Goal: Task Accomplishment & Management: Use online tool/utility

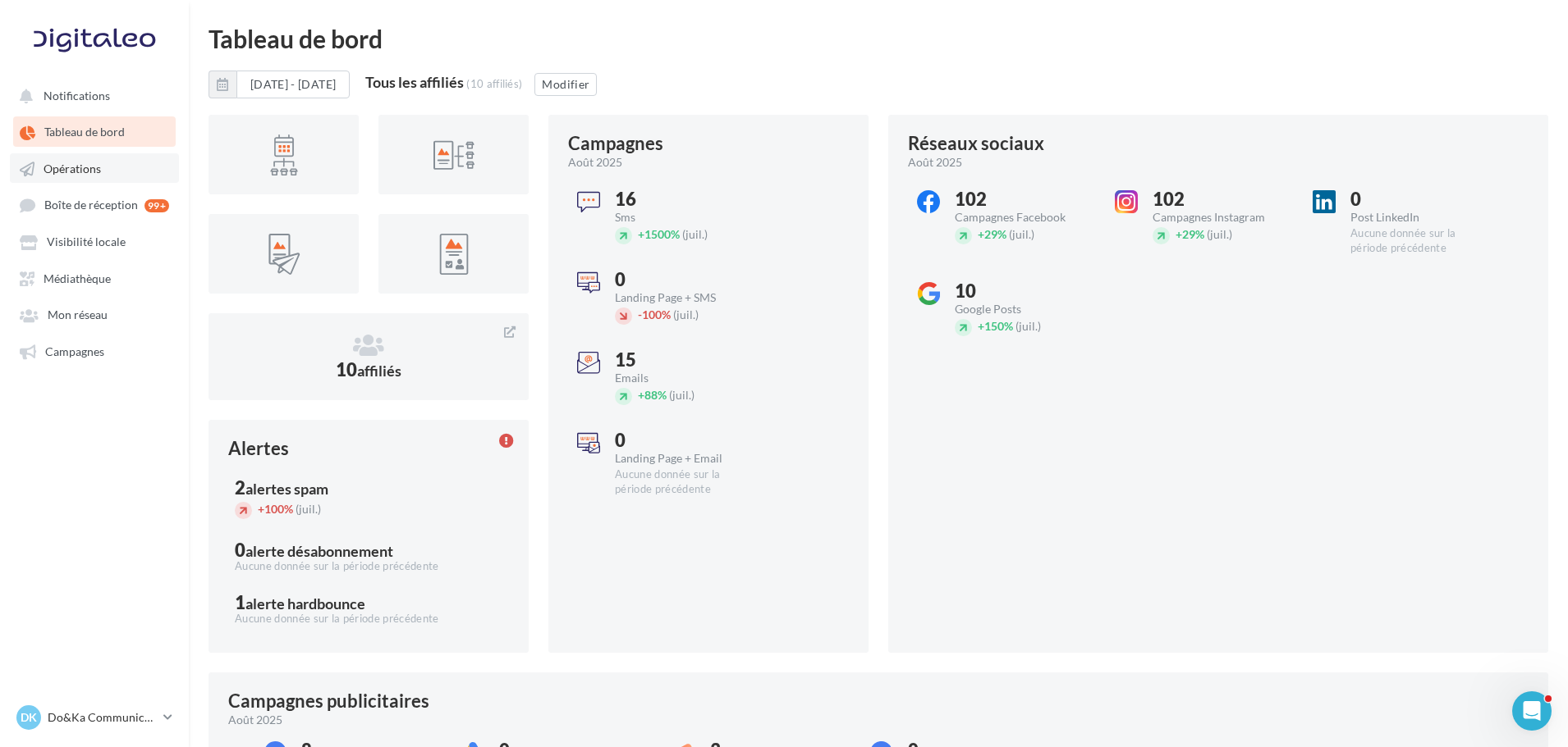
click at [61, 178] on link "Opérations" at bounding box center [94, 168] width 169 height 30
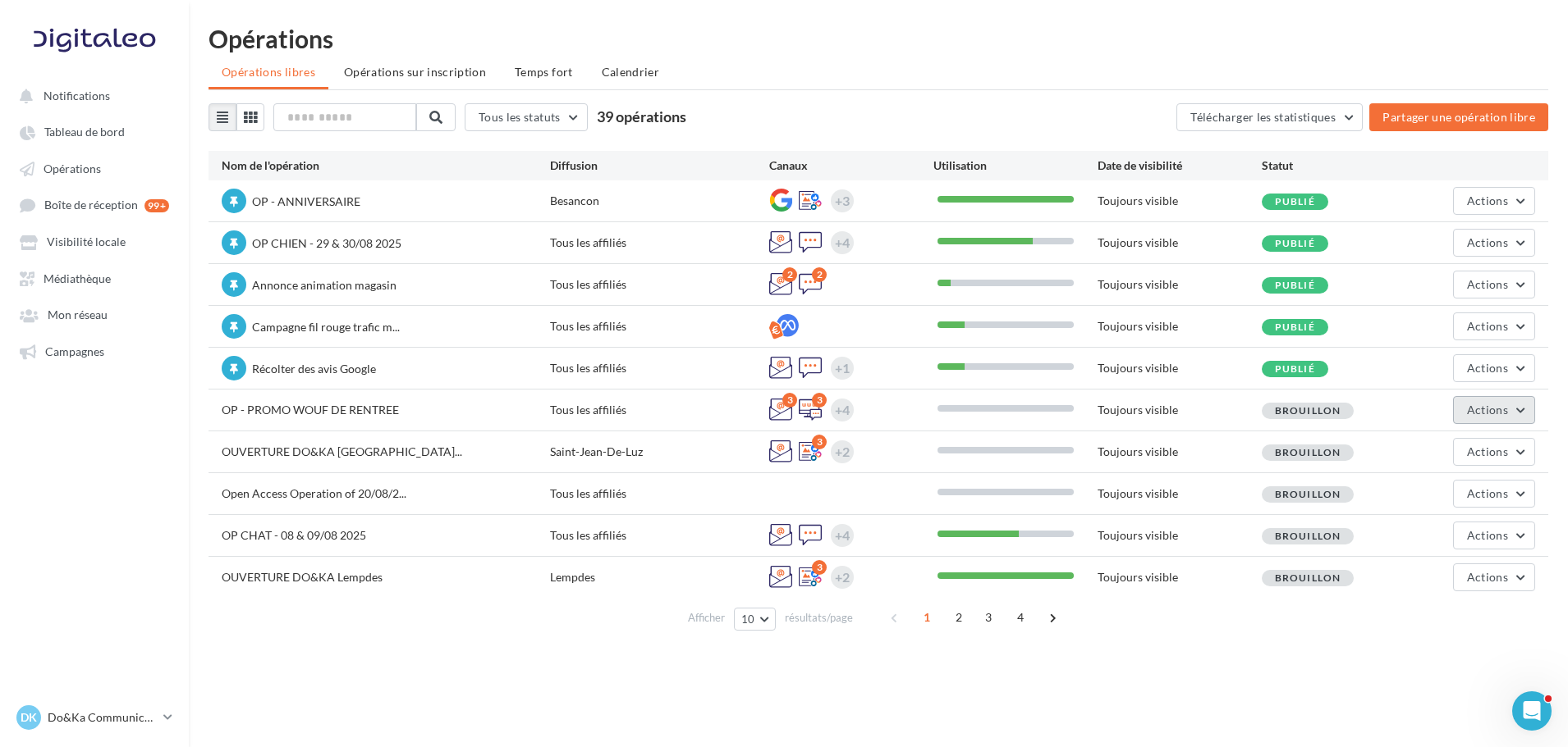
click at [1501, 415] on span "Actions" at bounding box center [1487, 410] width 41 height 13
click at [1474, 446] on button "Editer" at bounding box center [1452, 448] width 164 height 42
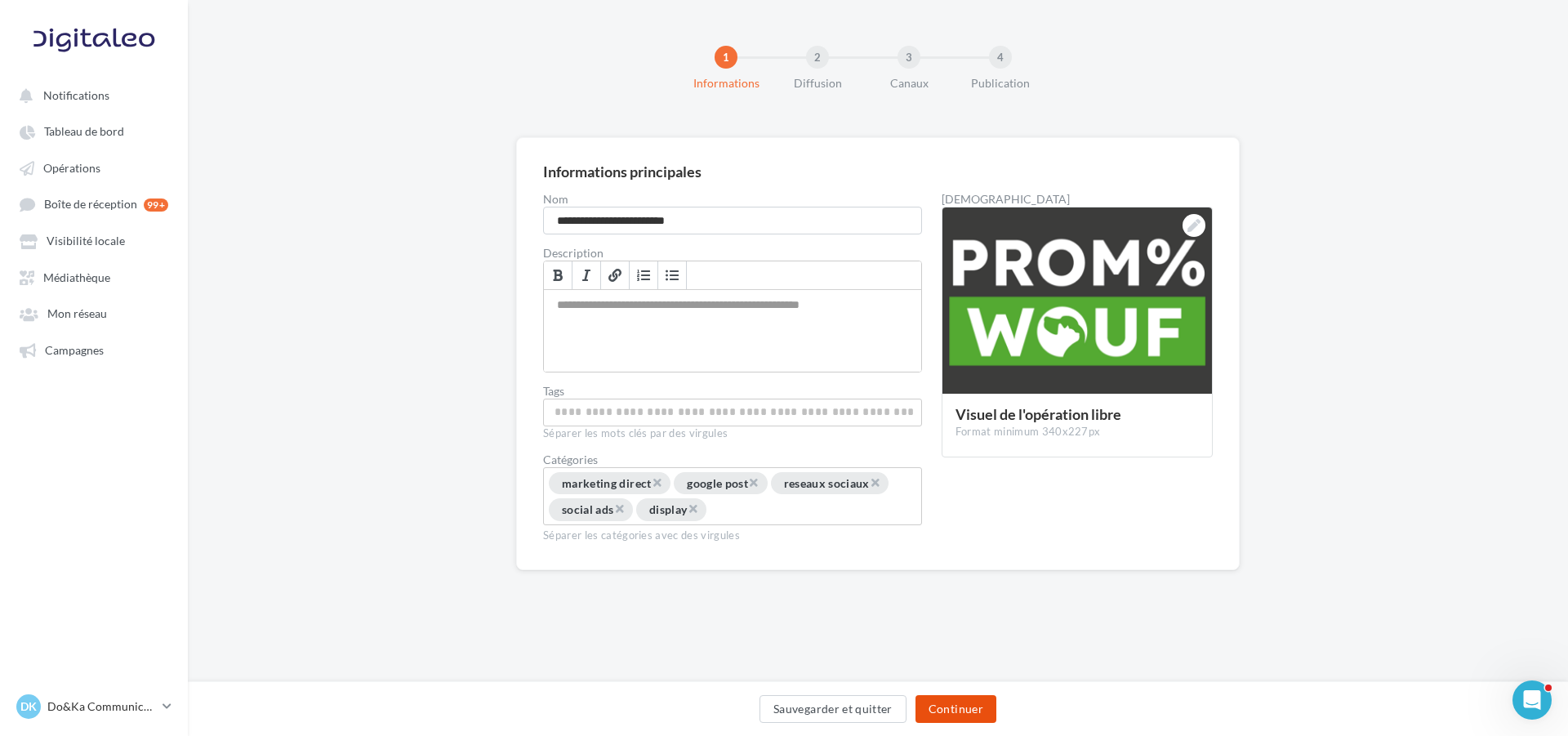
click at [951, 707] on button "Continuer" at bounding box center [956, 708] width 81 height 28
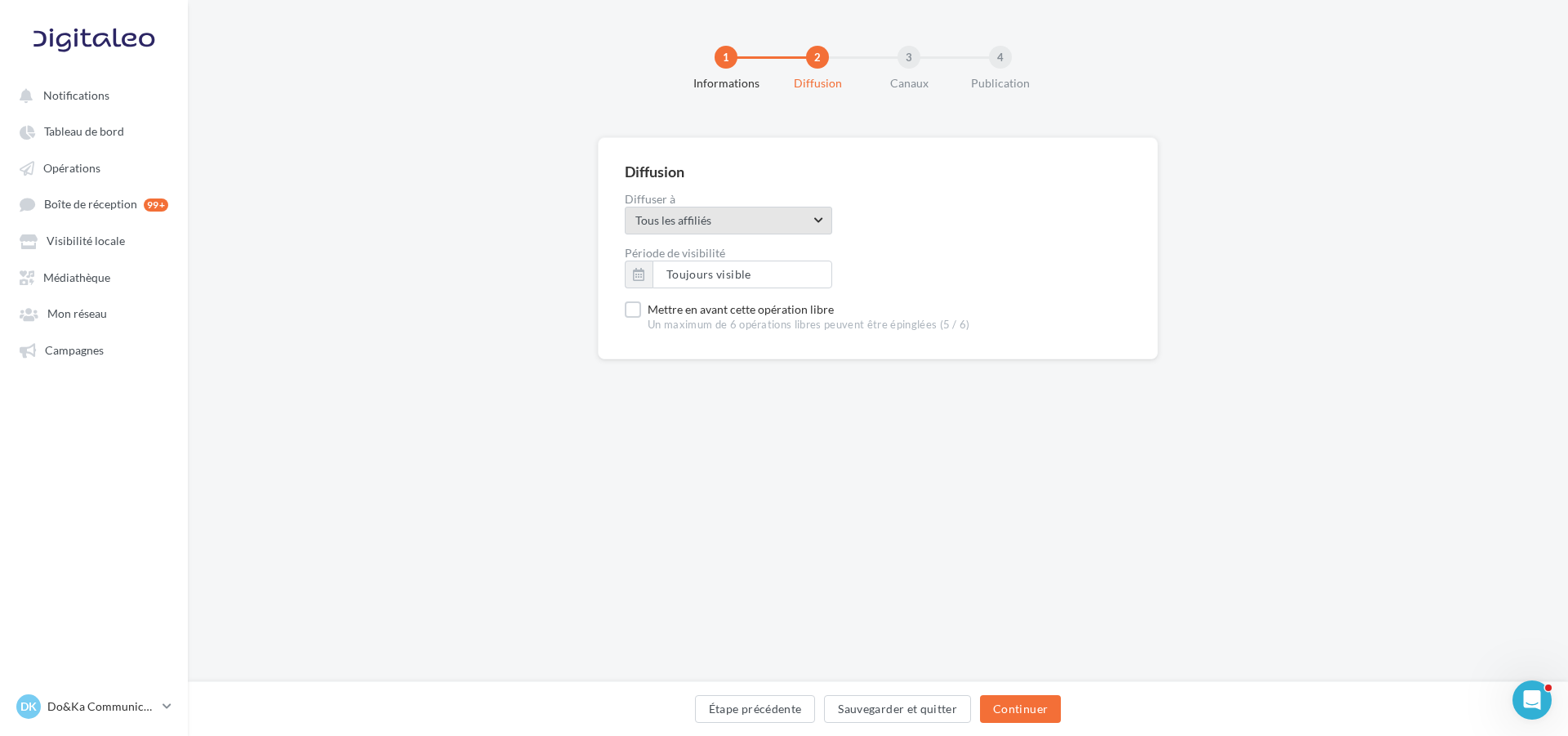
click at [751, 232] on span "Tous les affiliés" at bounding box center [728, 222] width 186 height 20
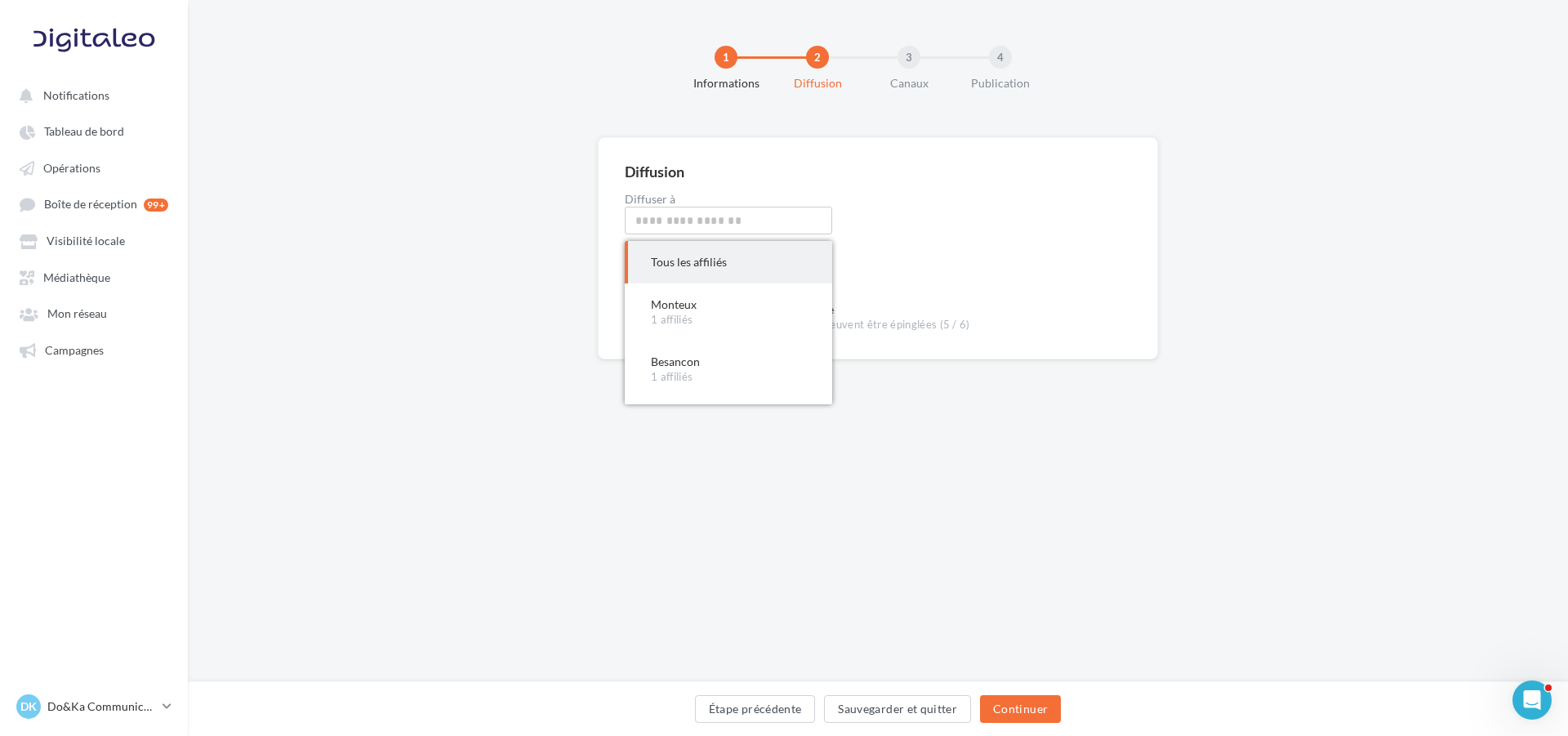
click at [907, 248] on label "Période de visibilité" at bounding box center [878, 253] width 507 height 12
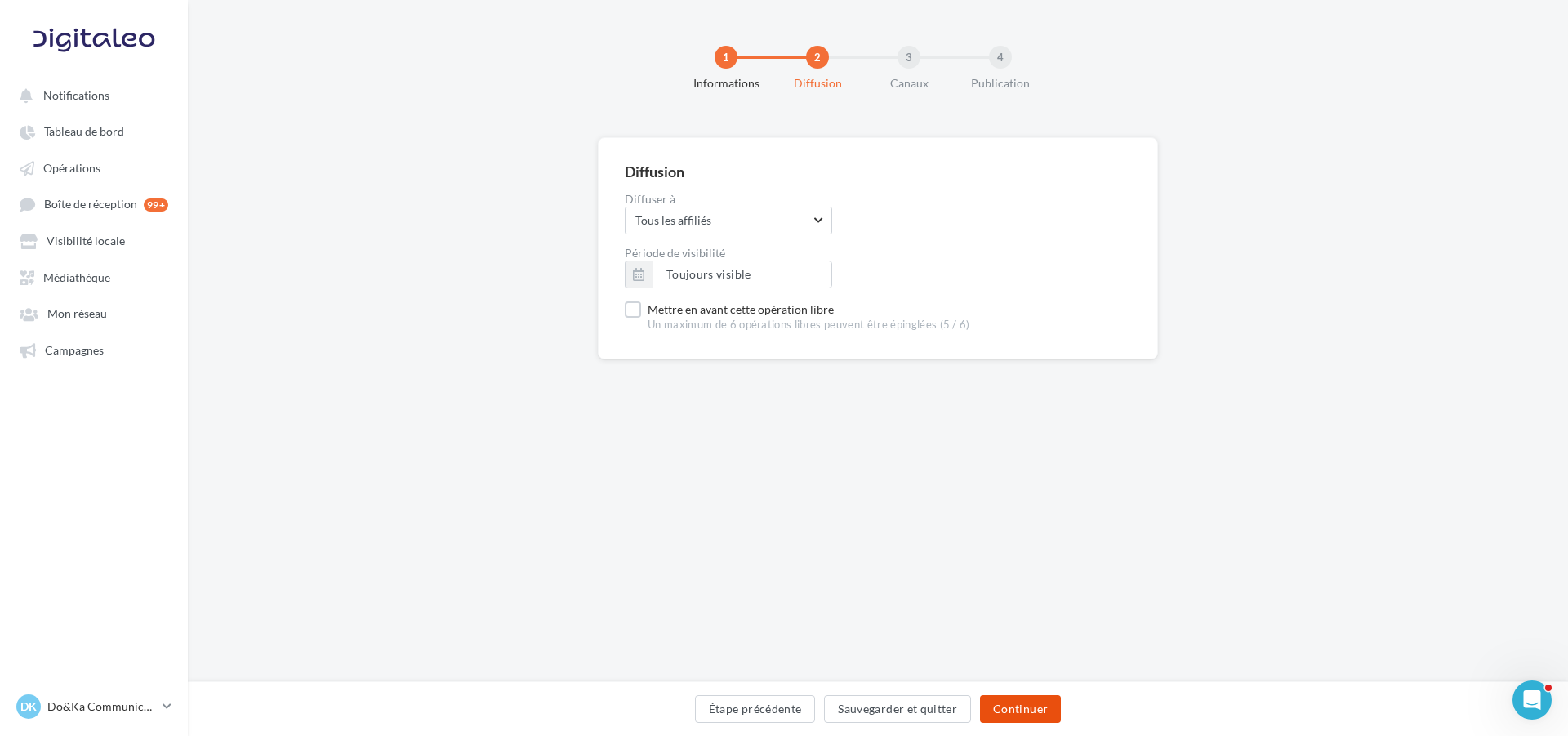
click at [1033, 707] on button "Continuer" at bounding box center [1020, 708] width 81 height 28
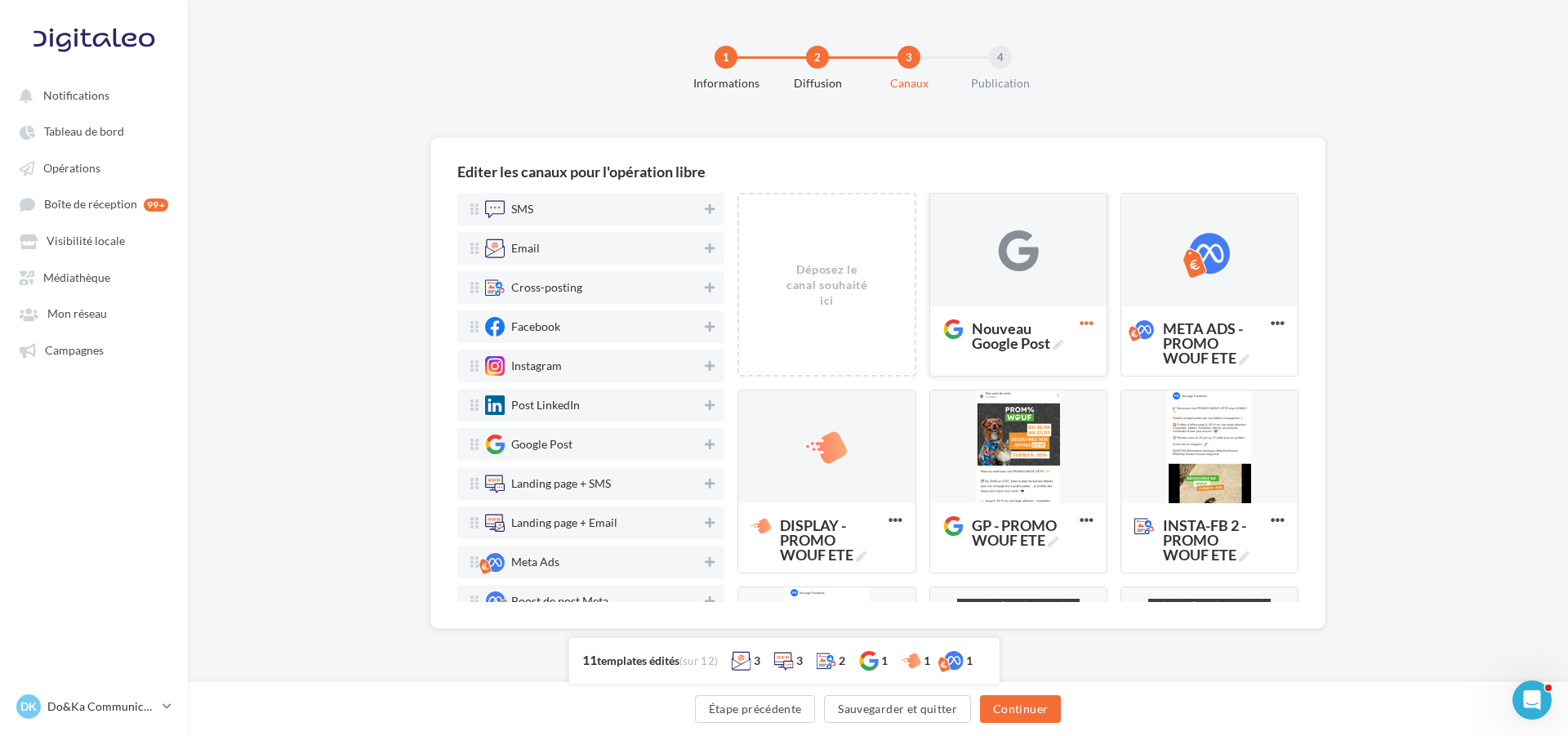
click at [1080, 316] on icon at bounding box center [1087, 323] width 40 height 40
click at [1074, 316] on icon at bounding box center [1087, 323] width 40 height 40
click at [1111, 359] on button "Supprimer" at bounding box center [1158, 358] width 163 height 41
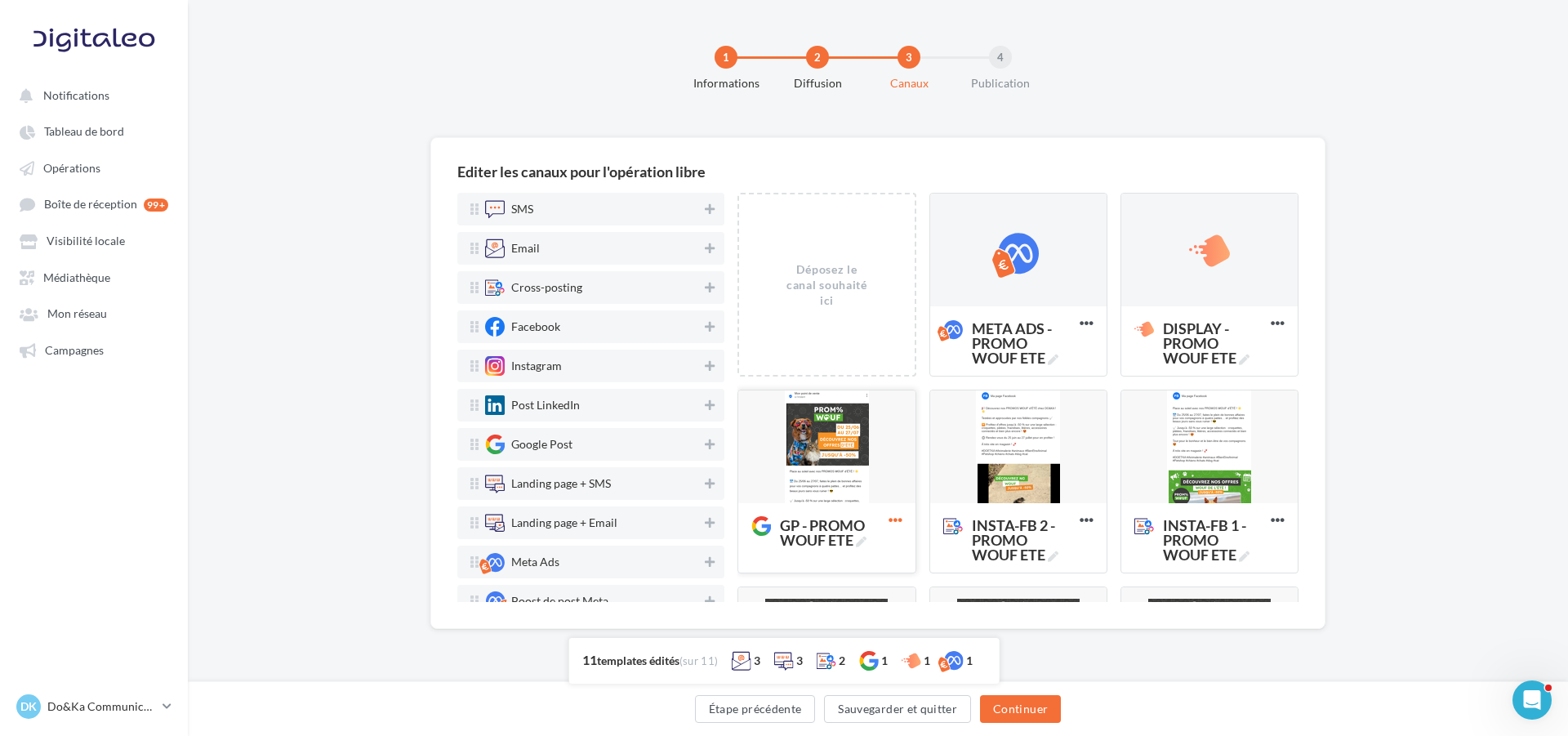
click at [883, 524] on icon at bounding box center [895, 520] width 40 height 40
click at [869, 536] on span "GP - PROMO WOUF ETE" at bounding box center [831, 533] width 102 height 30
click at [869, 536] on textarea "GP - PROMO WOUF ETE GP - PROMO WOUF ETE" at bounding box center [807, 532] width 130 height 47
click at [820, 534] on textarea "GP - PROMO WOUF ETE" at bounding box center [807, 532] width 130 height 47
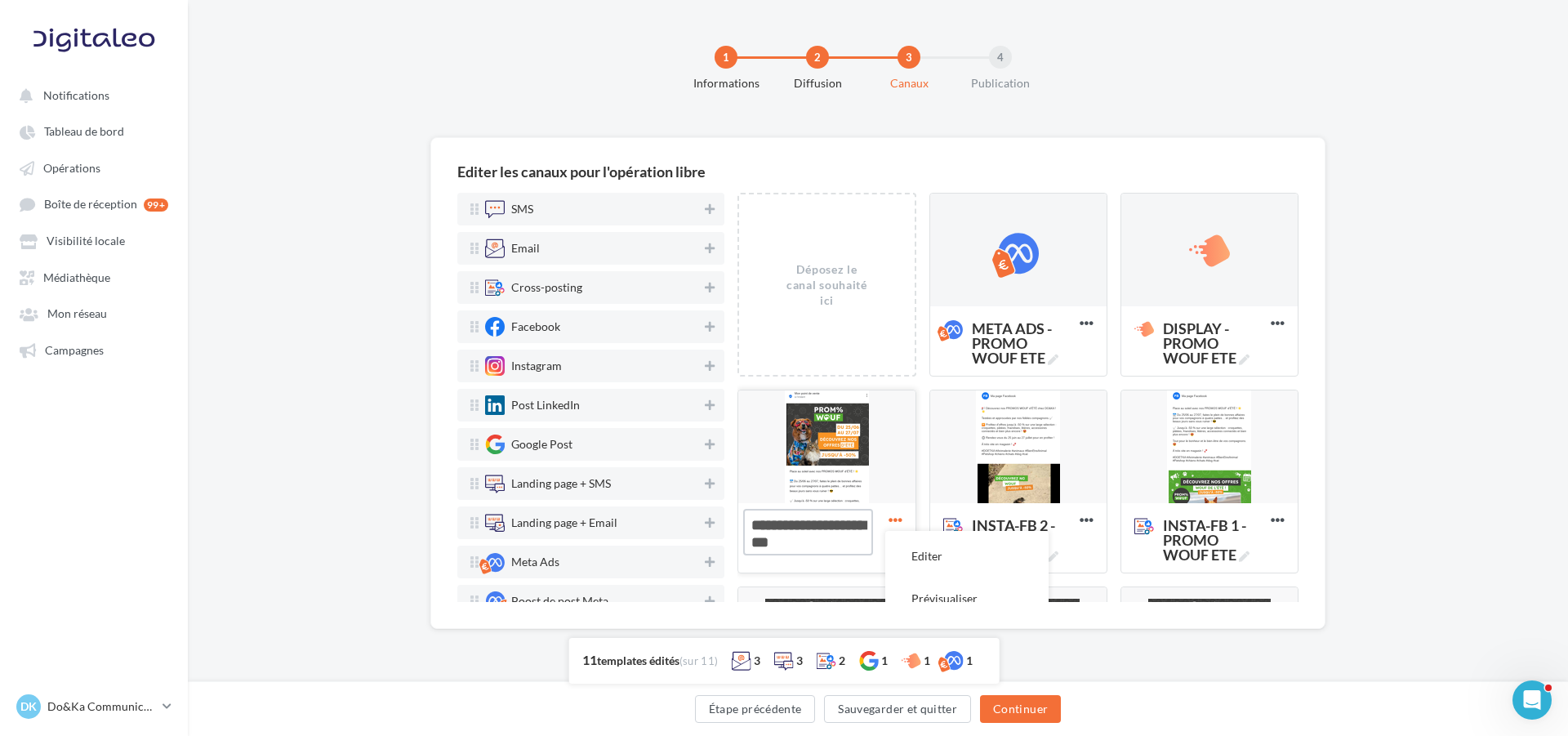
type textarea "**********"
click at [886, 512] on icon at bounding box center [895, 520] width 40 height 40
click at [886, 519] on icon at bounding box center [895, 520] width 40 height 40
click at [835, 453] on div at bounding box center [826, 447] width 177 height 114
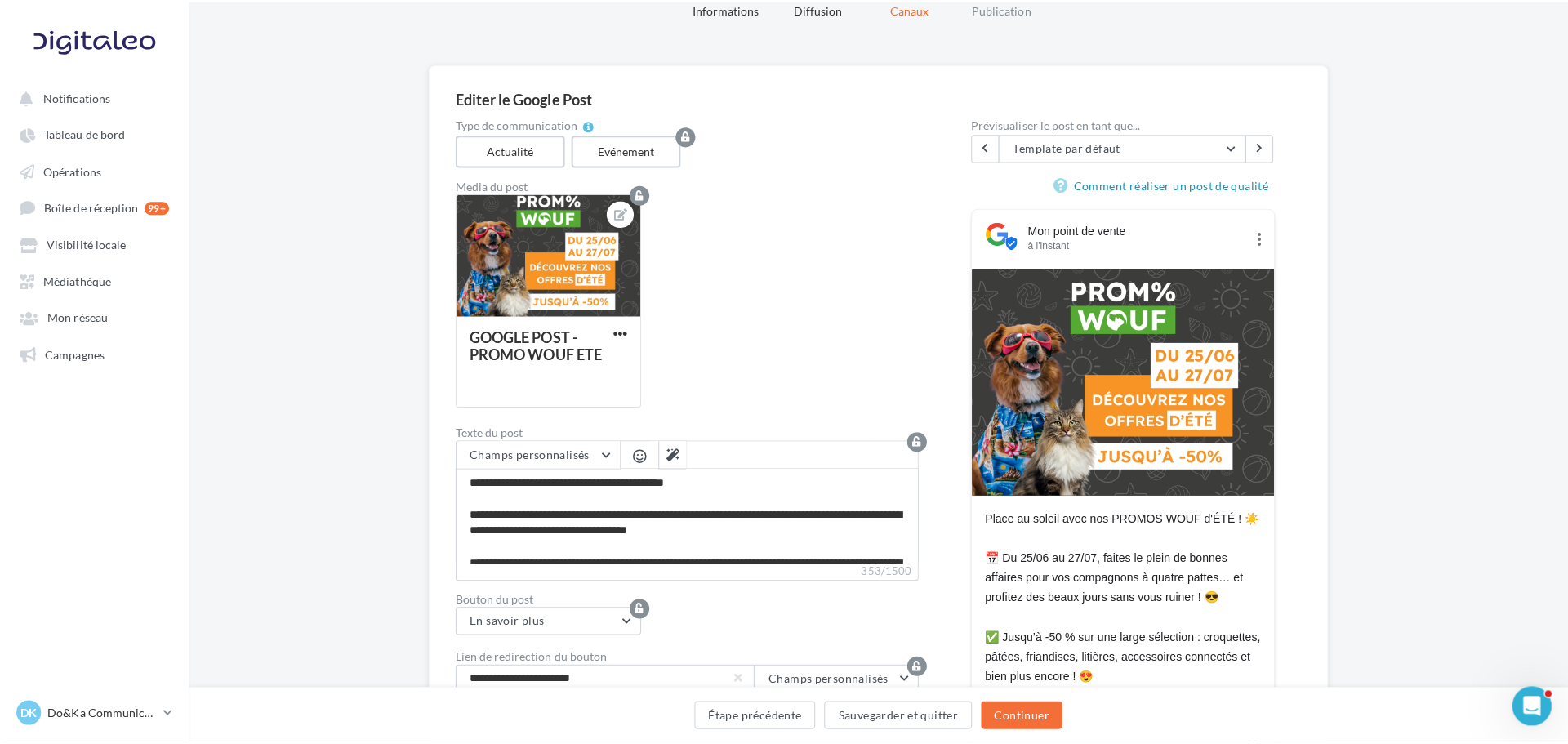
scroll to position [82, 0]
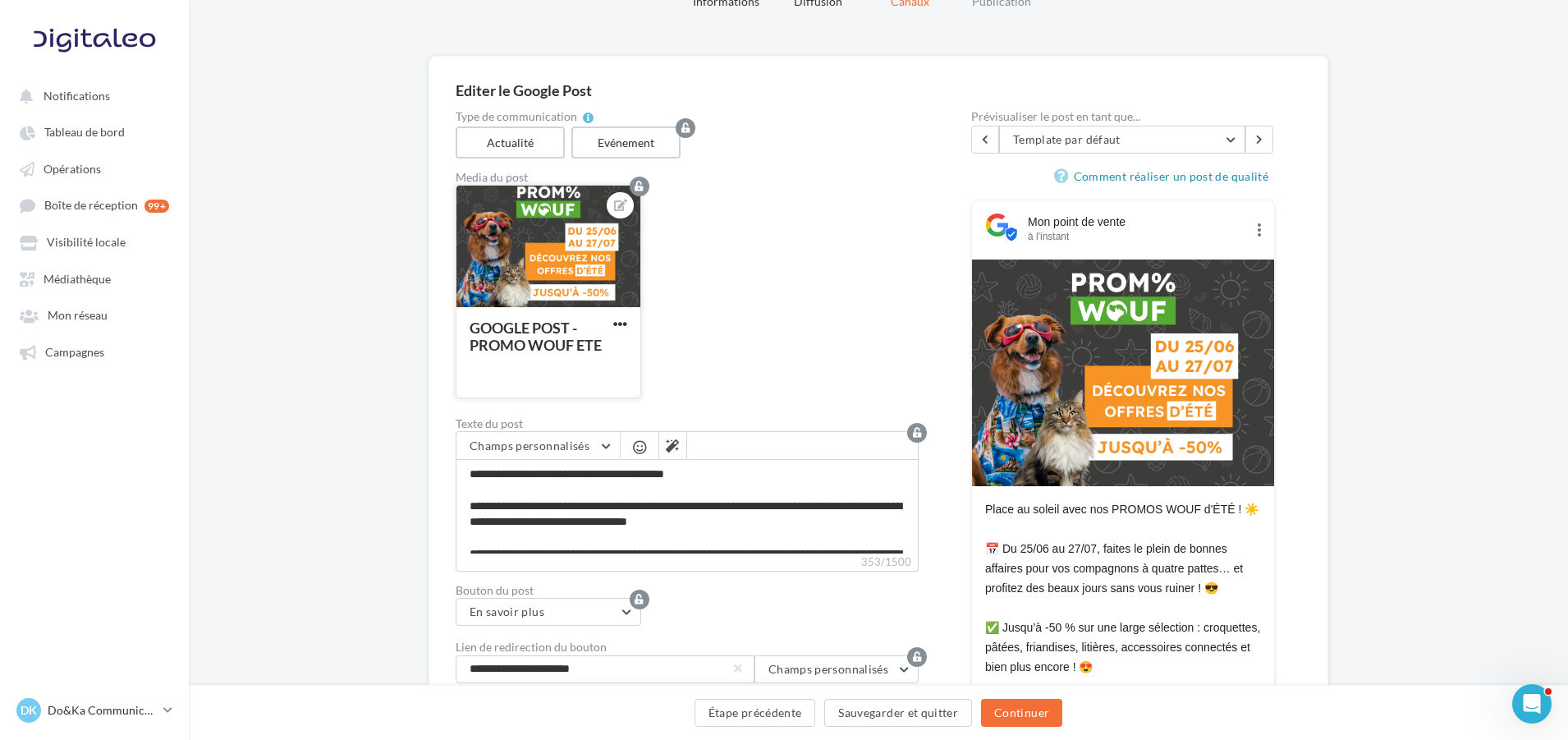
click at [546, 254] on div at bounding box center [548, 247] width 184 height 123
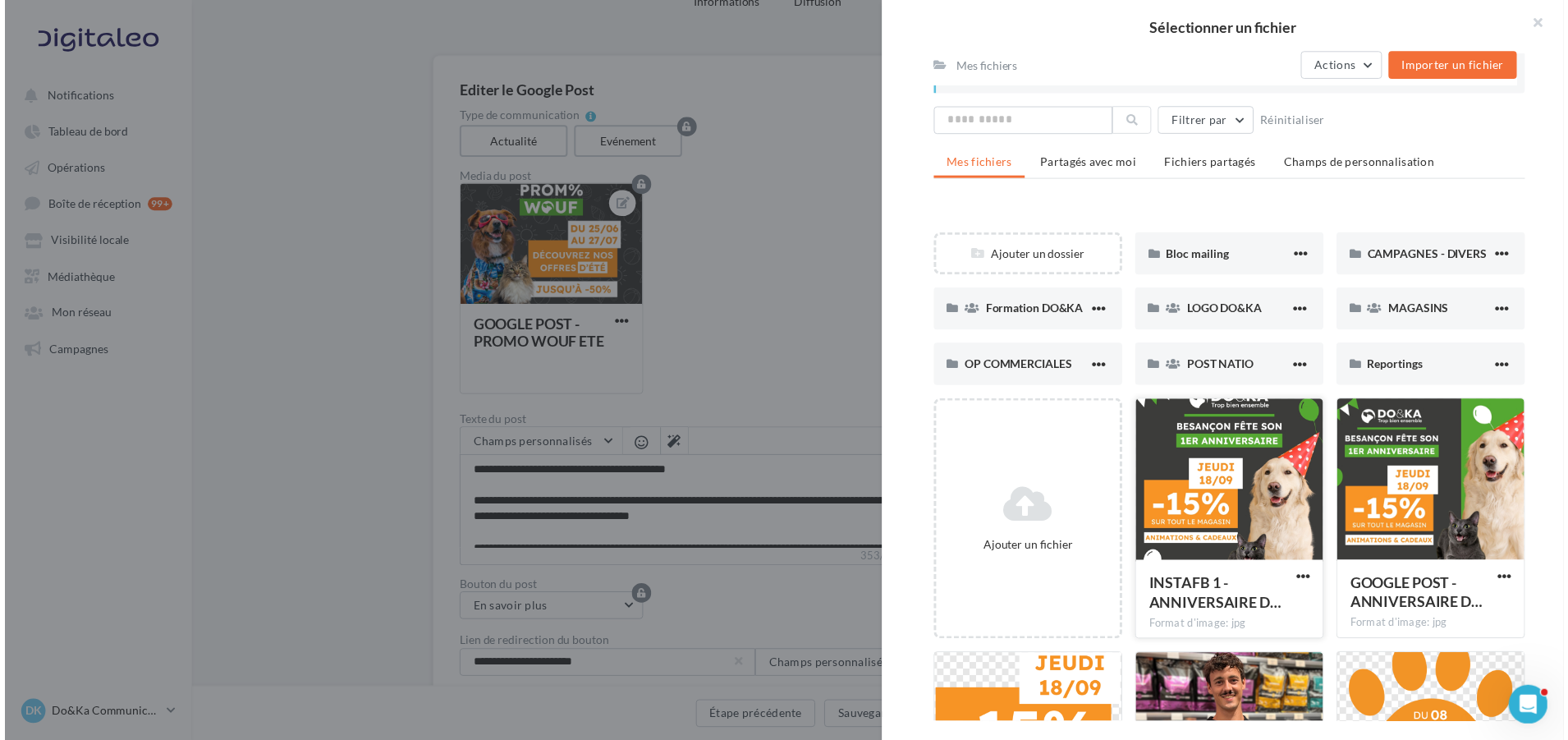
scroll to position [0, 0]
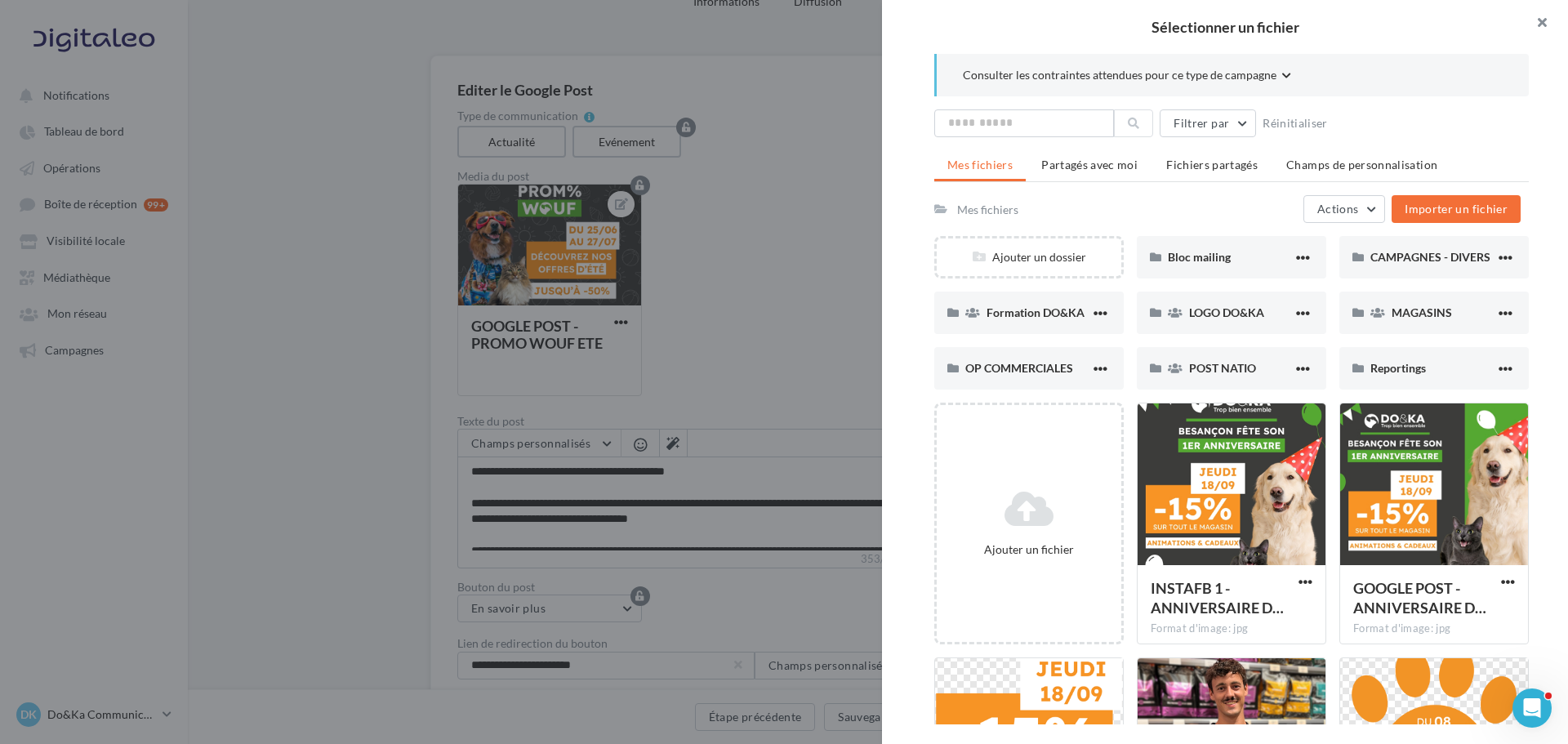
click at [1552, 23] on button "button" at bounding box center [1535, 24] width 65 height 49
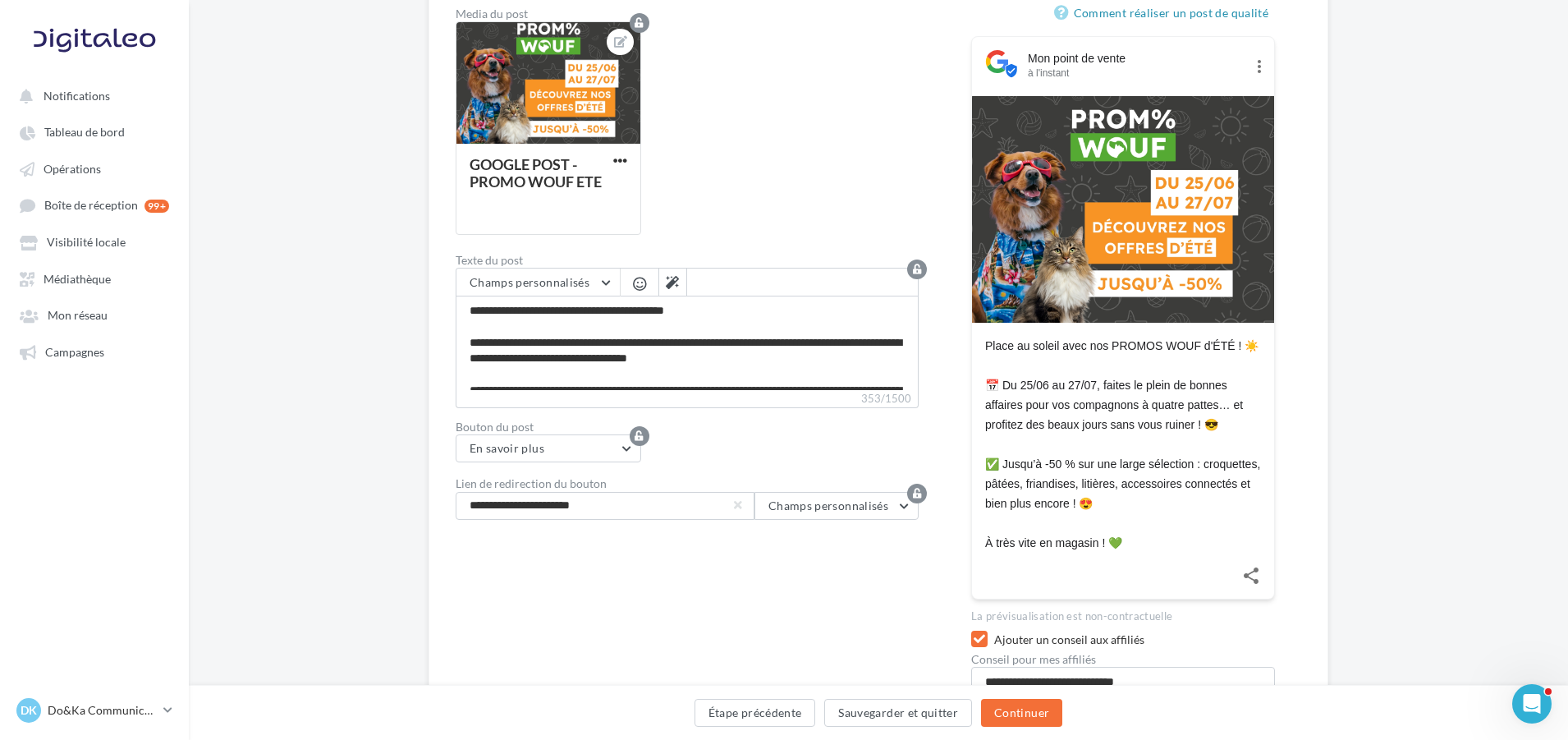
scroll to position [246, 0]
click at [571, 456] on button "En savoir plus" at bounding box center [548, 447] width 185 height 28
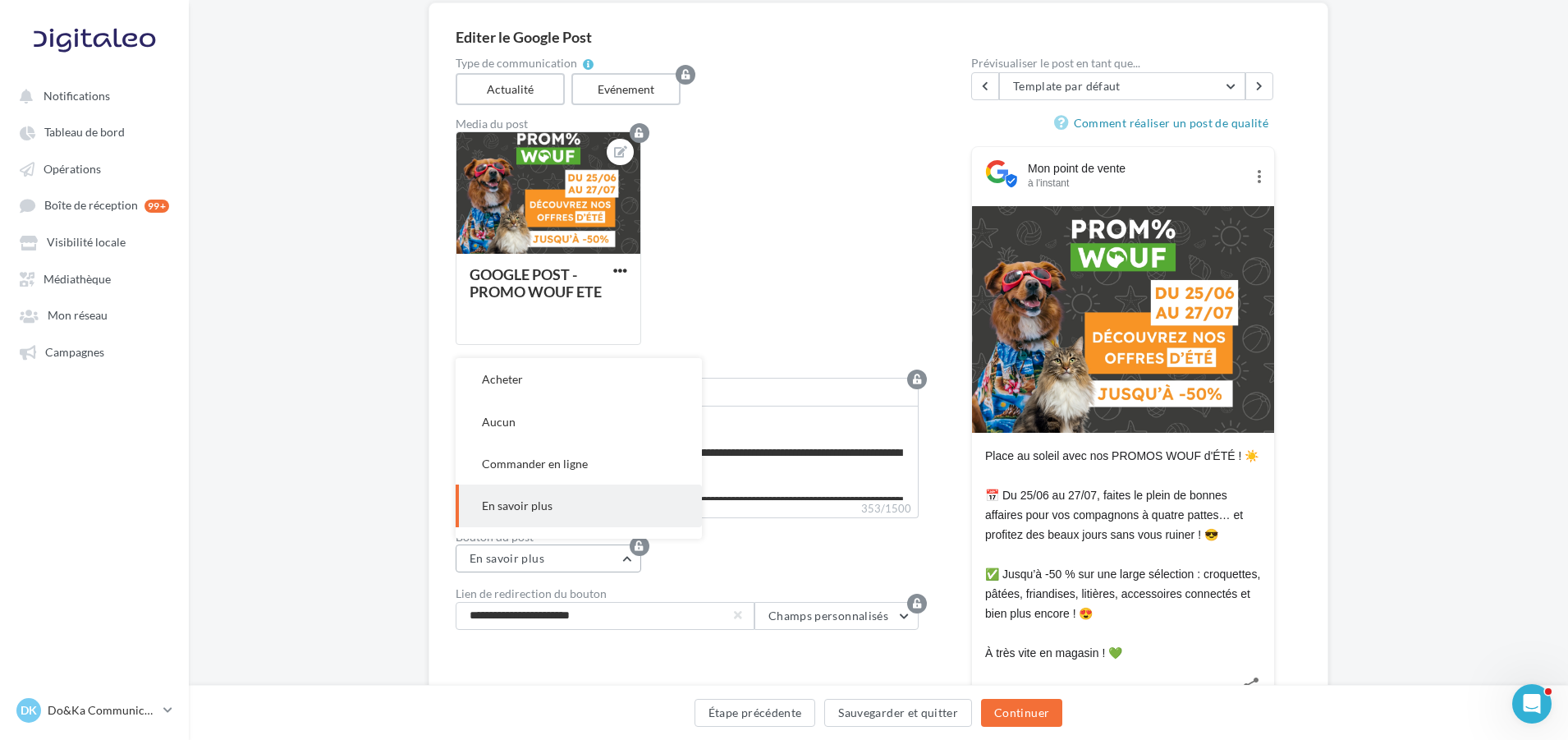
scroll to position [164, 0]
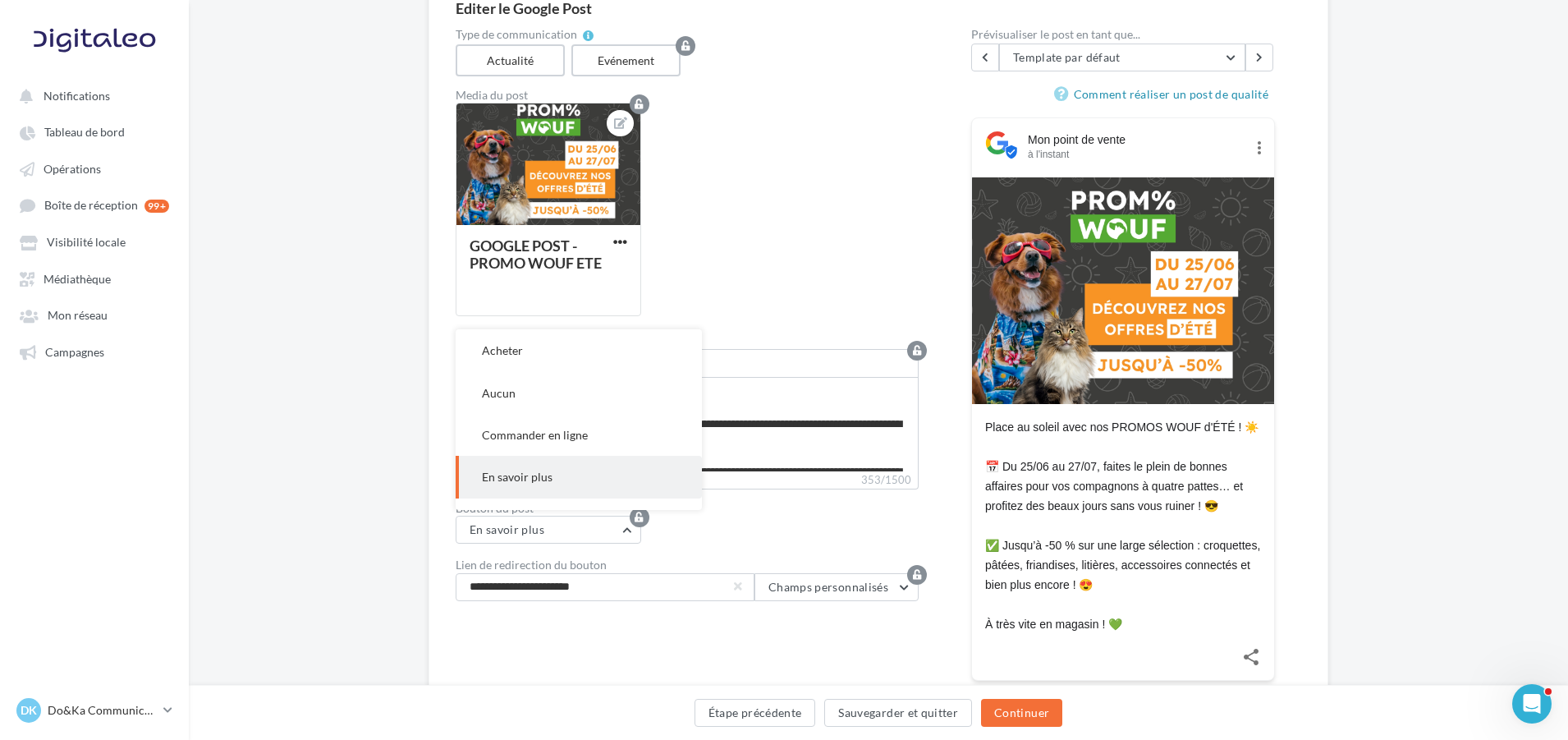
click at [370, 482] on div "Editer le Google Post Type de communication Actualité Evénement Media du post G…" at bounding box center [879, 444] width 1379 height 940
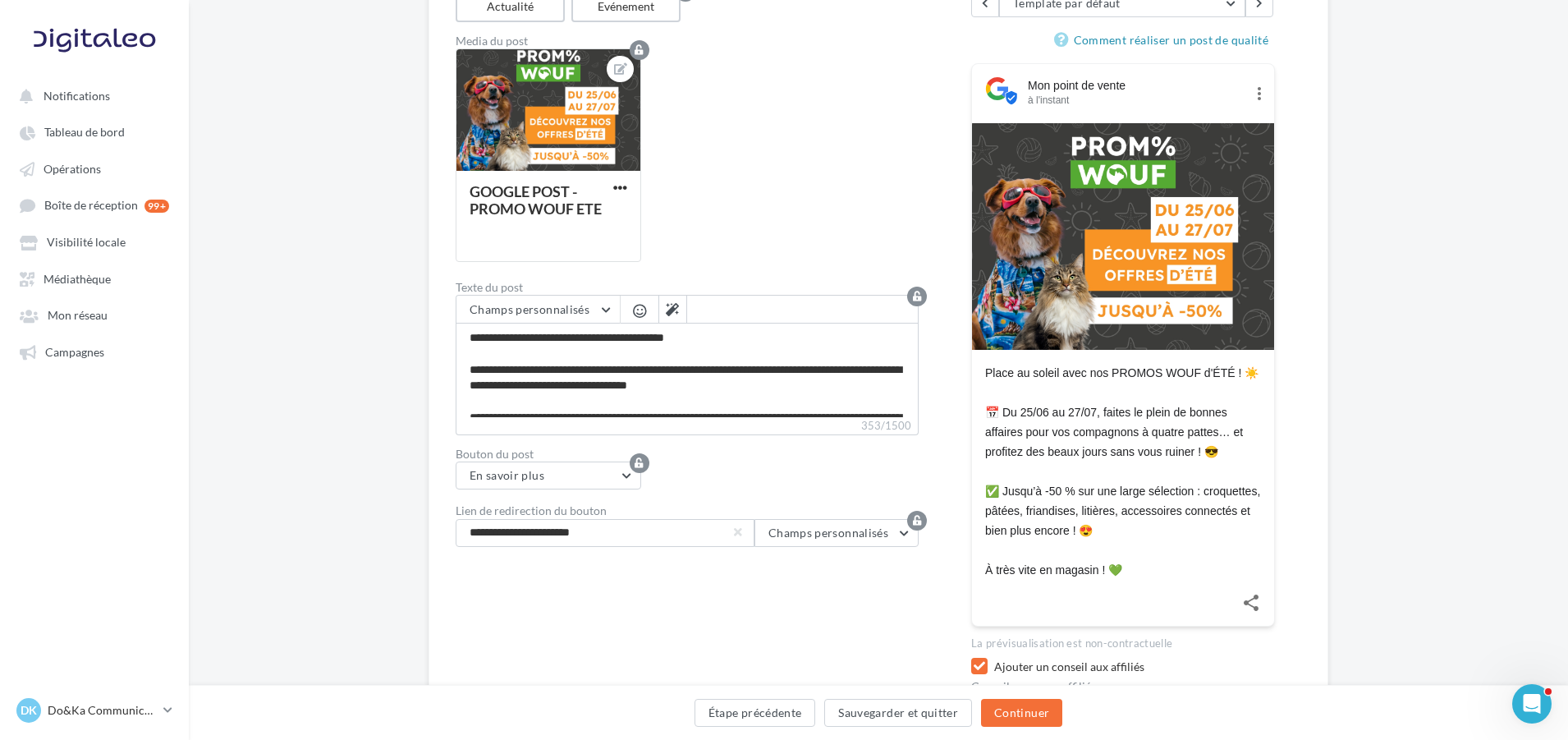
scroll to position [246, 0]
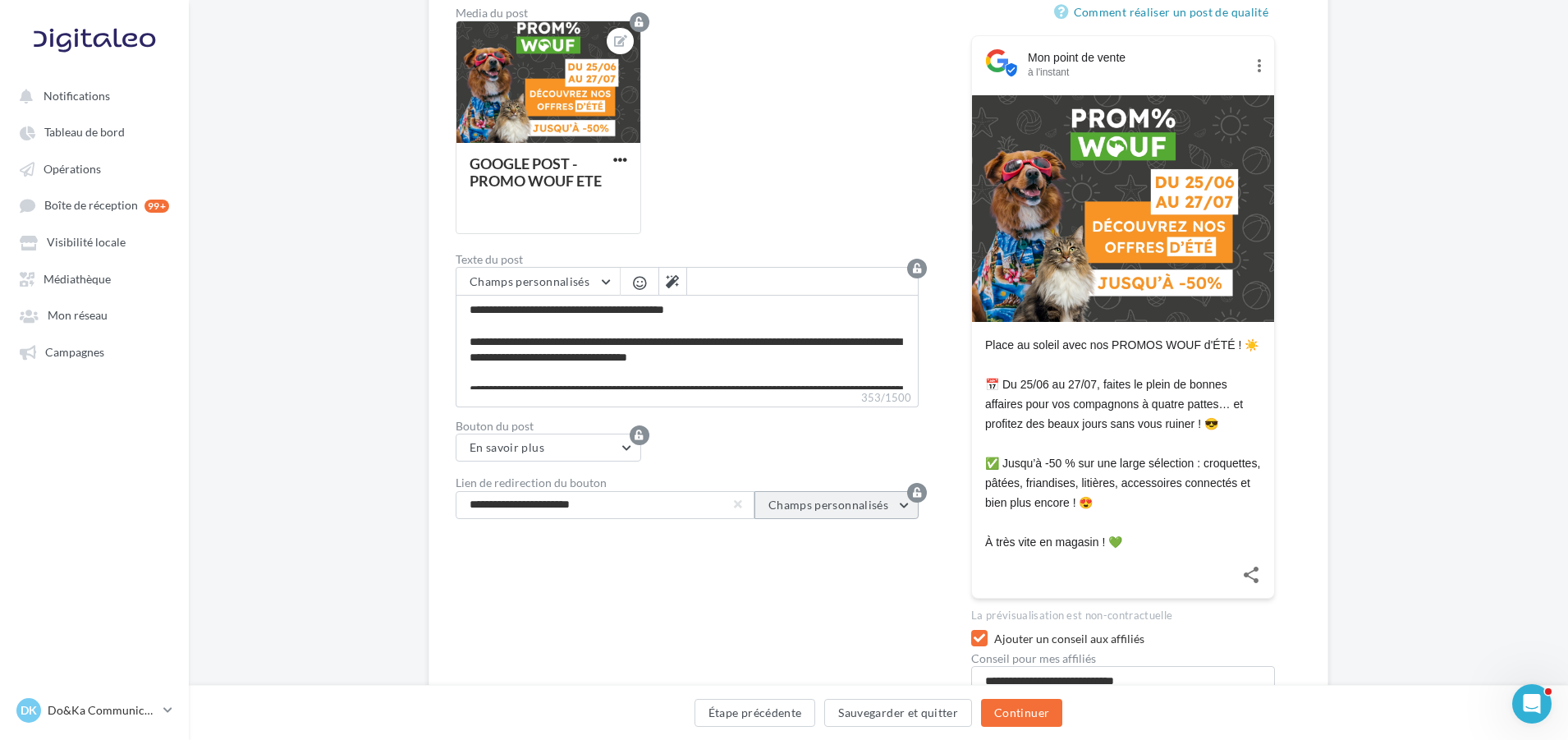
click at [902, 510] on button "Champs personnalisés" at bounding box center [836, 505] width 164 height 28
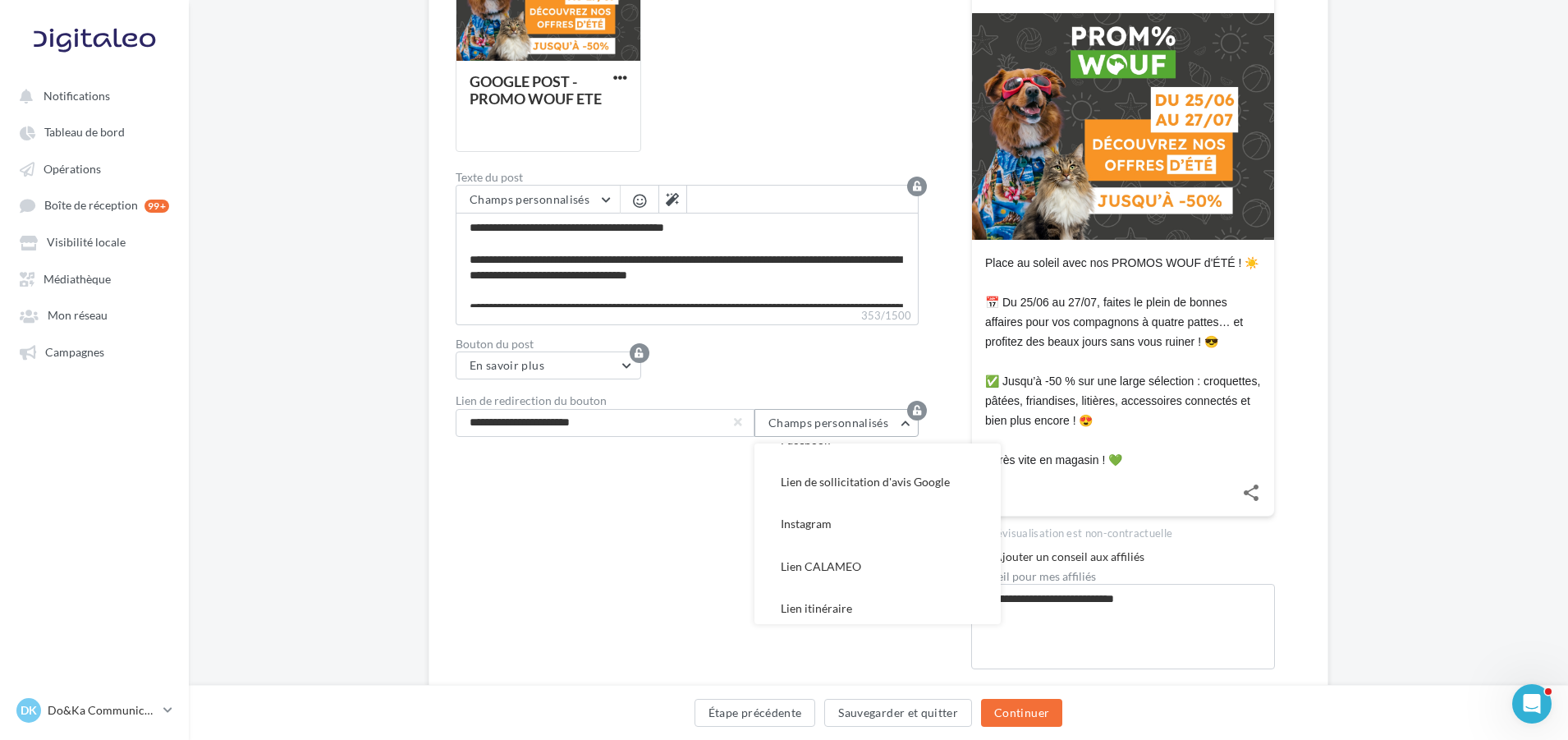
scroll to position [0, 0]
click at [554, 520] on div "Type de communication Actualité Evénement Media du post GOOGLE POST - PROMO WOU…" at bounding box center [687, 267] width 463 height 805
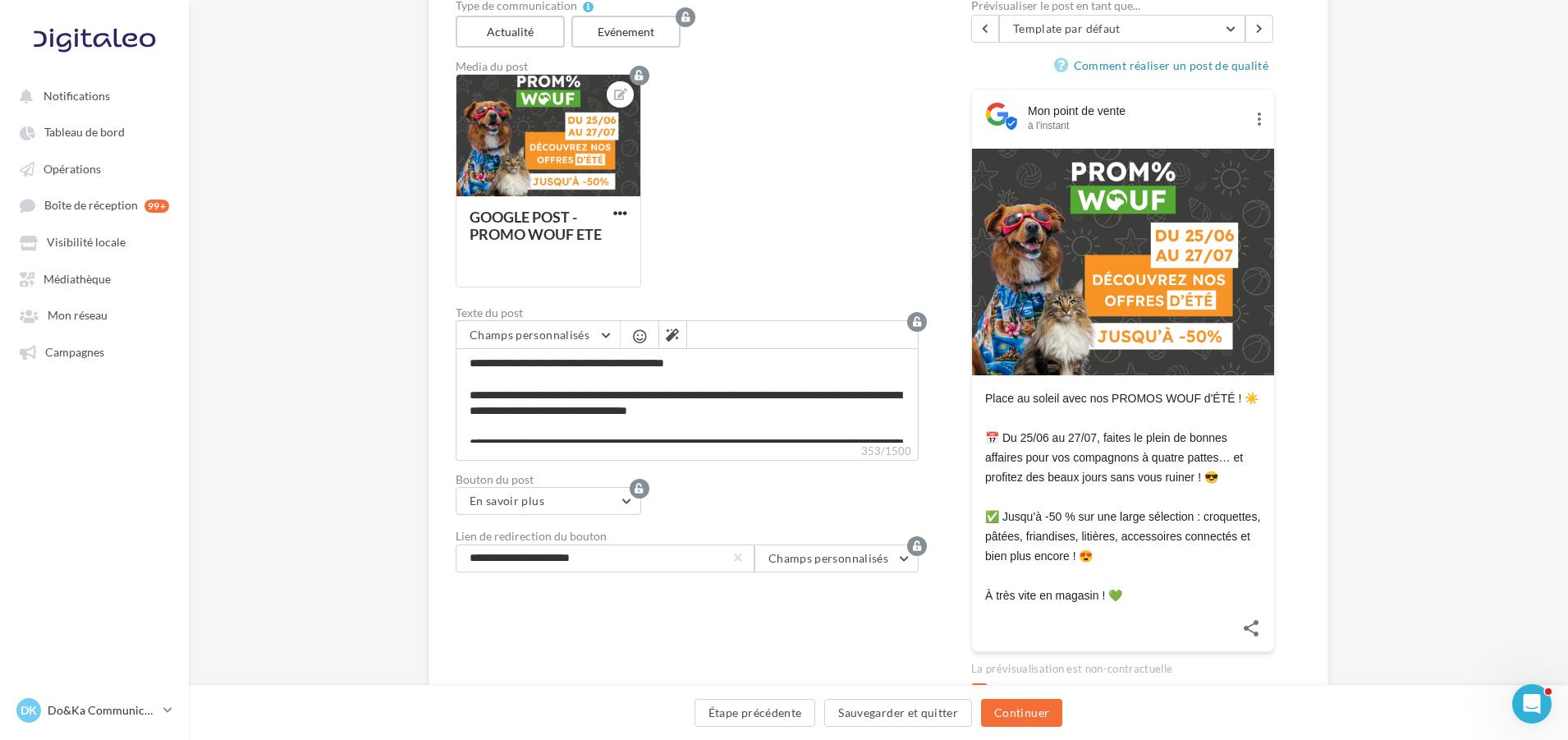
scroll to position [164, 0]
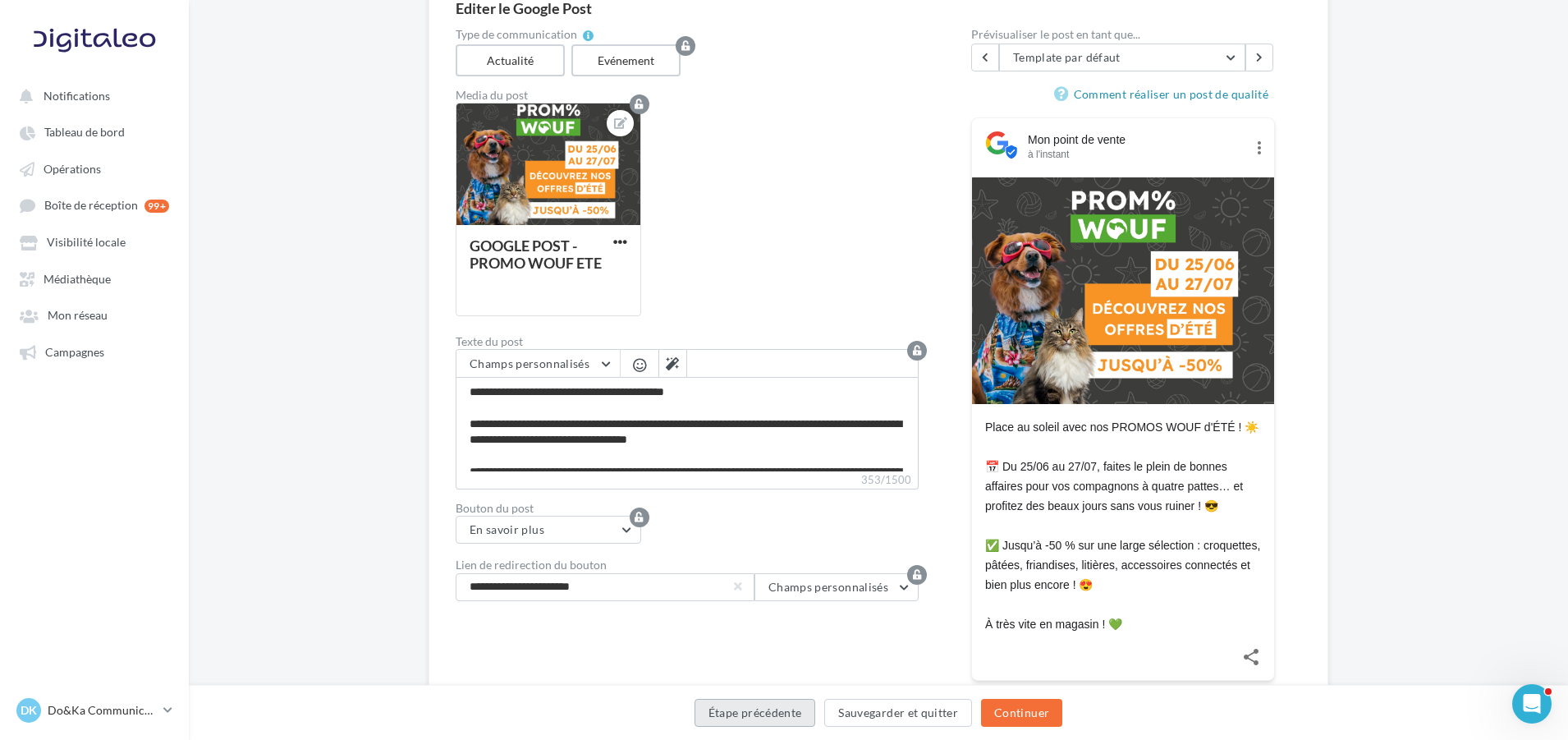
click at [752, 708] on button "Étape précédente" at bounding box center [755, 712] width 122 height 28
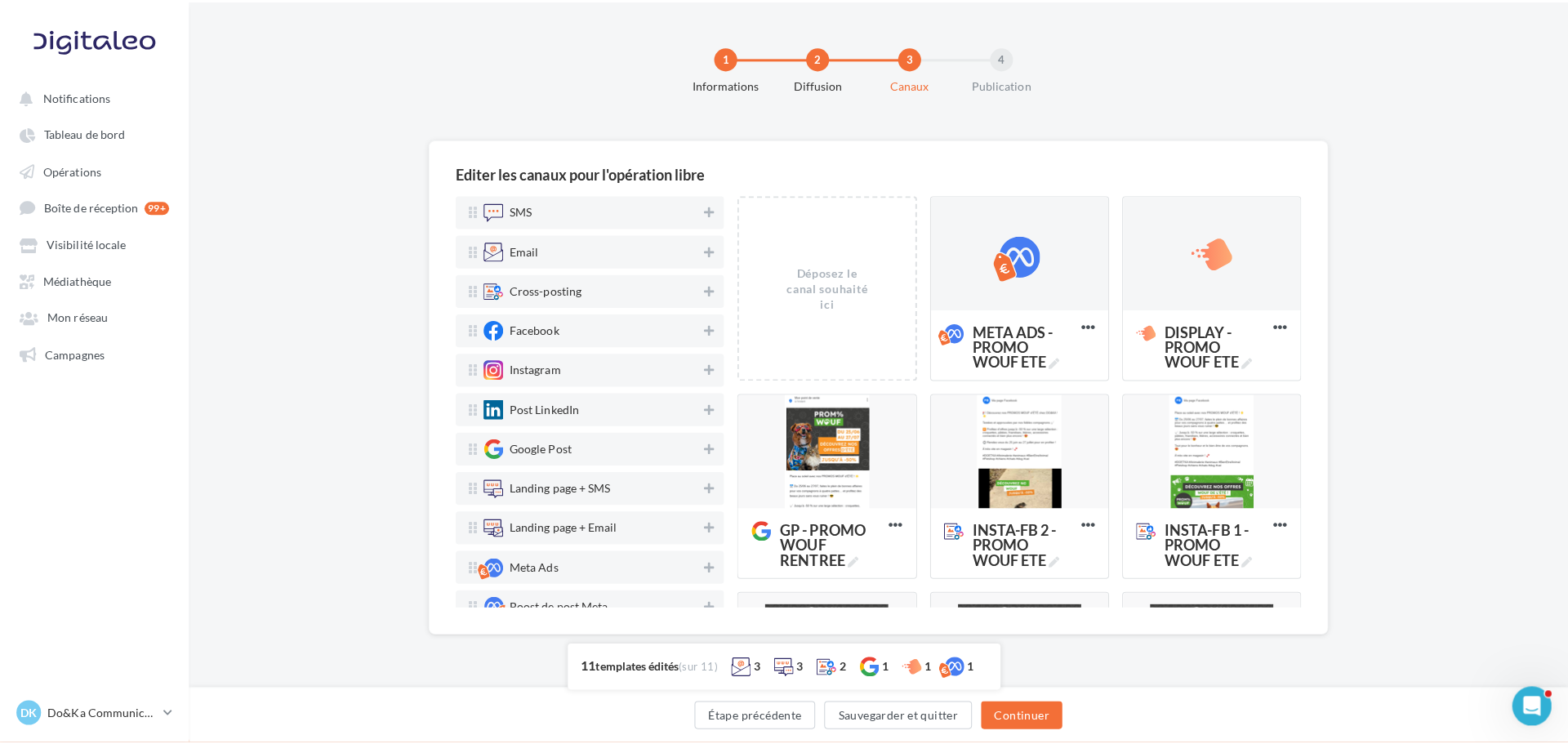
scroll to position [0, 0]
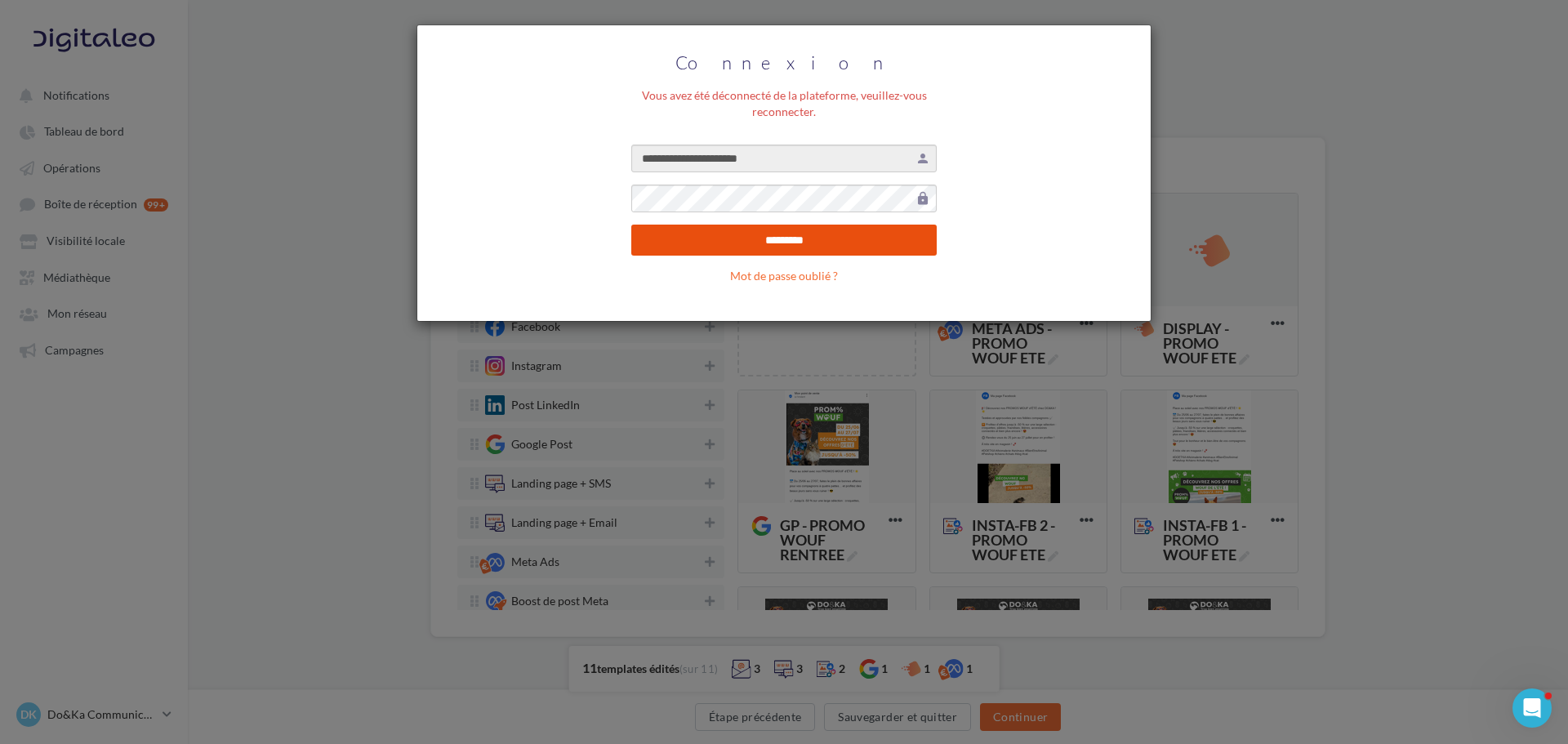
click at [801, 249] on input "*********" at bounding box center [784, 240] width 305 height 31
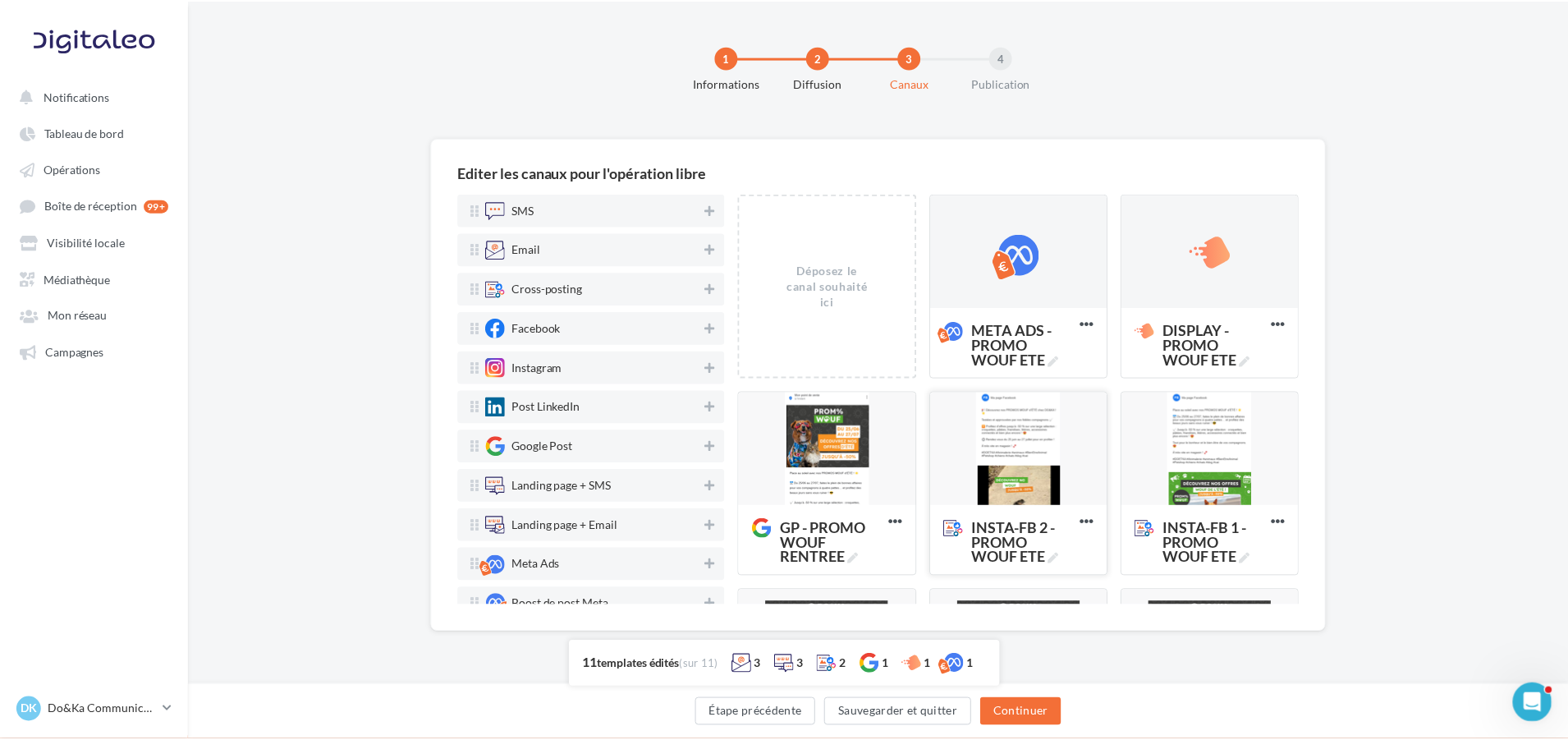
scroll to position [82, 0]
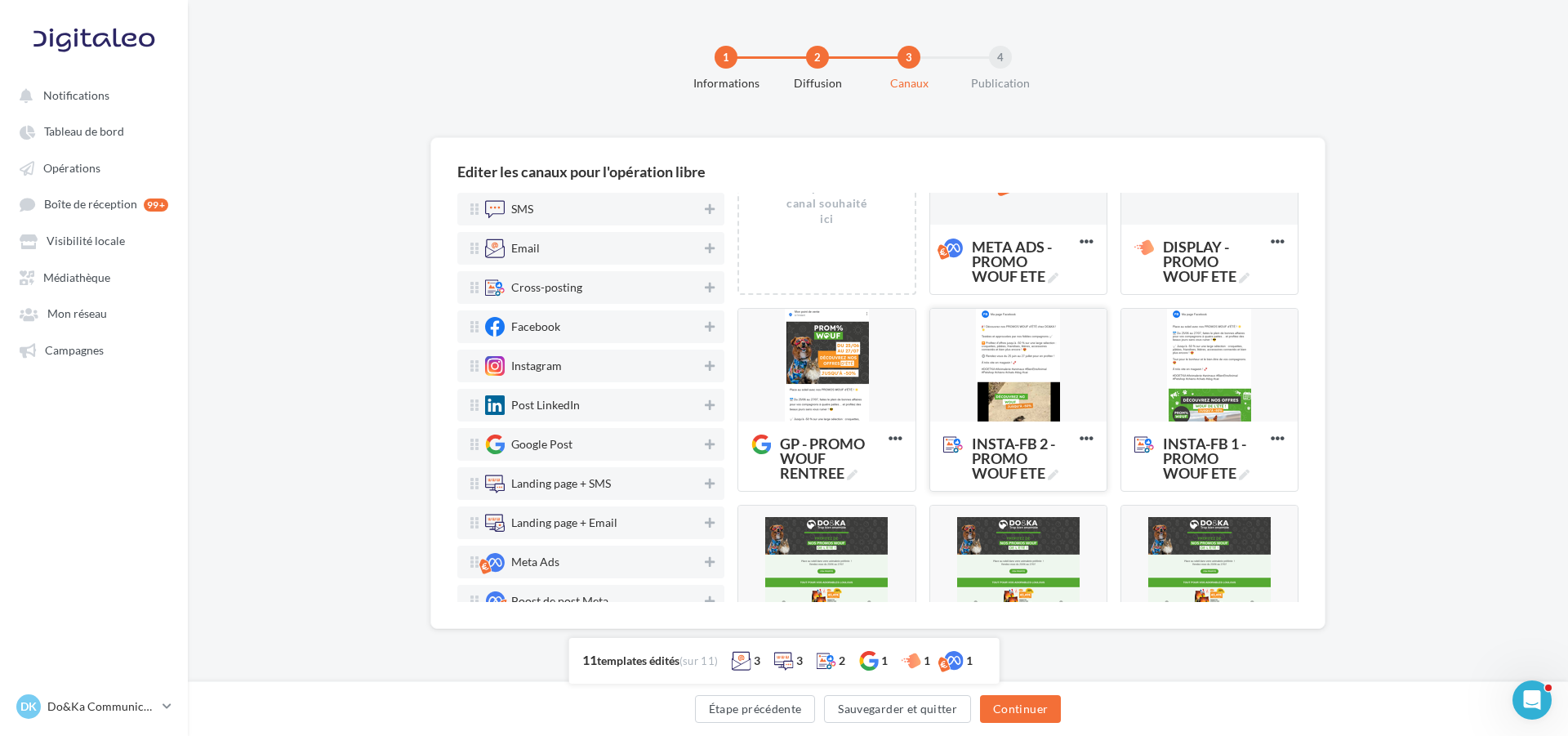
click at [1024, 373] on div at bounding box center [1018, 366] width 177 height 114
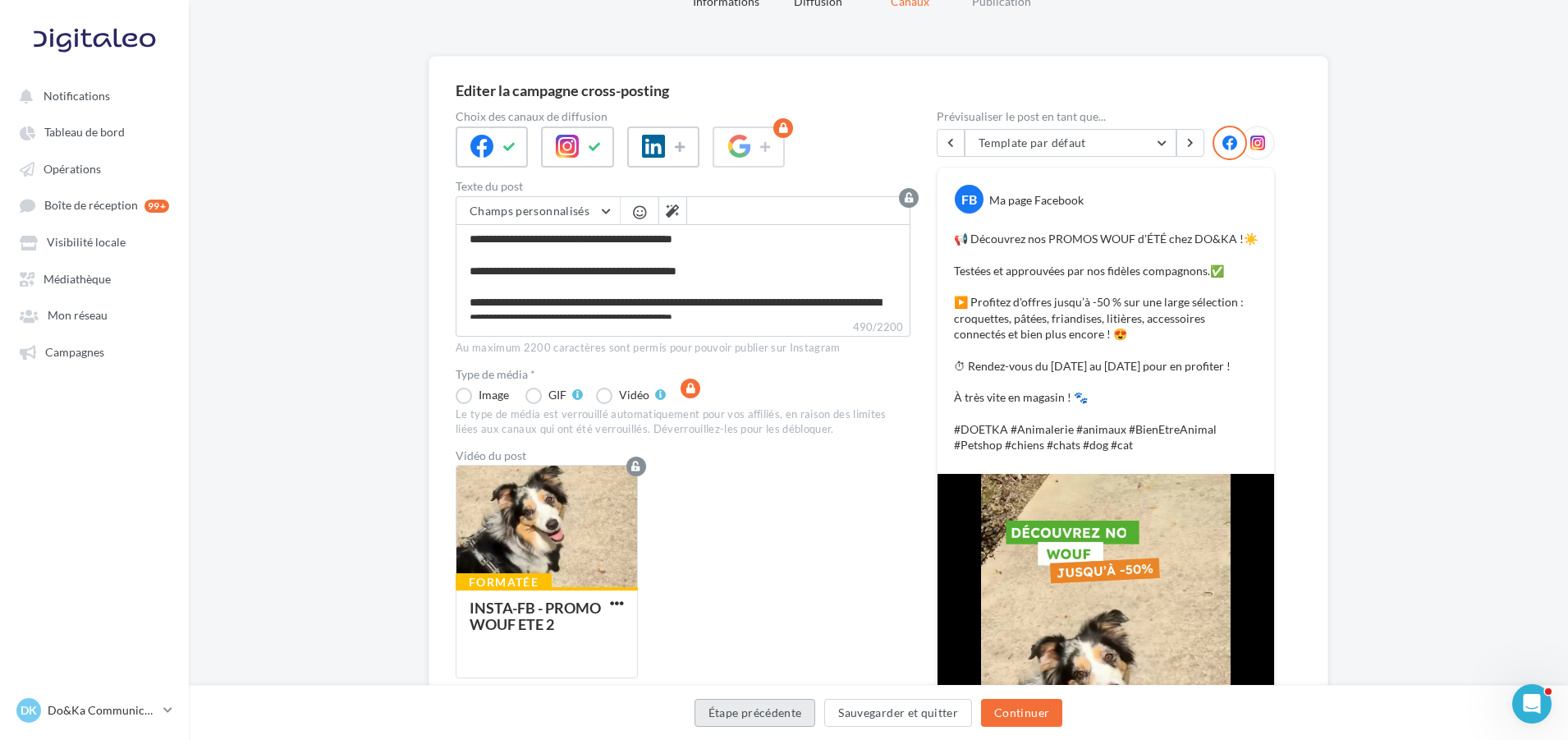
click at [770, 716] on button "Étape précédente" at bounding box center [755, 712] width 122 height 28
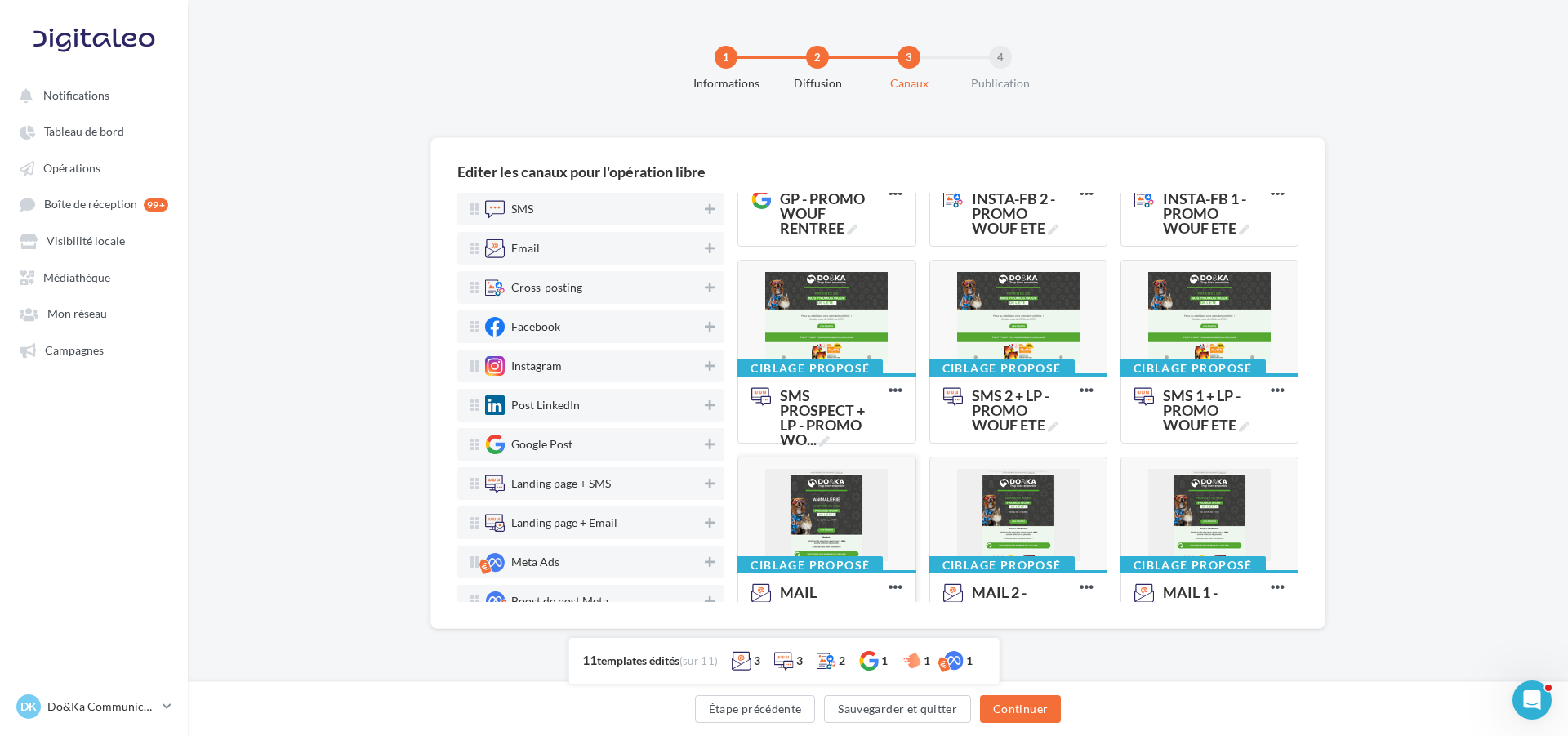
scroll to position [383, 0]
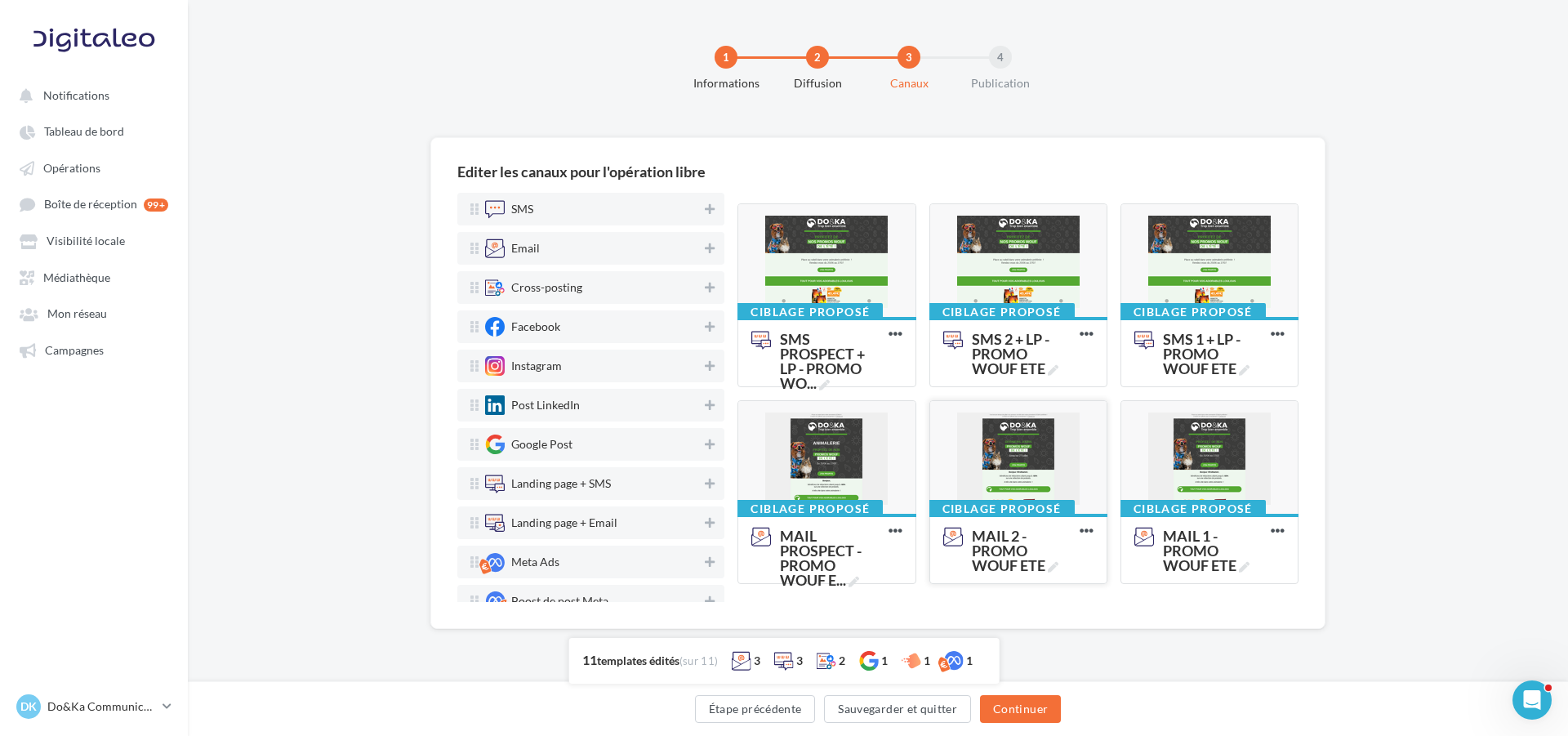
click at [1009, 468] on div at bounding box center [1018, 458] width 177 height 114
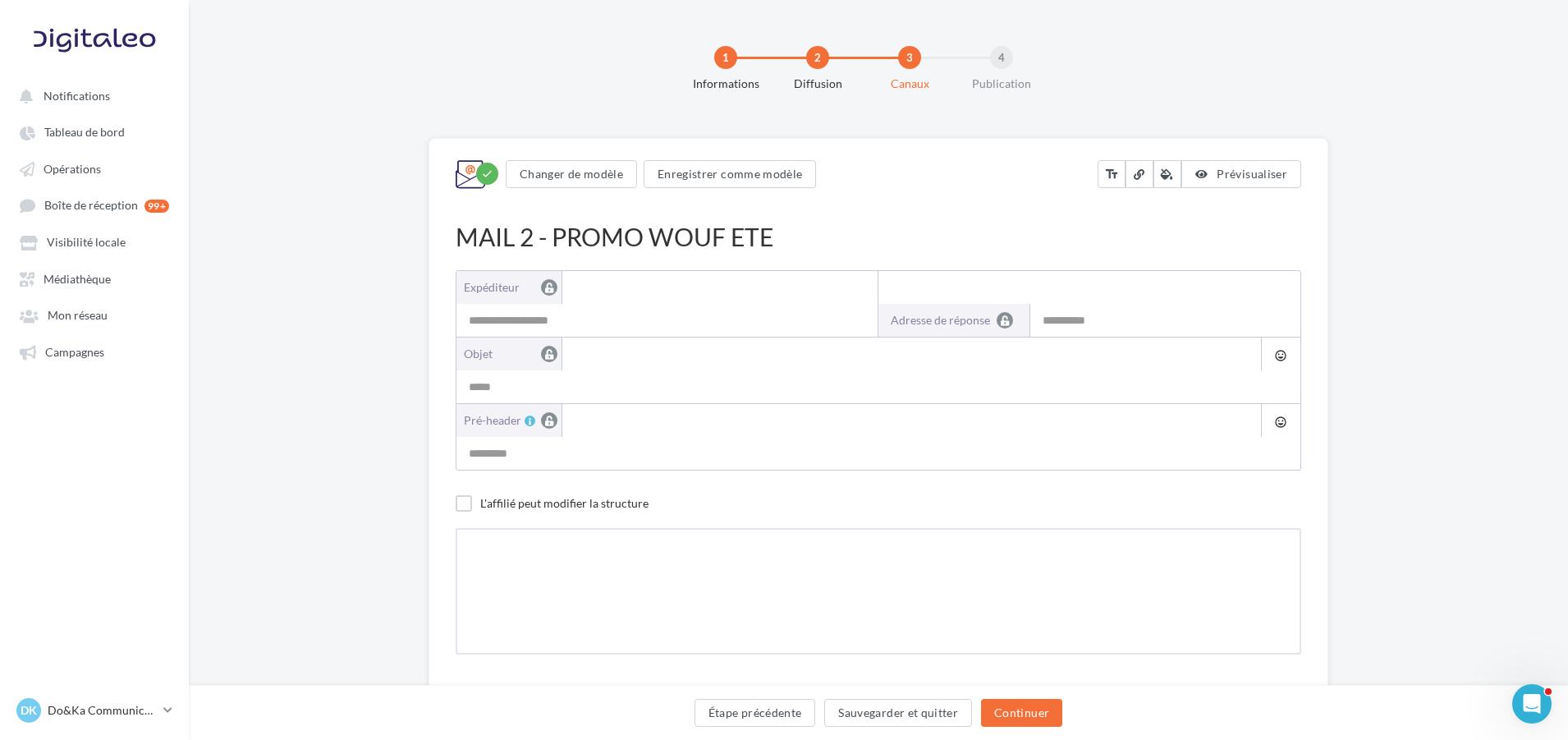
type input "**********"
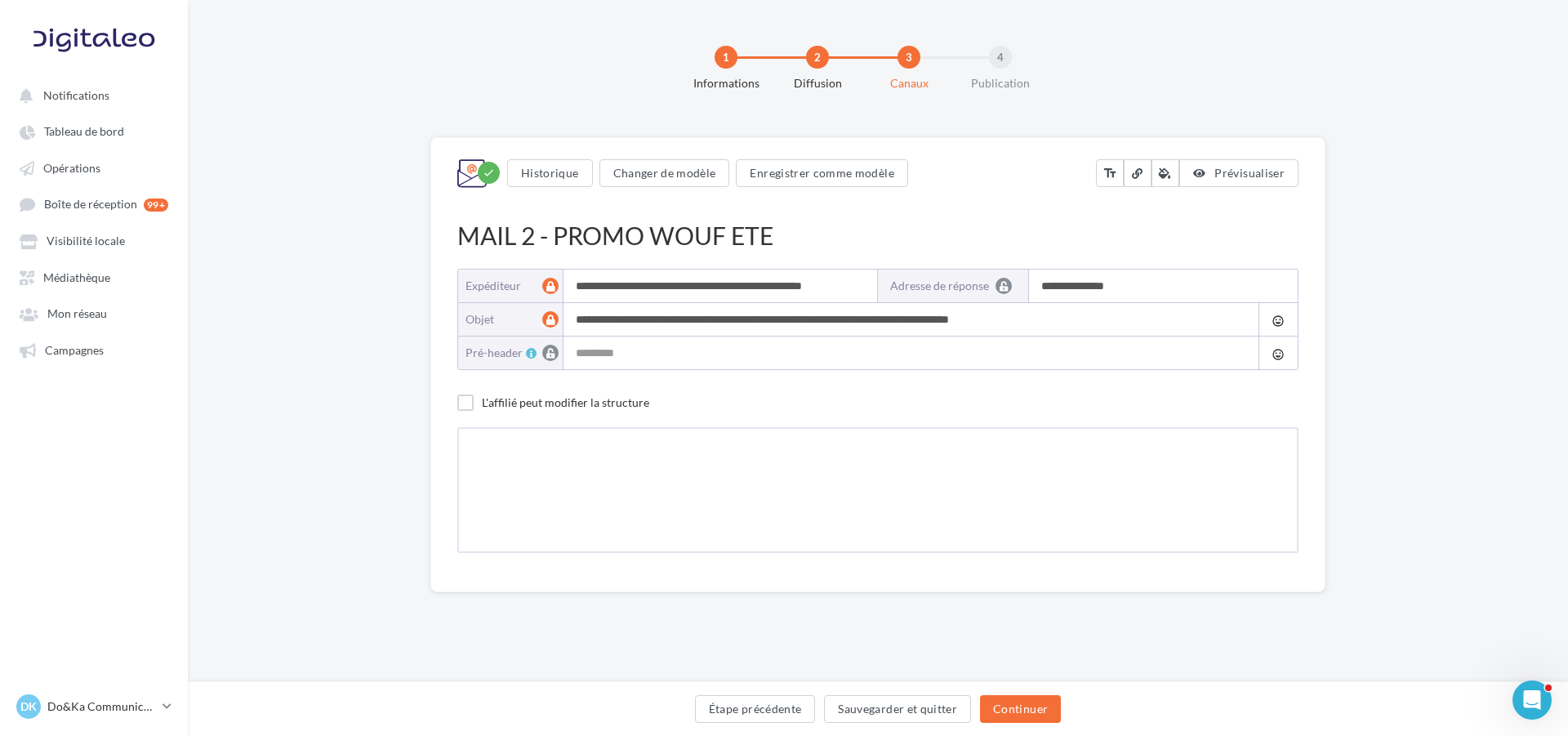
type input "**********"
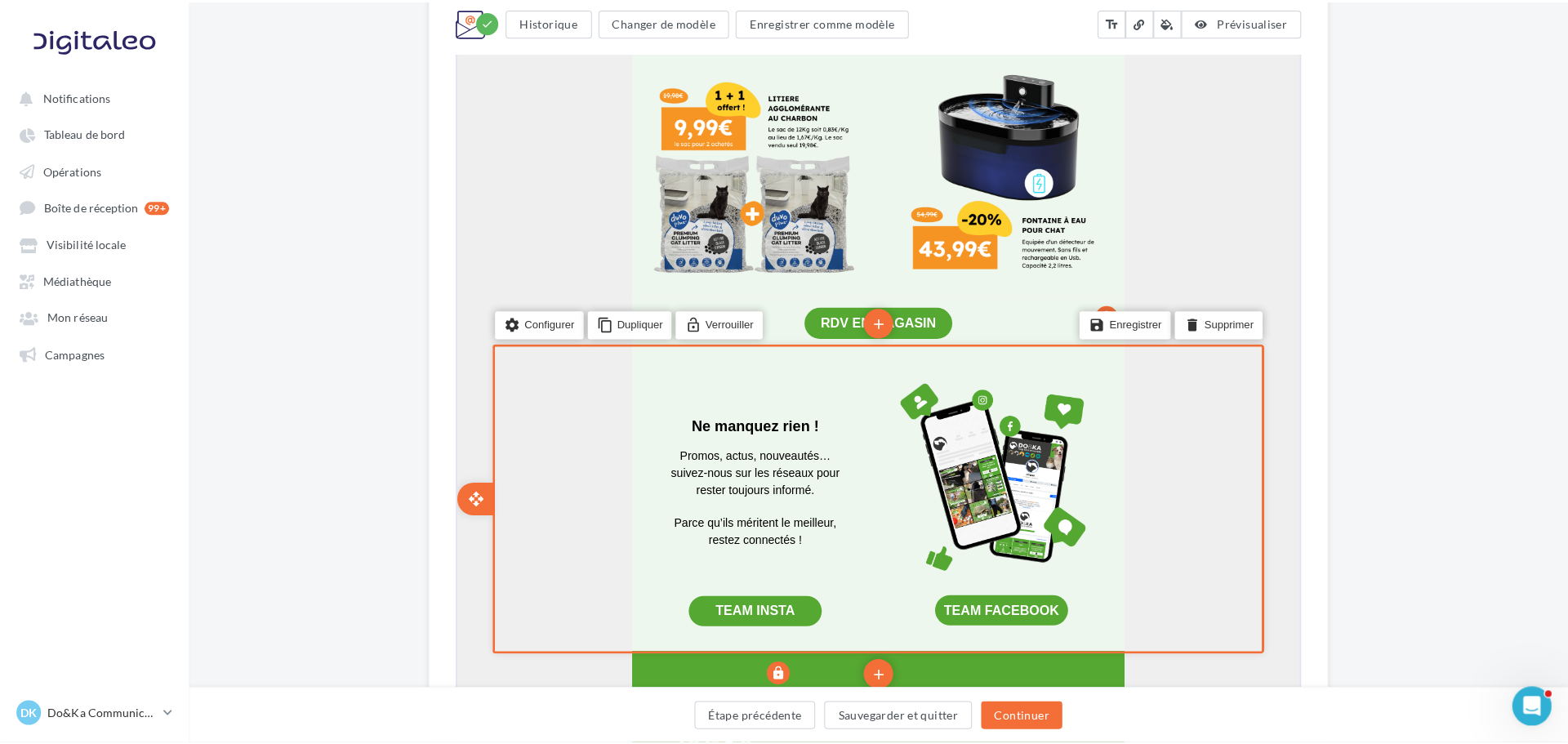
scroll to position [3023, 0]
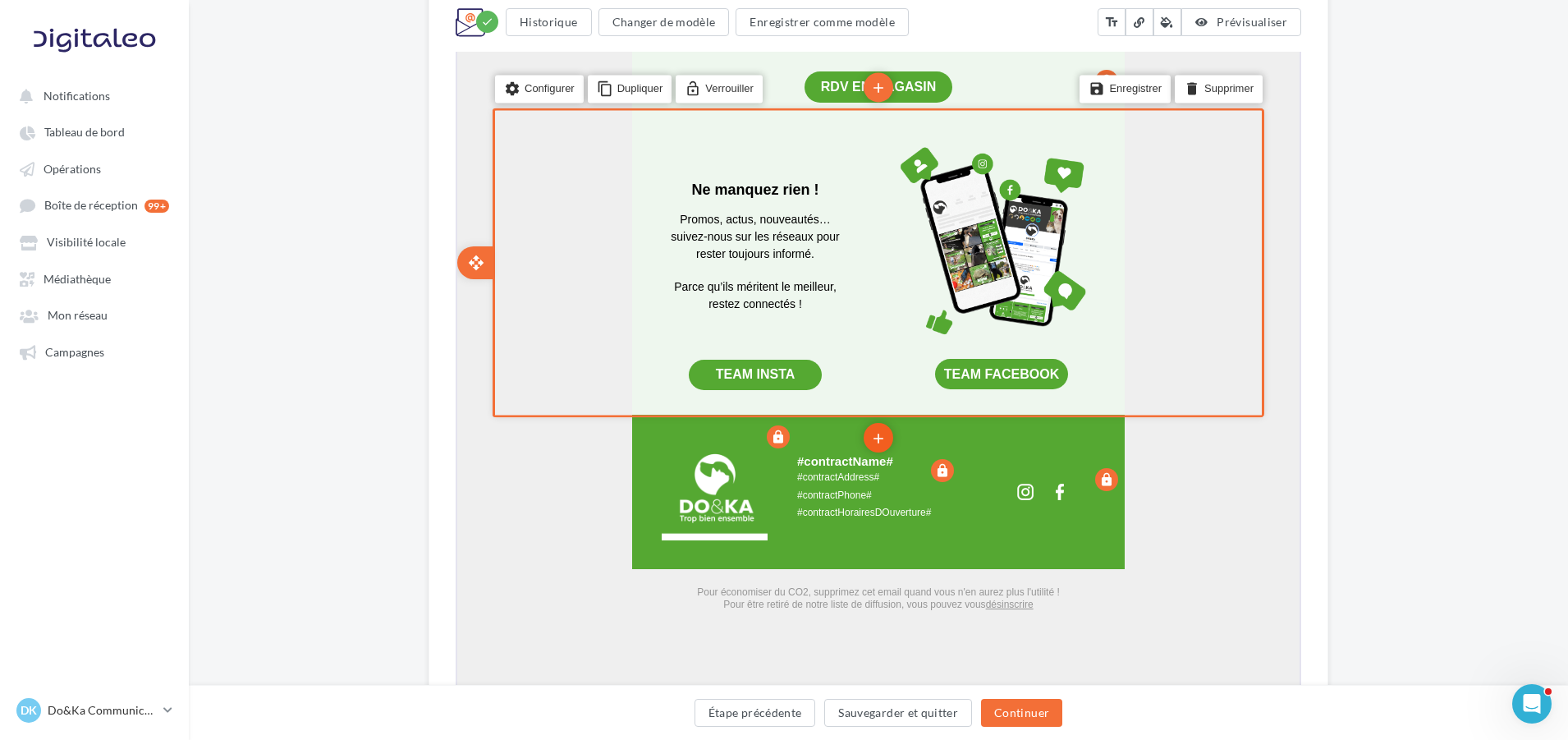
click at [879, 428] on icon "add" at bounding box center [876, 436] width 16 height 28
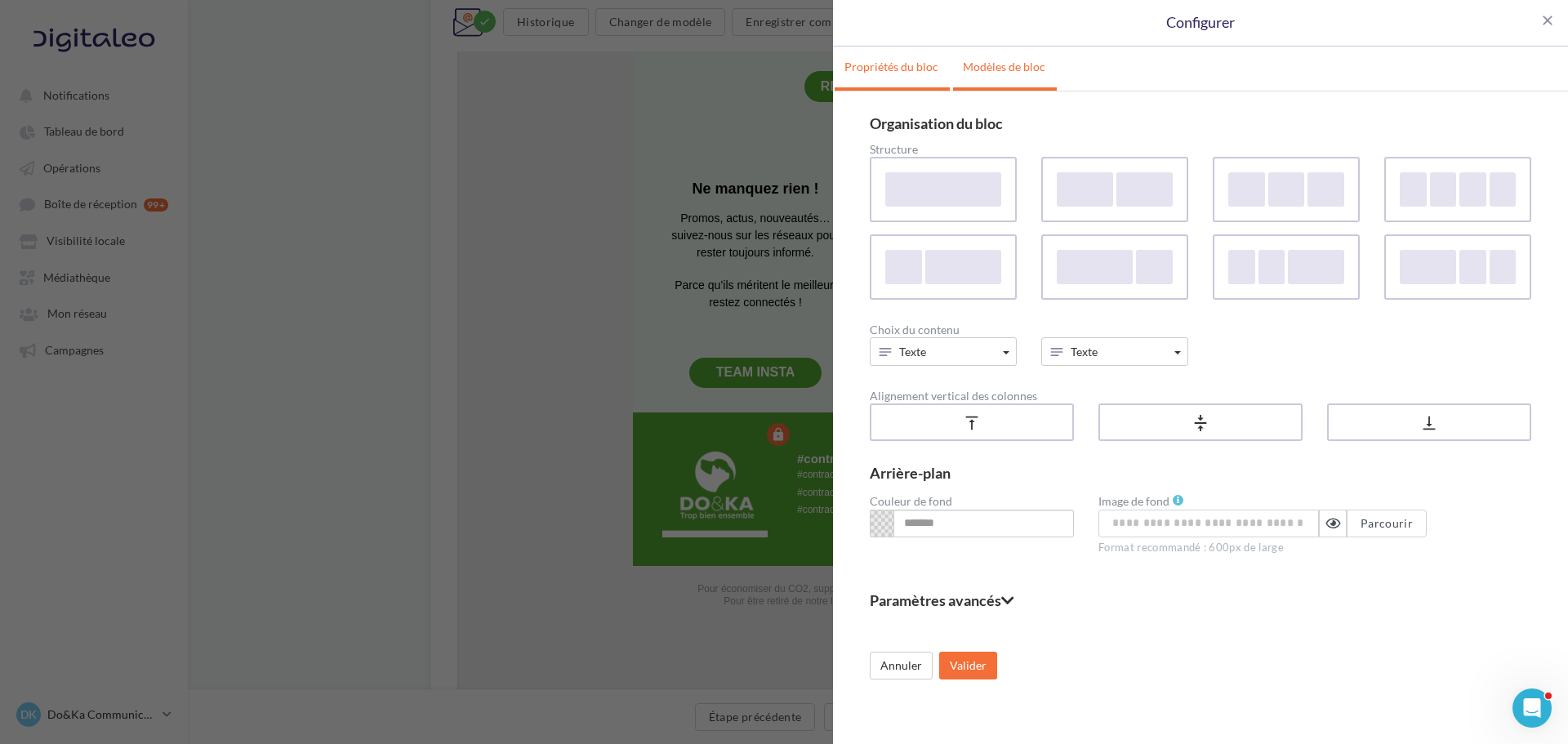
click at [987, 50] on link "Modèles de bloc" at bounding box center [1004, 67] width 102 height 41
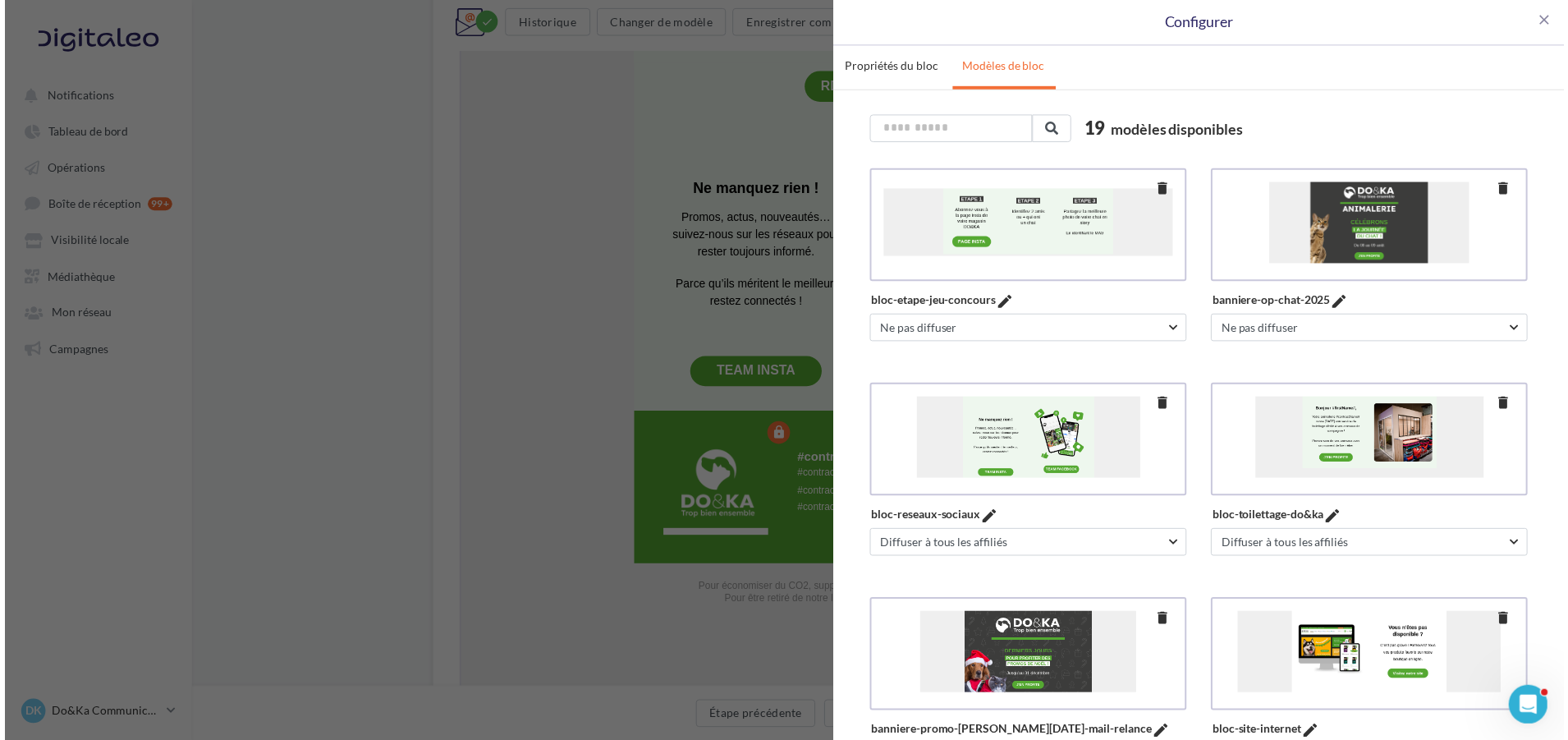
scroll to position [0, 0]
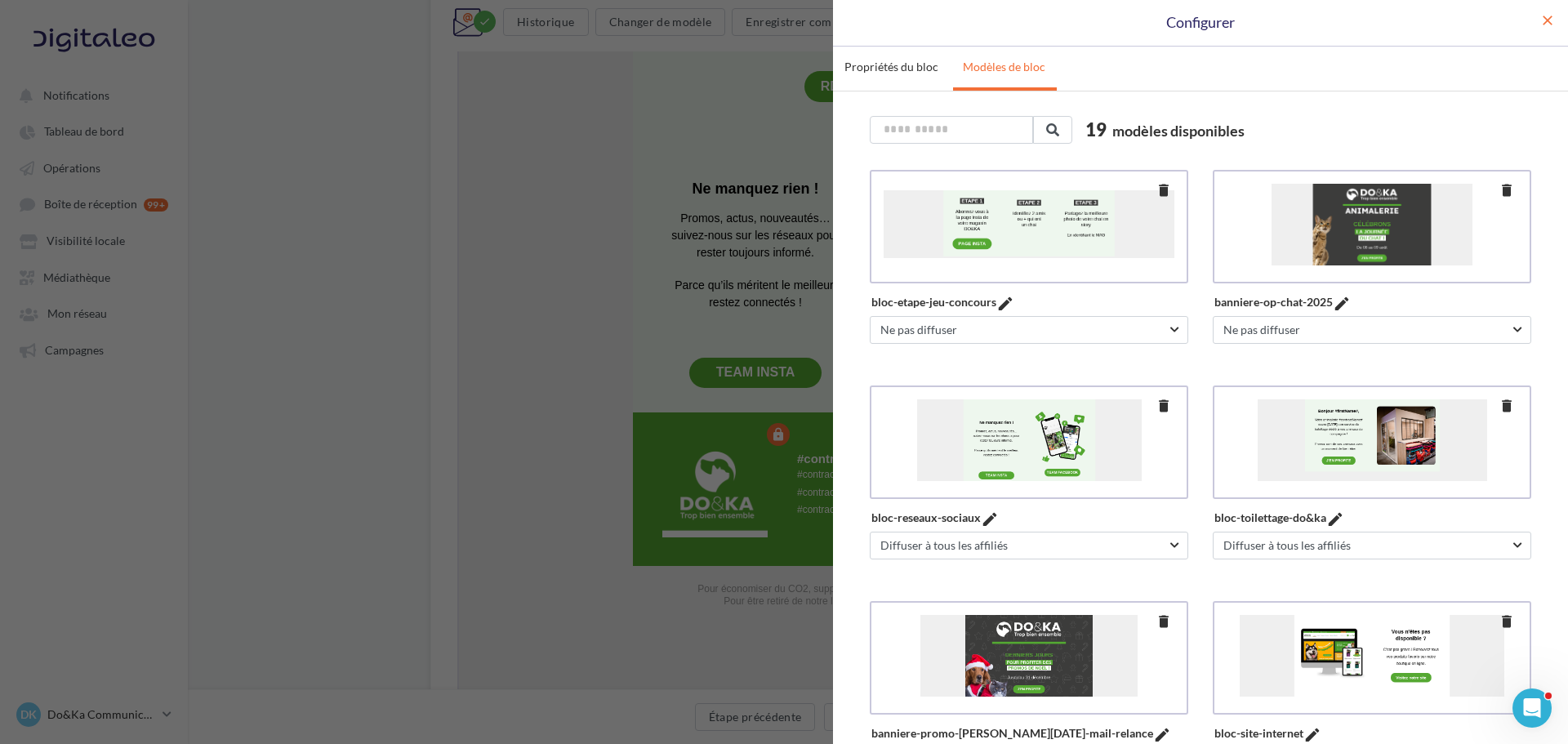
click at [1545, 25] on span "close" at bounding box center [1547, 20] width 16 height 16
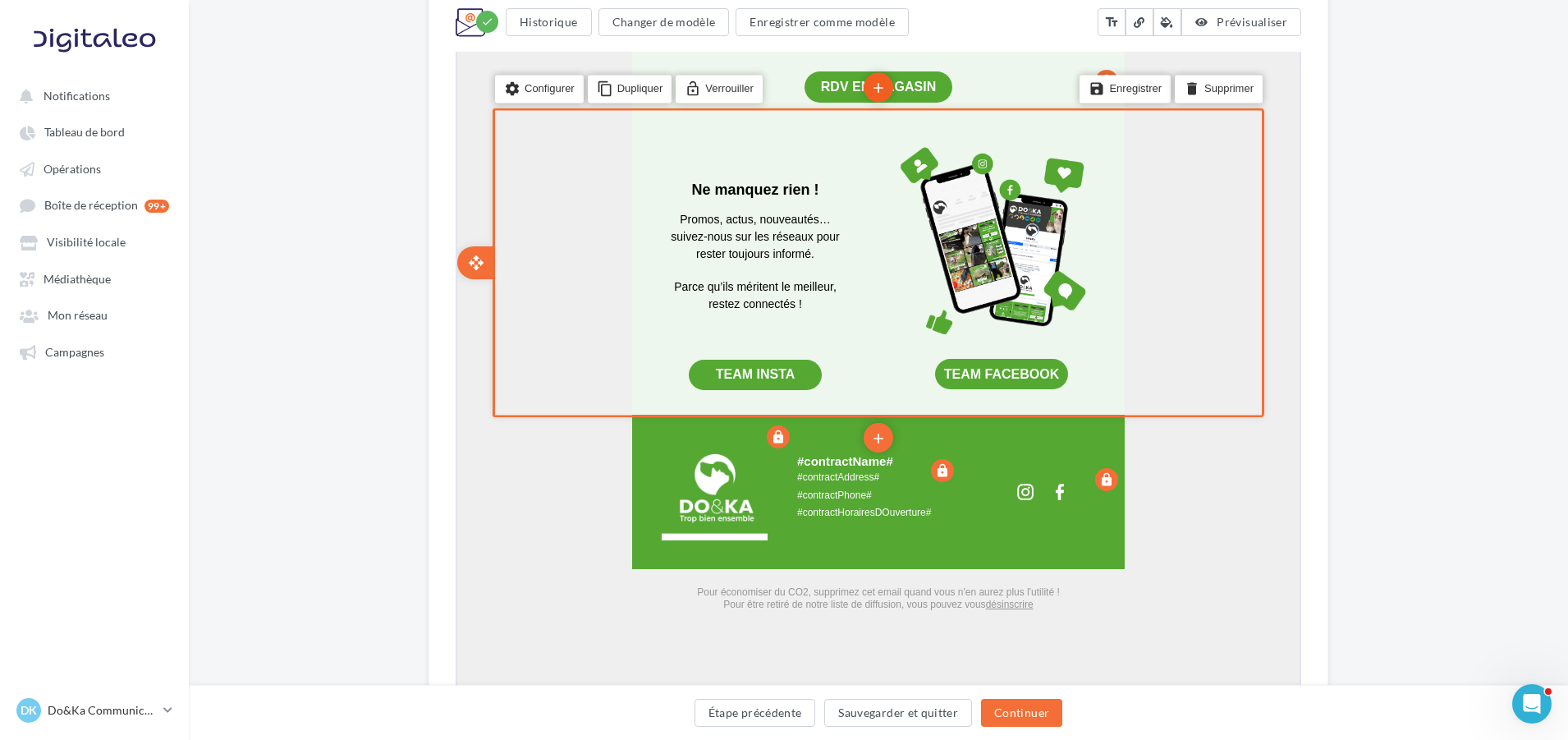
click at [874, 82] on icon "add" at bounding box center [876, 86] width 16 height 28
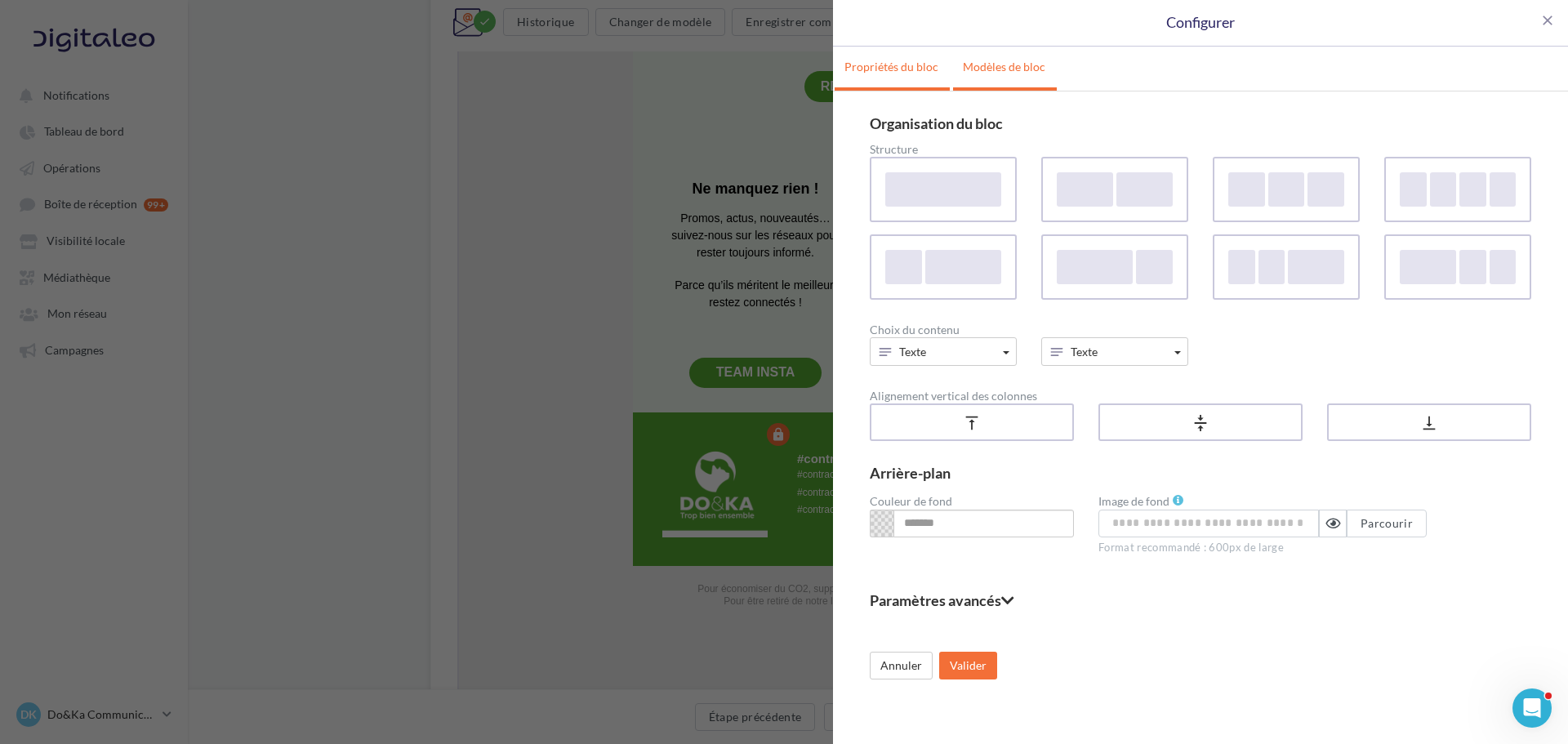
click at [1011, 74] on link "Modèles de bloc" at bounding box center [1004, 67] width 102 height 41
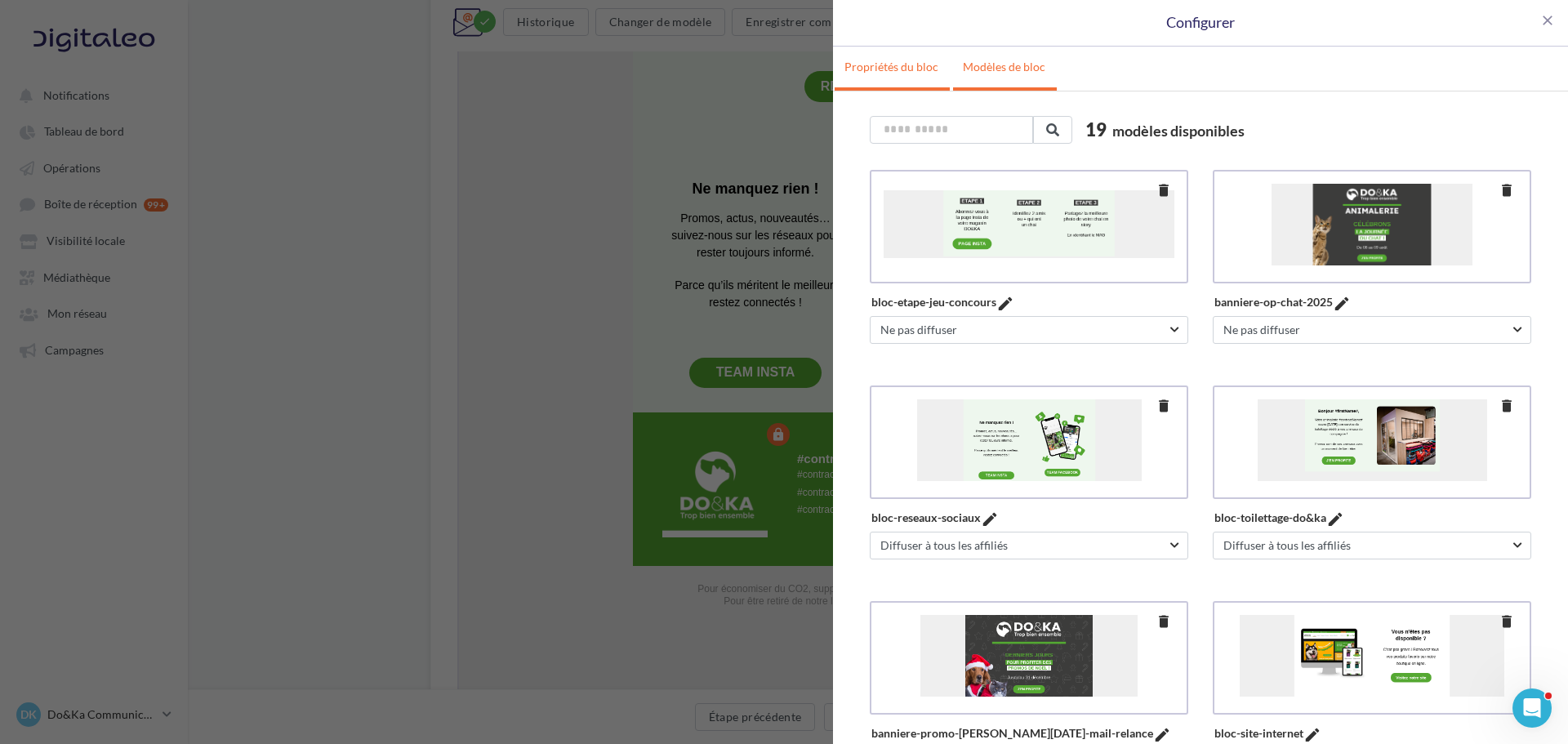
click at [908, 82] on link "Propriétés du bloc" at bounding box center [891, 67] width 113 height 41
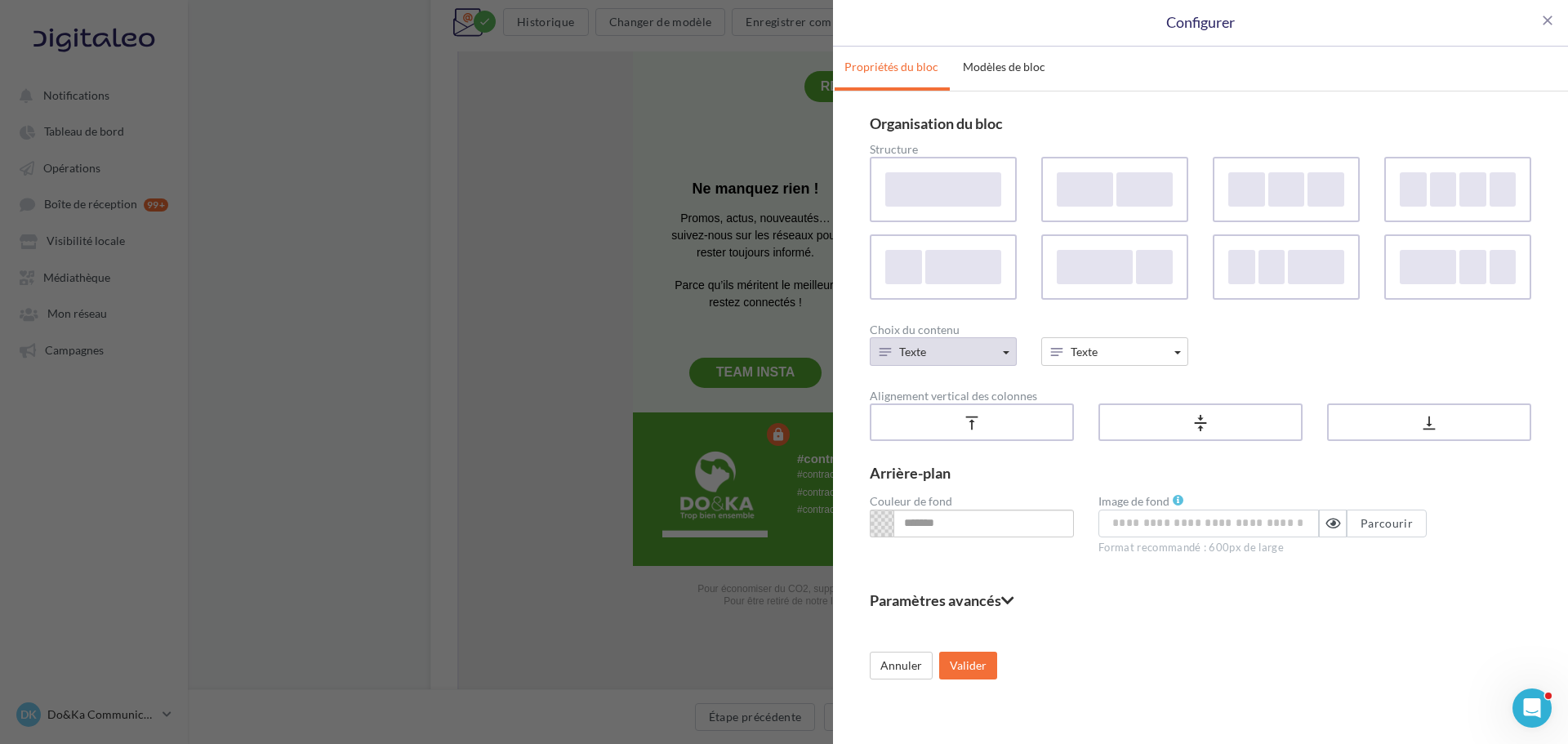
click at [984, 360] on button "Texte" at bounding box center [942, 351] width 147 height 29
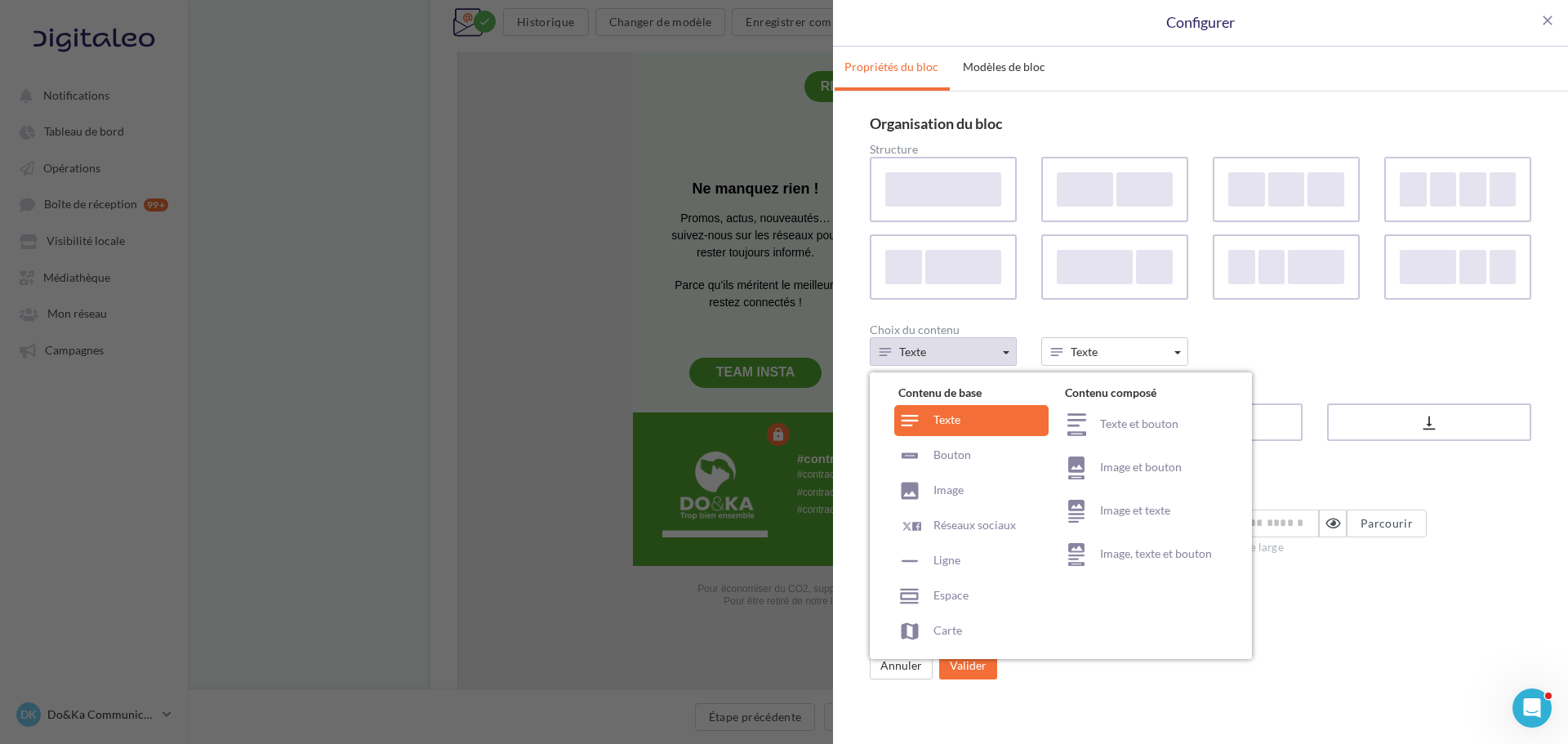
click at [984, 360] on button "Texte" at bounding box center [942, 351] width 147 height 29
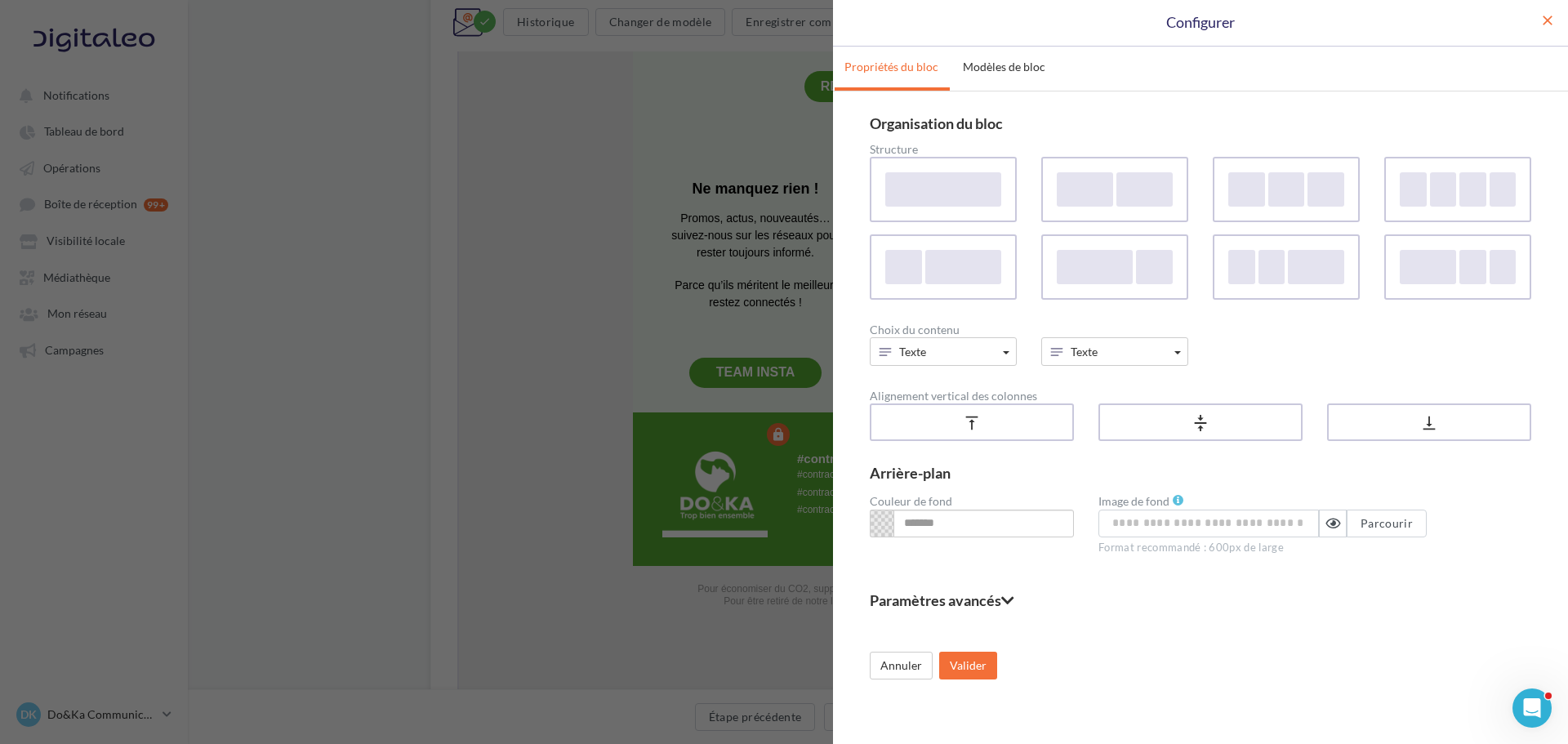
click at [1550, 25] on span "close" at bounding box center [1547, 20] width 16 height 16
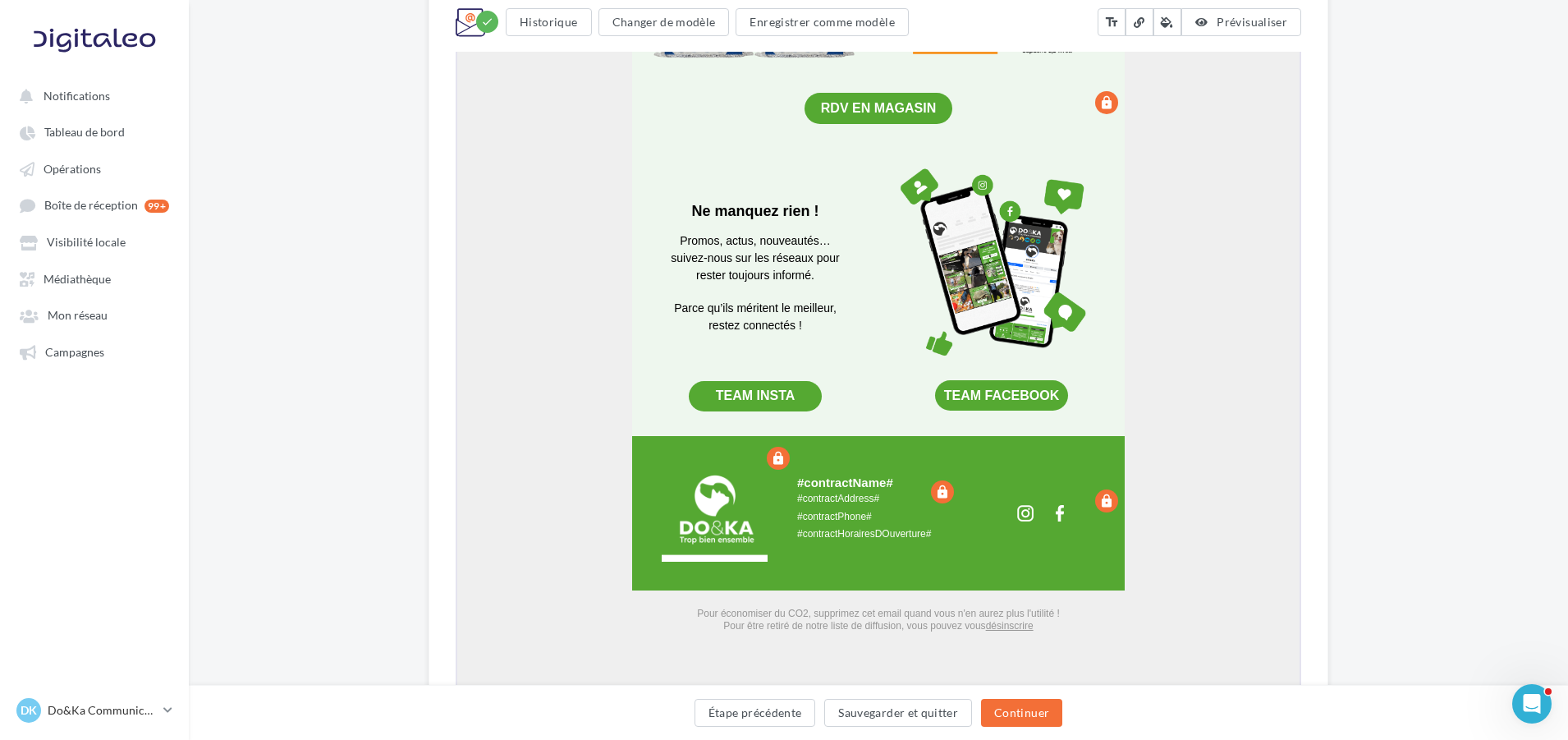
scroll to position [3038, 0]
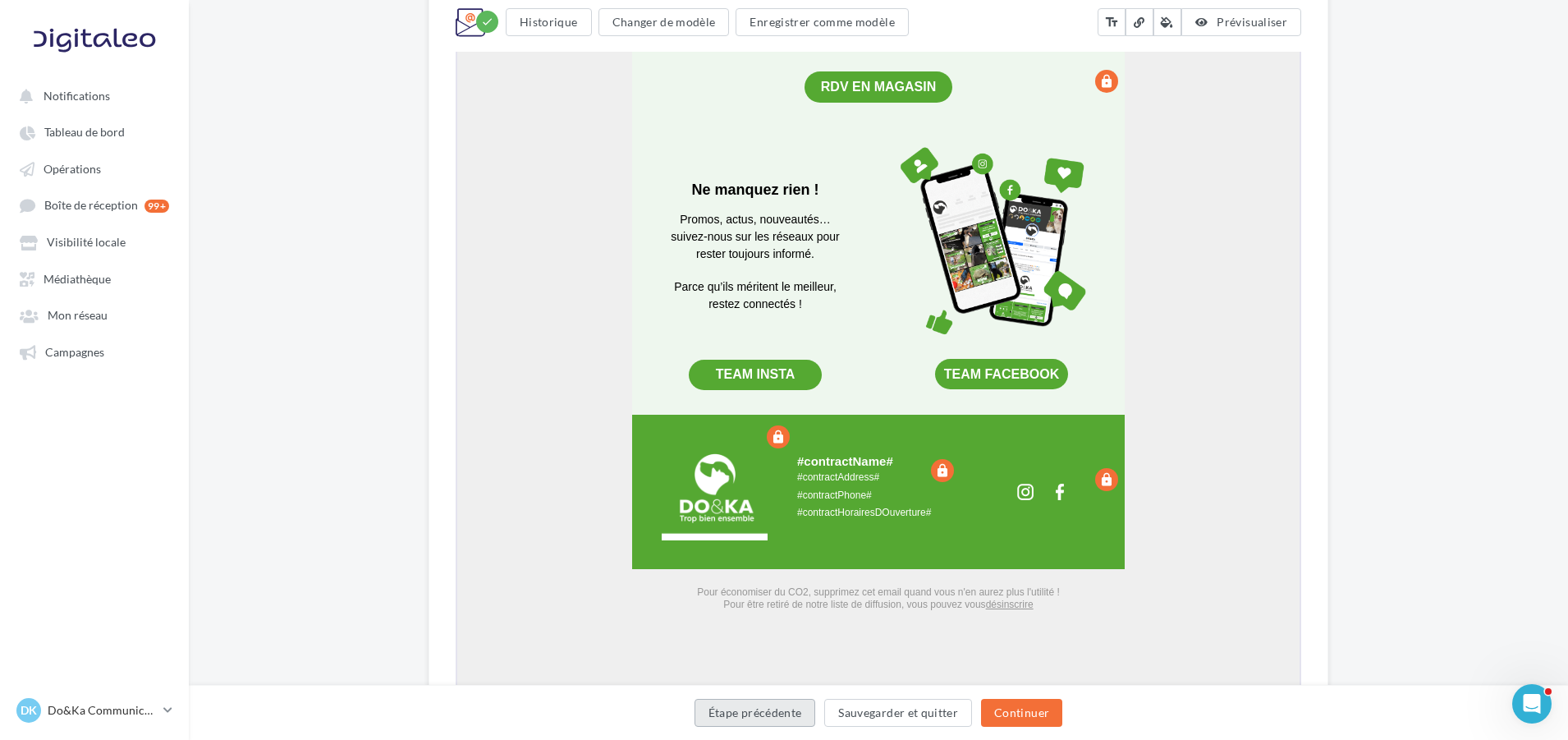
click at [701, 703] on button "Étape précédente" at bounding box center [755, 712] width 122 height 28
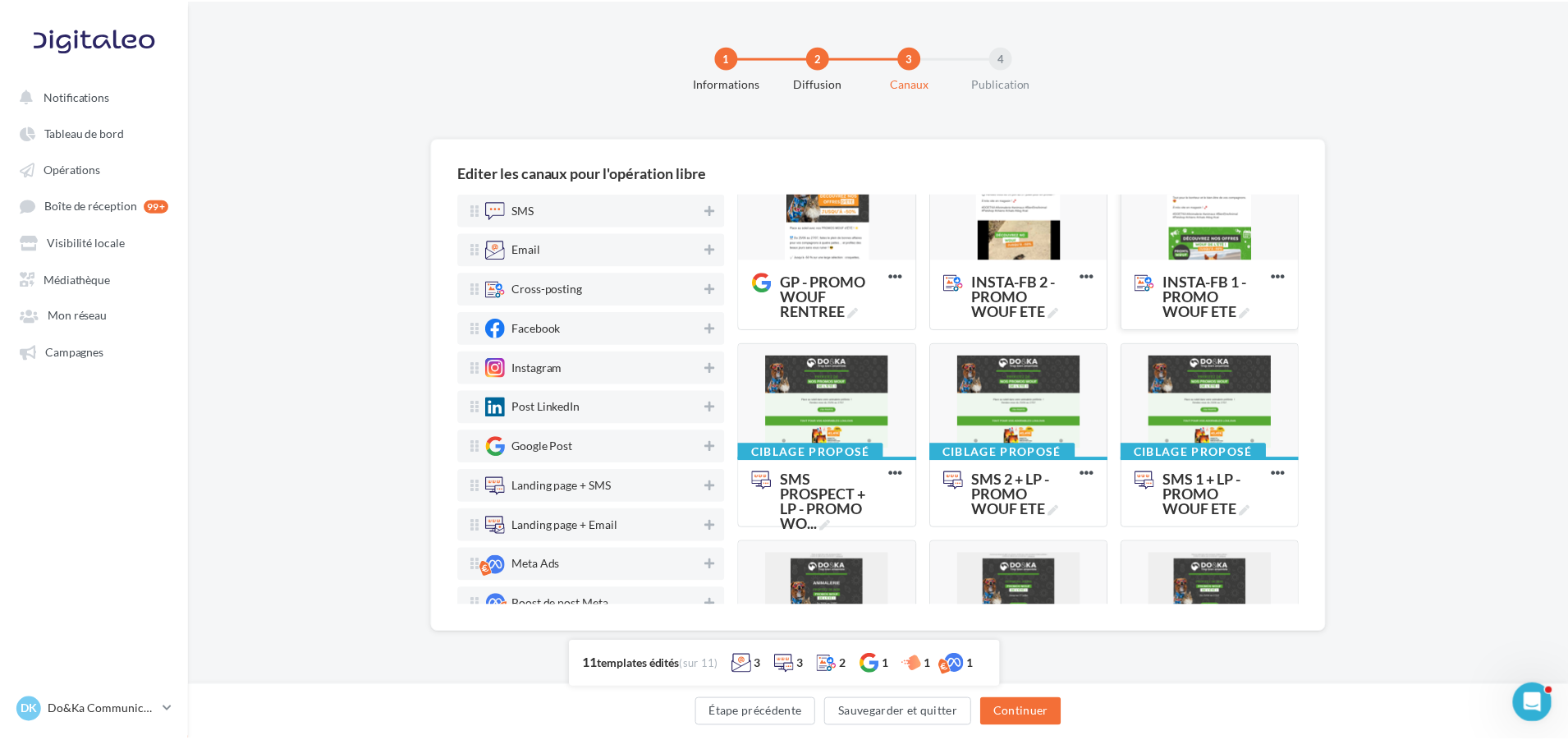
scroll to position [385, 0]
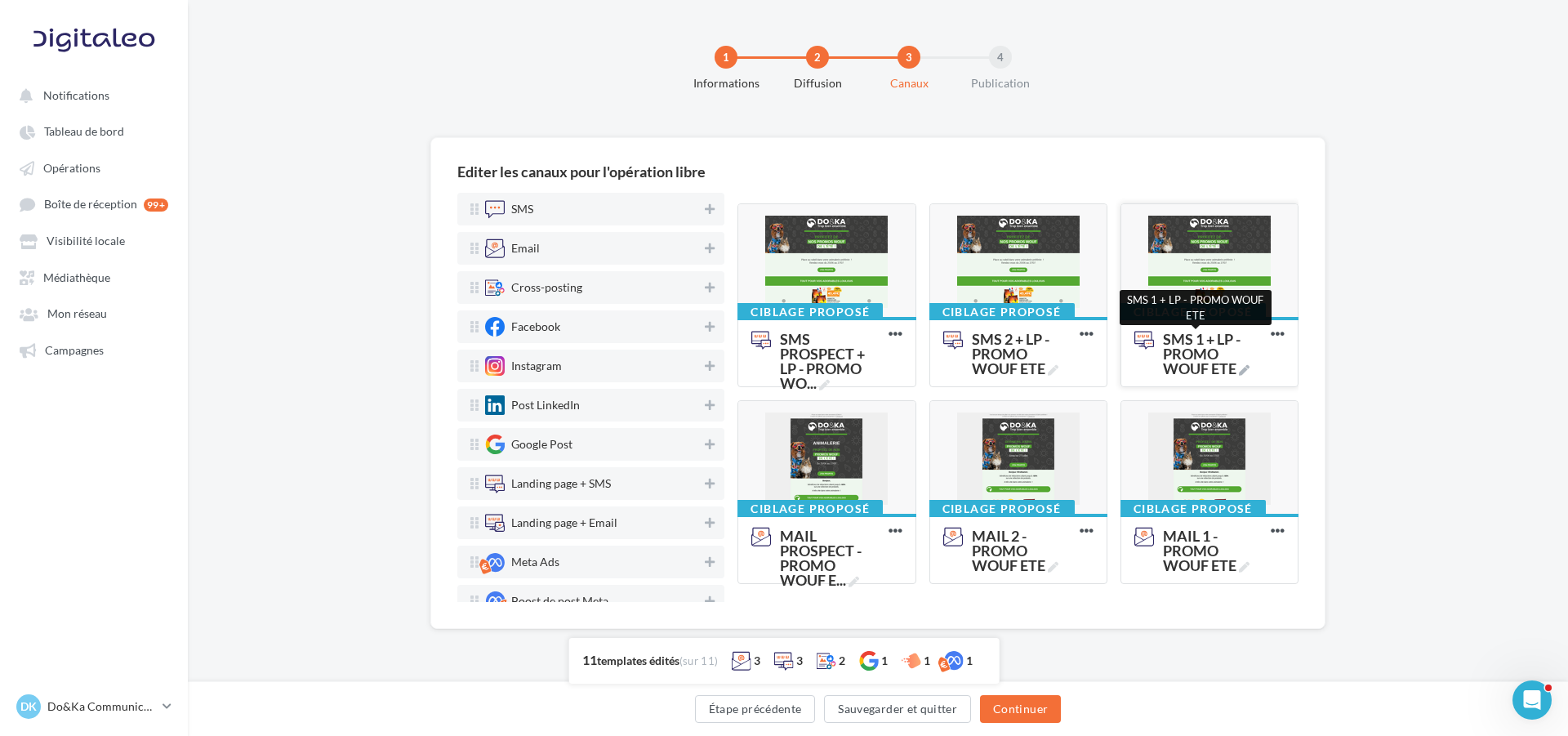
click at [1177, 349] on span "SMS 1 + LP - PROMO WOUF ETE" at bounding box center [1214, 354] width 102 height 44
click at [1177, 349] on textarea "SMS 1 + LP - PROMO WOUF ETE SMS 1 + LP - PROMO WOUF ETE" at bounding box center [1191, 354] width 130 height 63
click at [1430, 343] on div "Editer les canaux pour l'opération libre SMS Email Cross-posting Facebook Insta…" at bounding box center [878, 409] width 1380 height 544
click at [1172, 260] on div at bounding box center [1210, 261] width 177 height 114
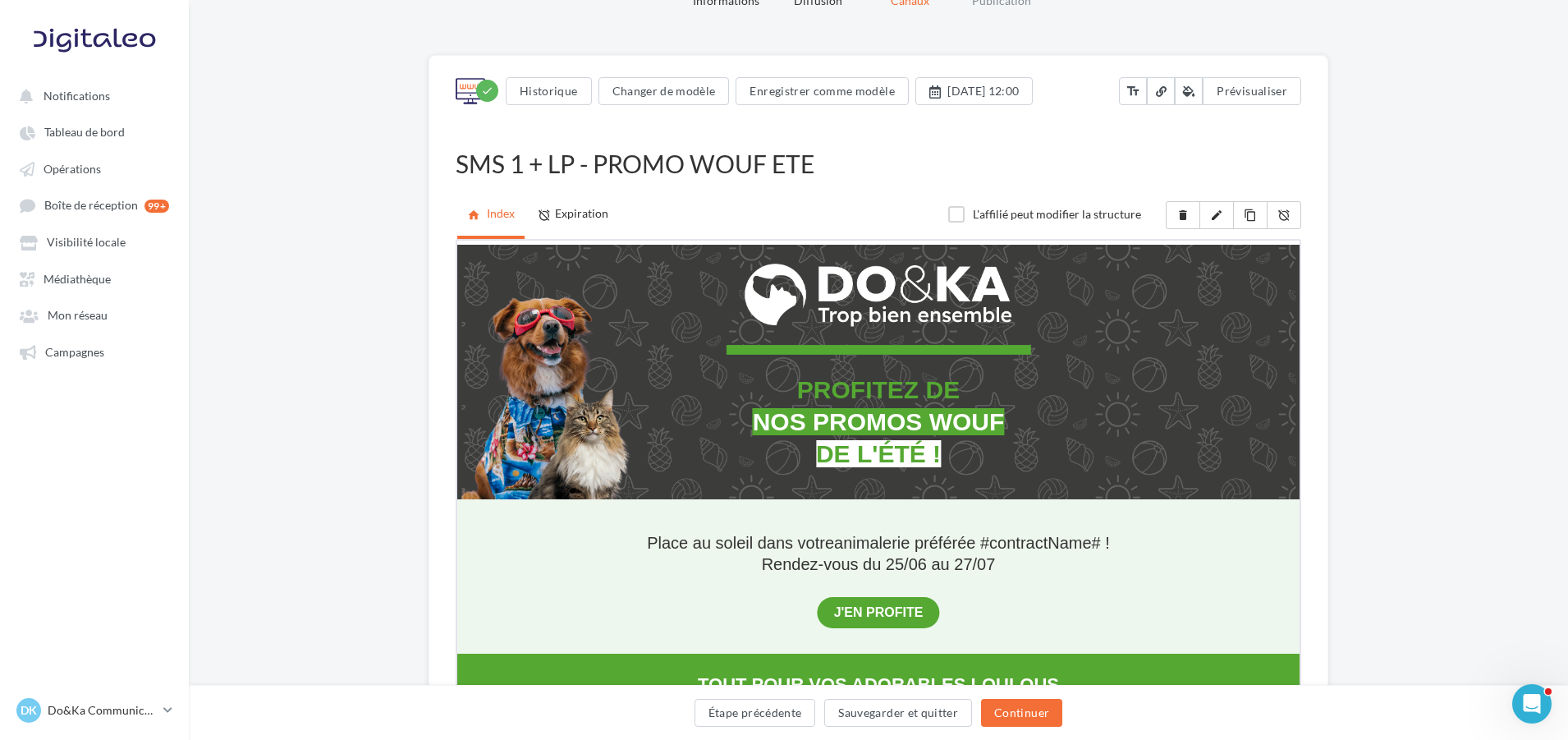
scroll to position [82, 0]
click at [571, 222] on link "alarm_off Expiration" at bounding box center [573, 214] width 91 height 41
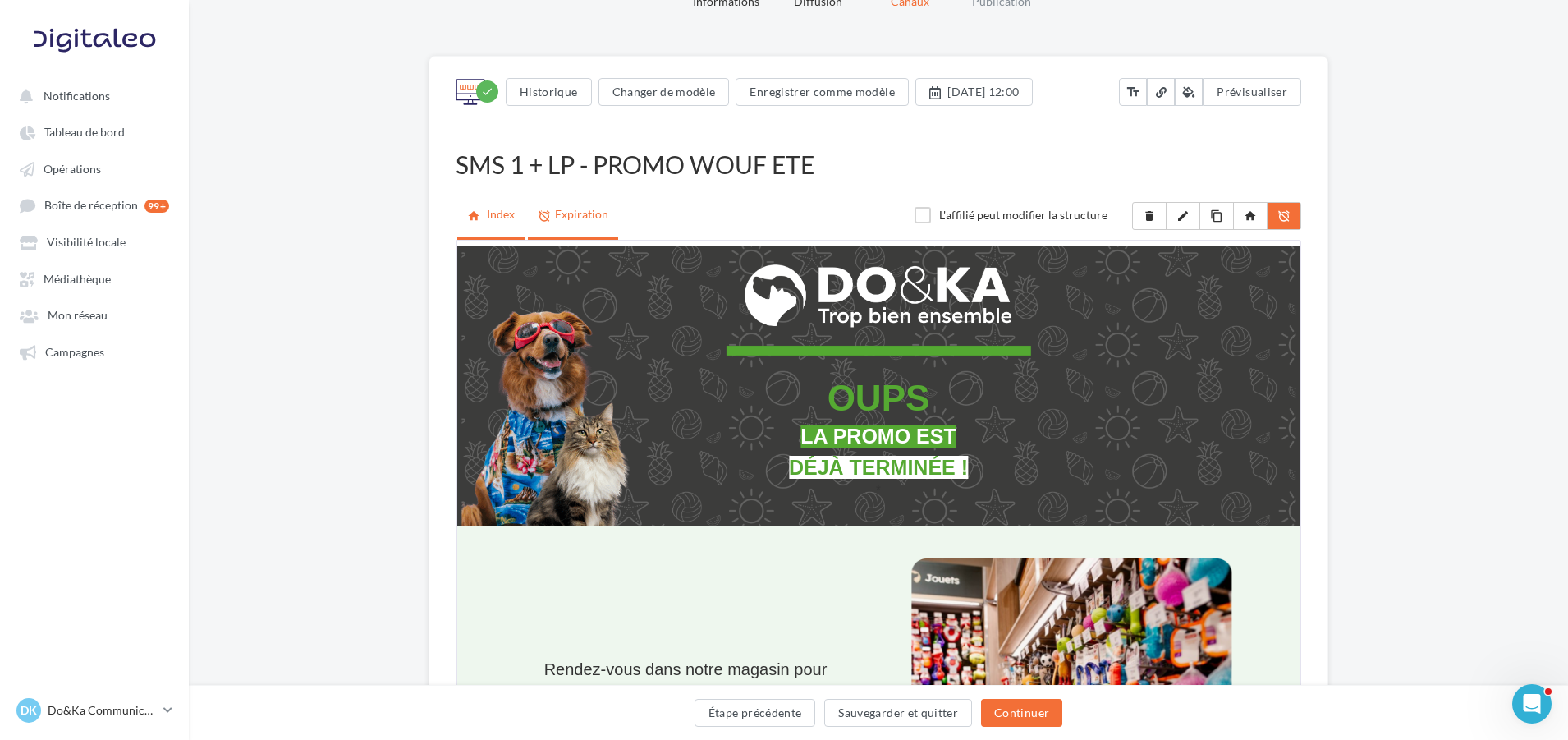
click at [478, 220] on icon "home" at bounding box center [475, 215] width 17 height 16
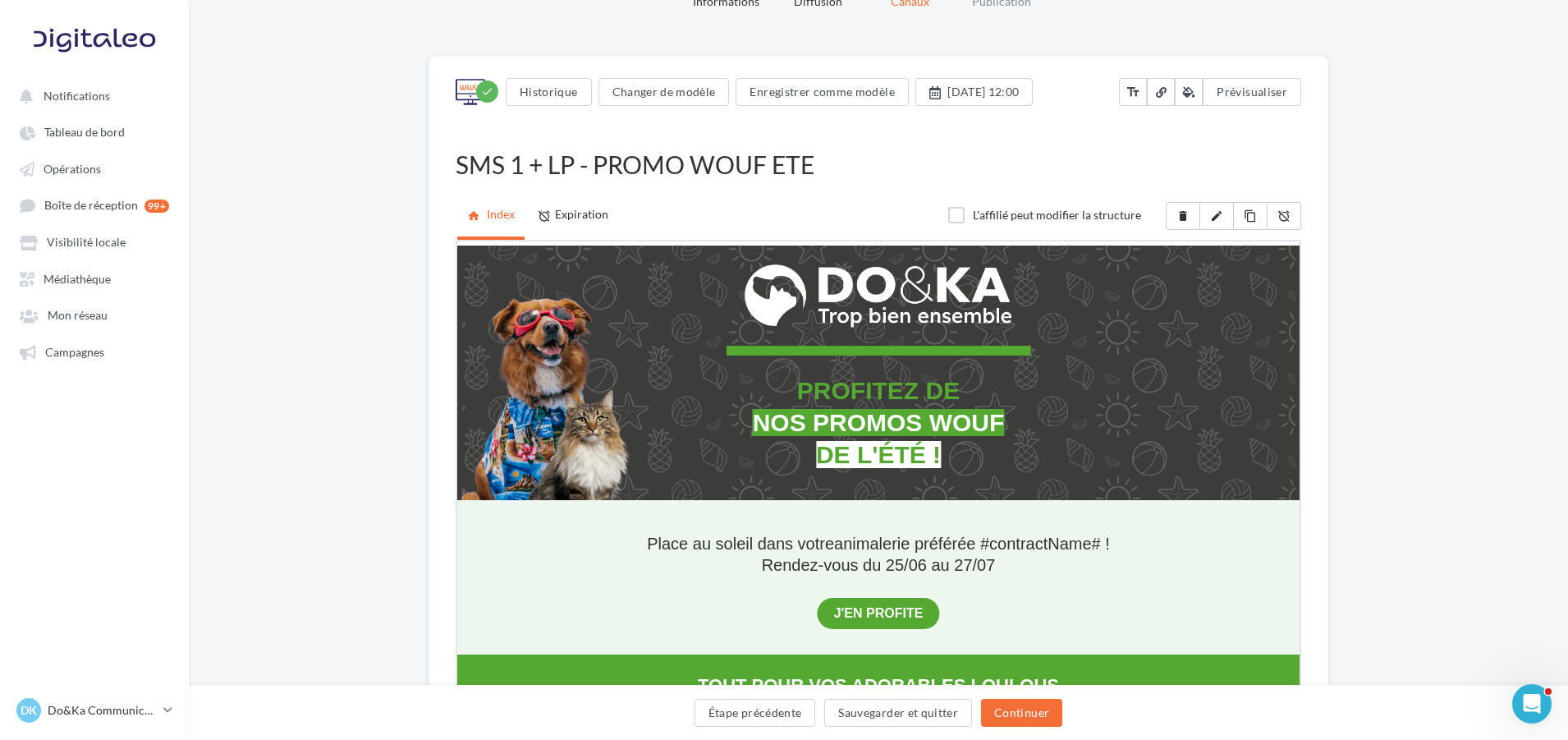
scroll to position [0, 0]
click at [1012, 717] on button "Continuer" at bounding box center [1021, 712] width 81 height 28
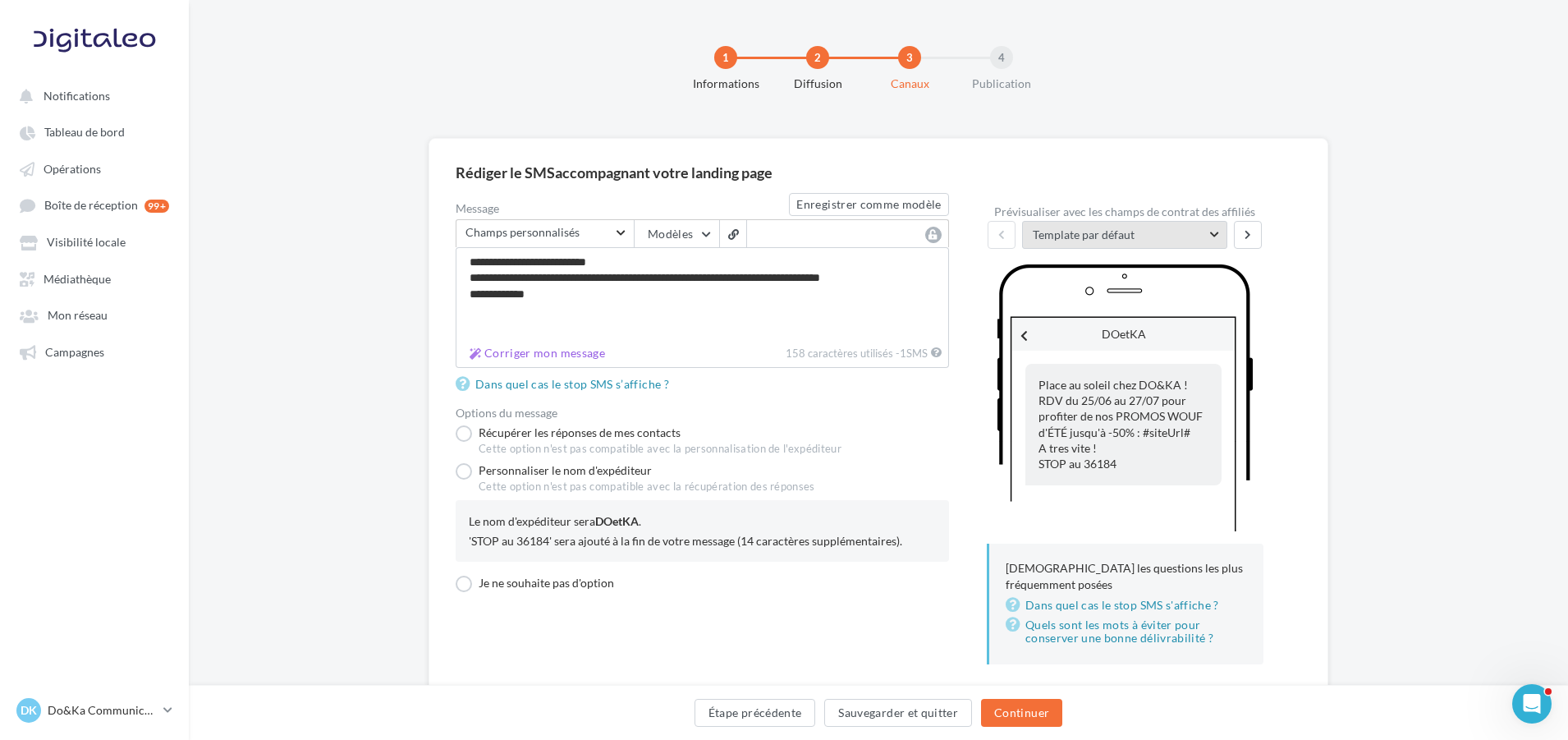
click at [1193, 235] on span "Template par défaut" at bounding box center [1119, 234] width 173 height 16
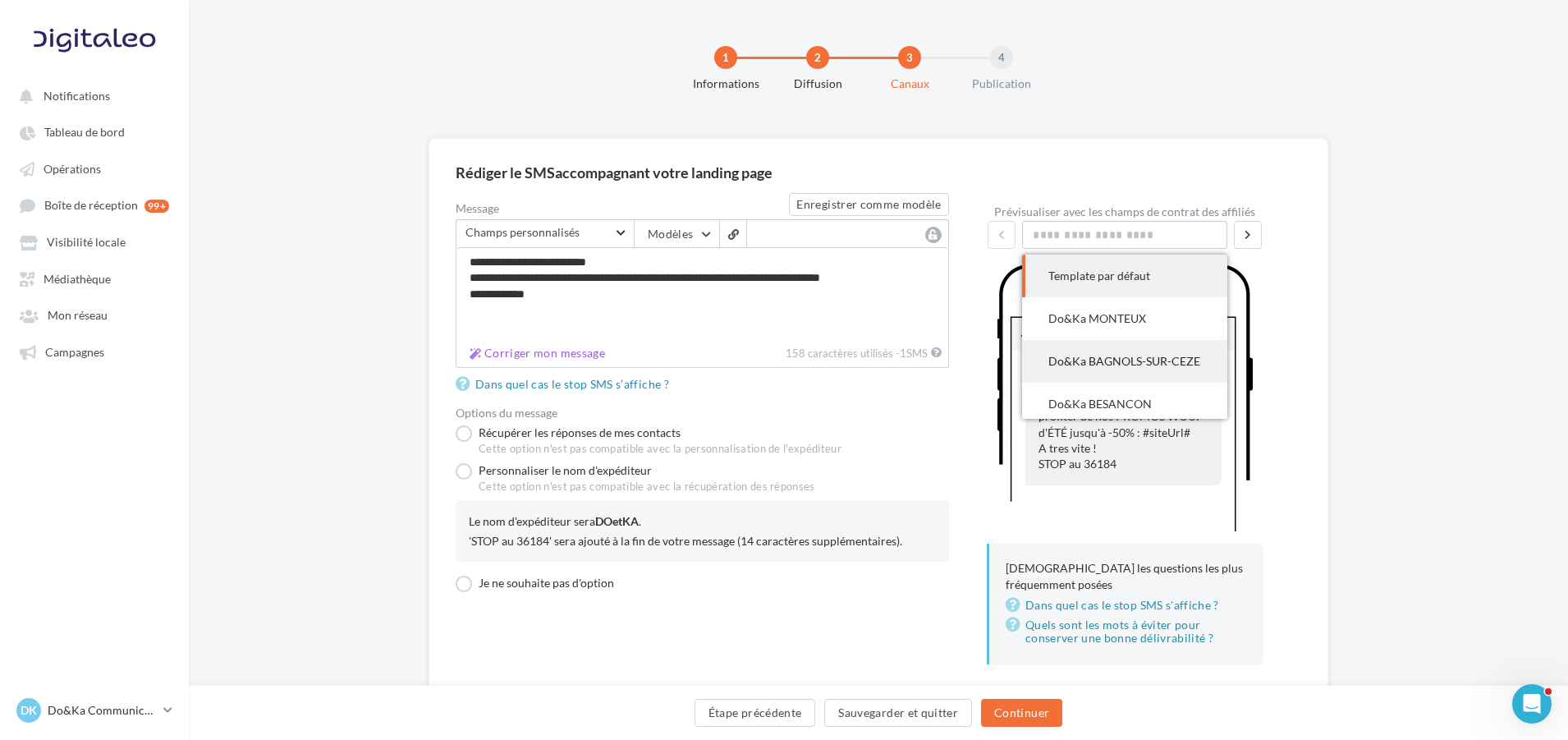
click at [1150, 360] on div "Do&Ka BAGNOLS-SUR-CEZE" at bounding box center [1124, 361] width 152 height 16
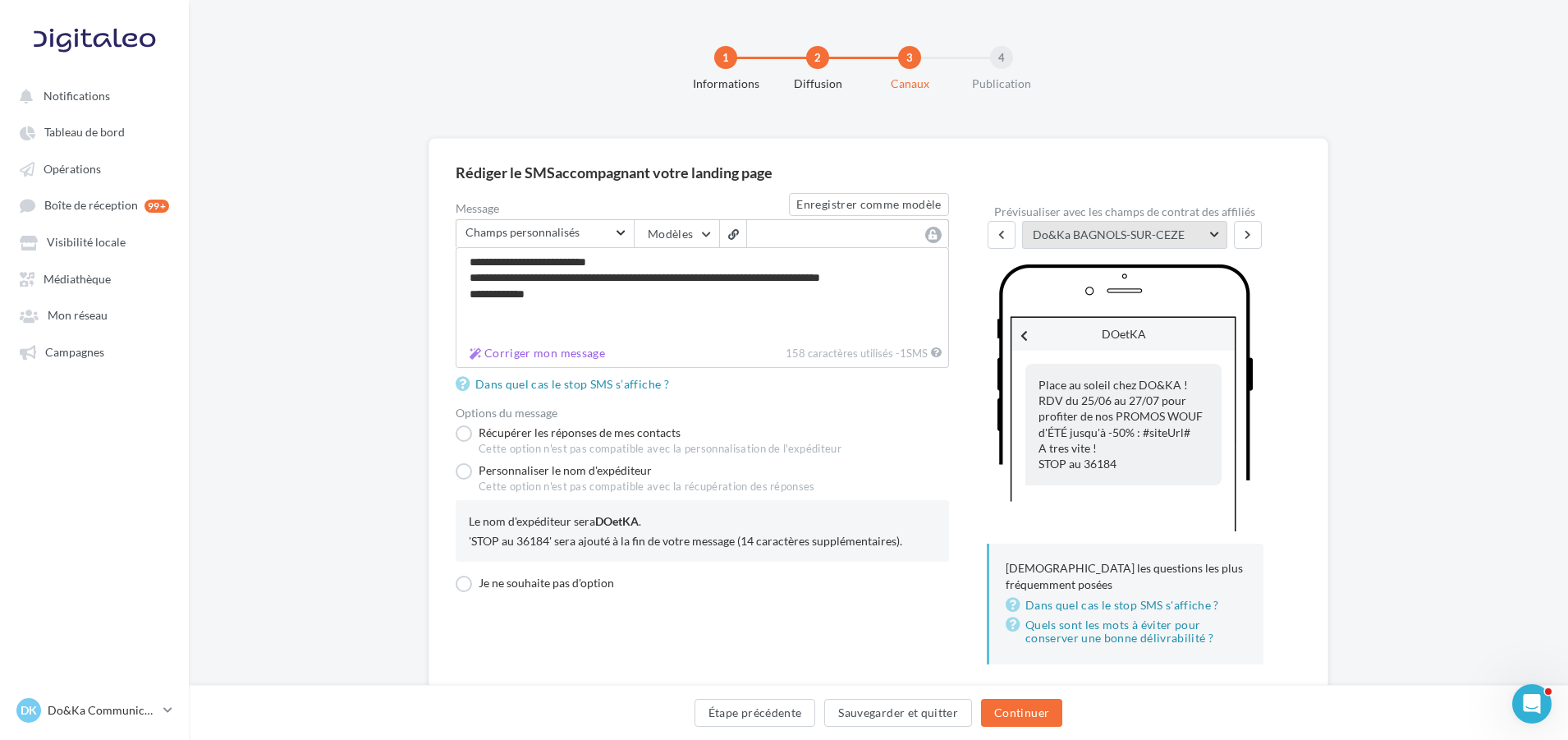
click at [1171, 240] on span "Do&Ka BAGNOLS-SUR-CEZE" at bounding box center [1119, 234] width 173 height 16
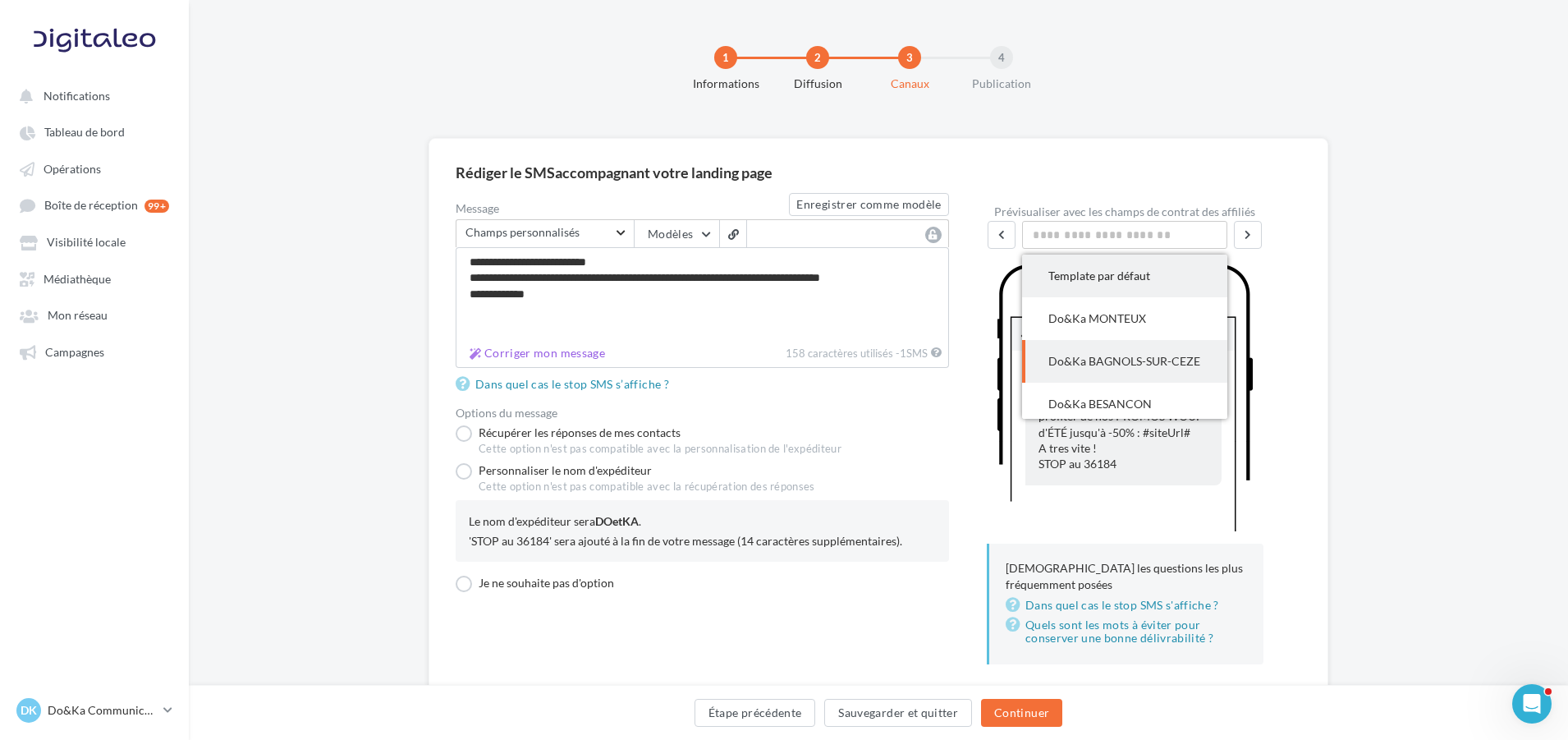
click at [1155, 273] on div "Template par défaut" at bounding box center [1124, 275] width 152 height 16
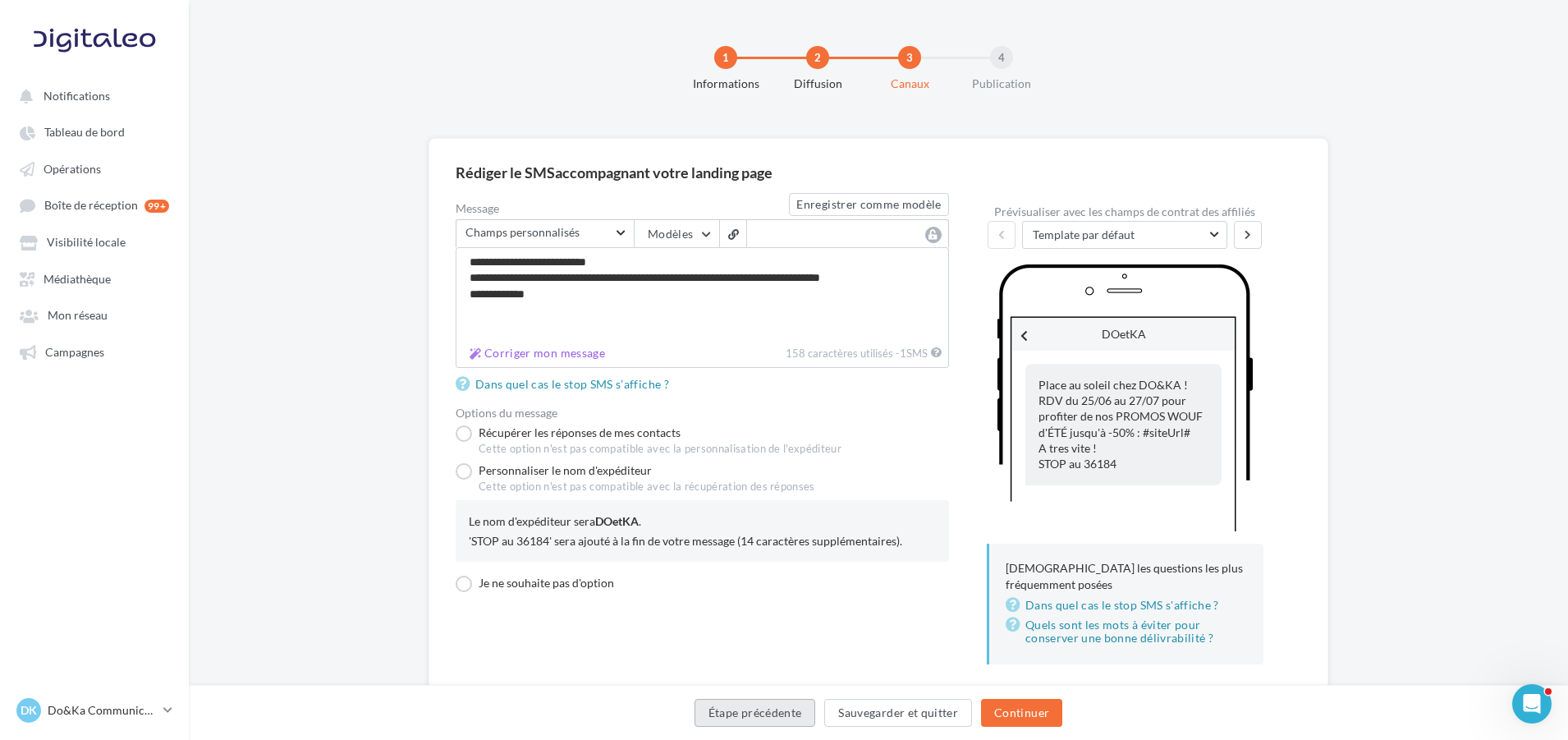
click at [742, 708] on button "Étape précédente" at bounding box center [755, 712] width 122 height 28
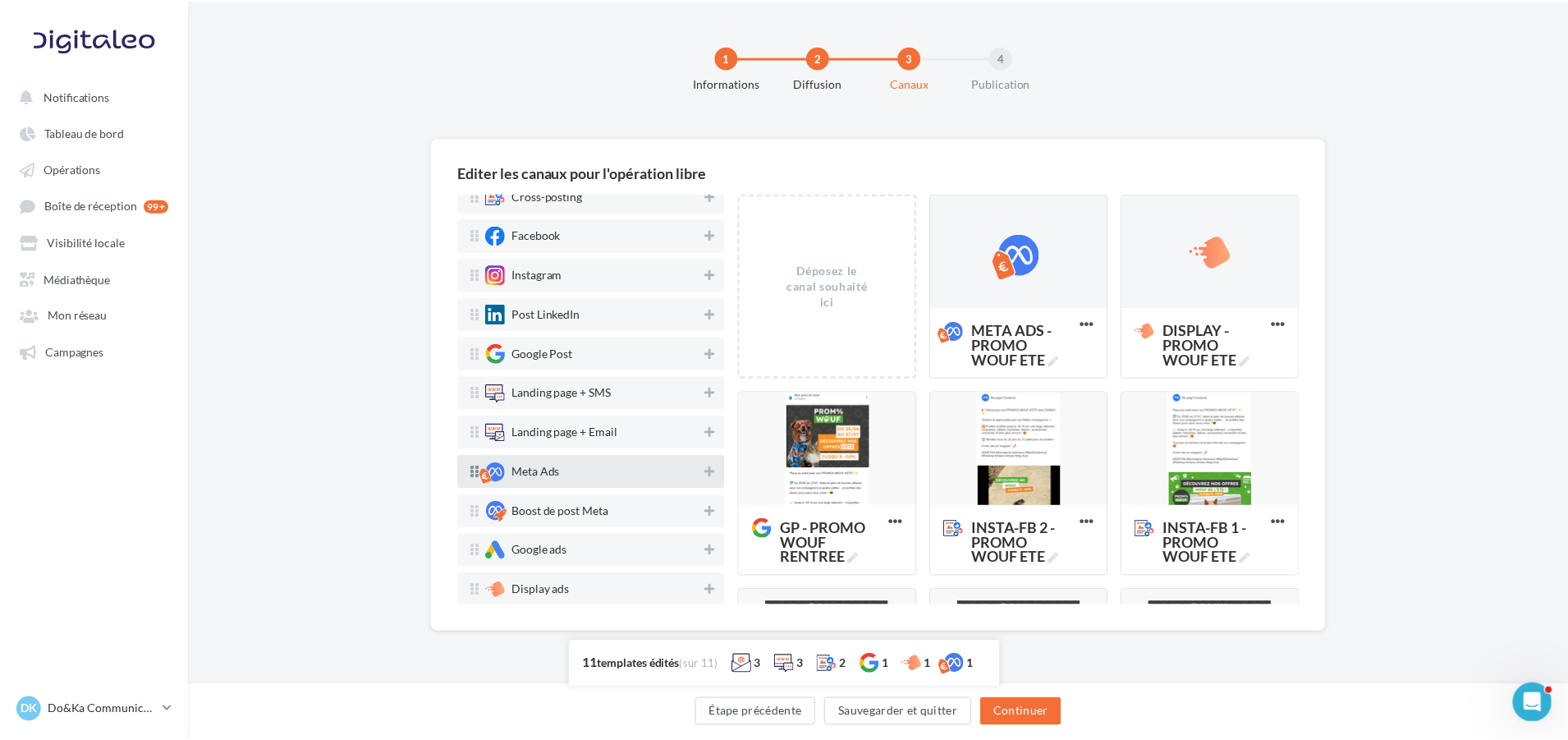
scroll to position [93, 0]
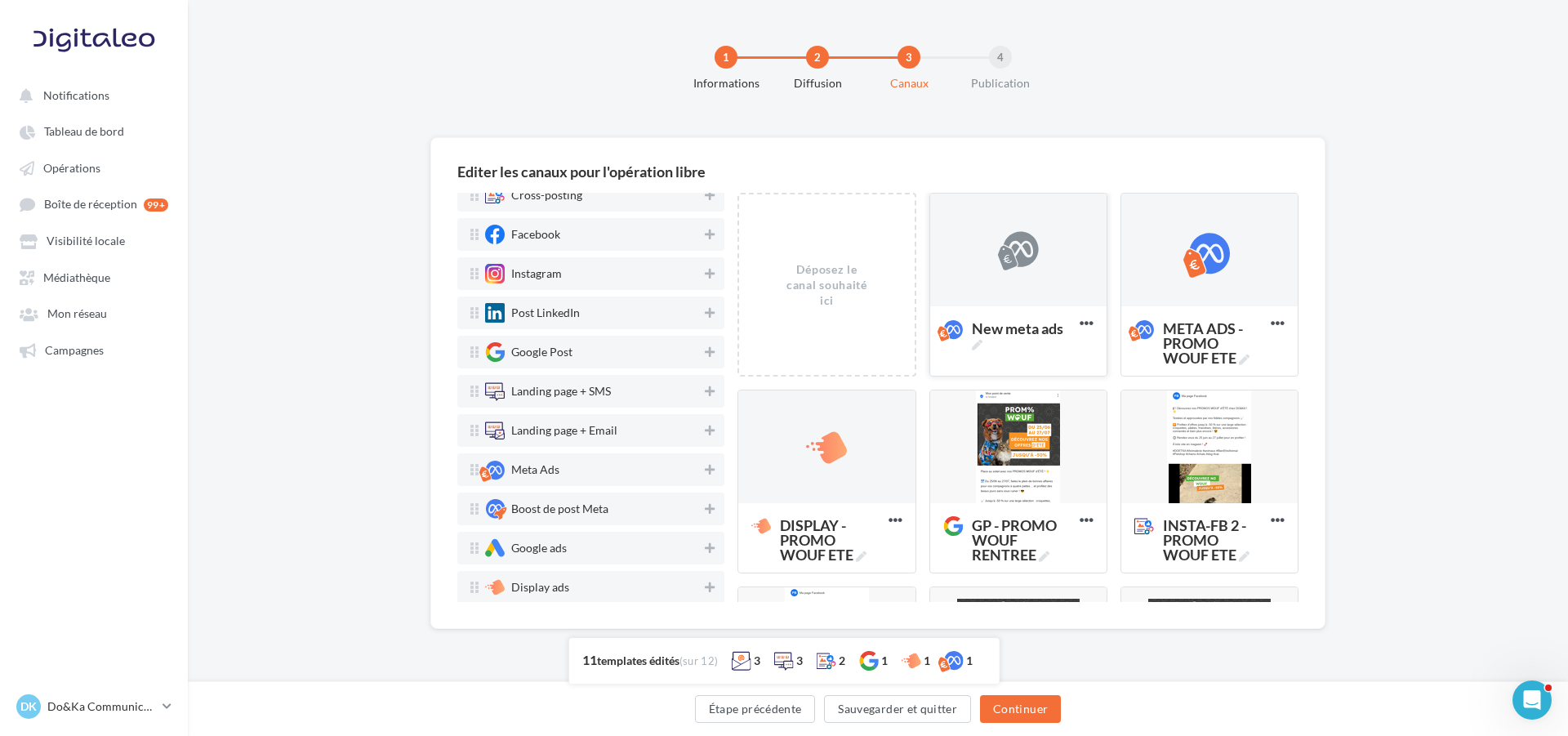
click at [1039, 265] on div at bounding box center [1018, 250] width 177 height 114
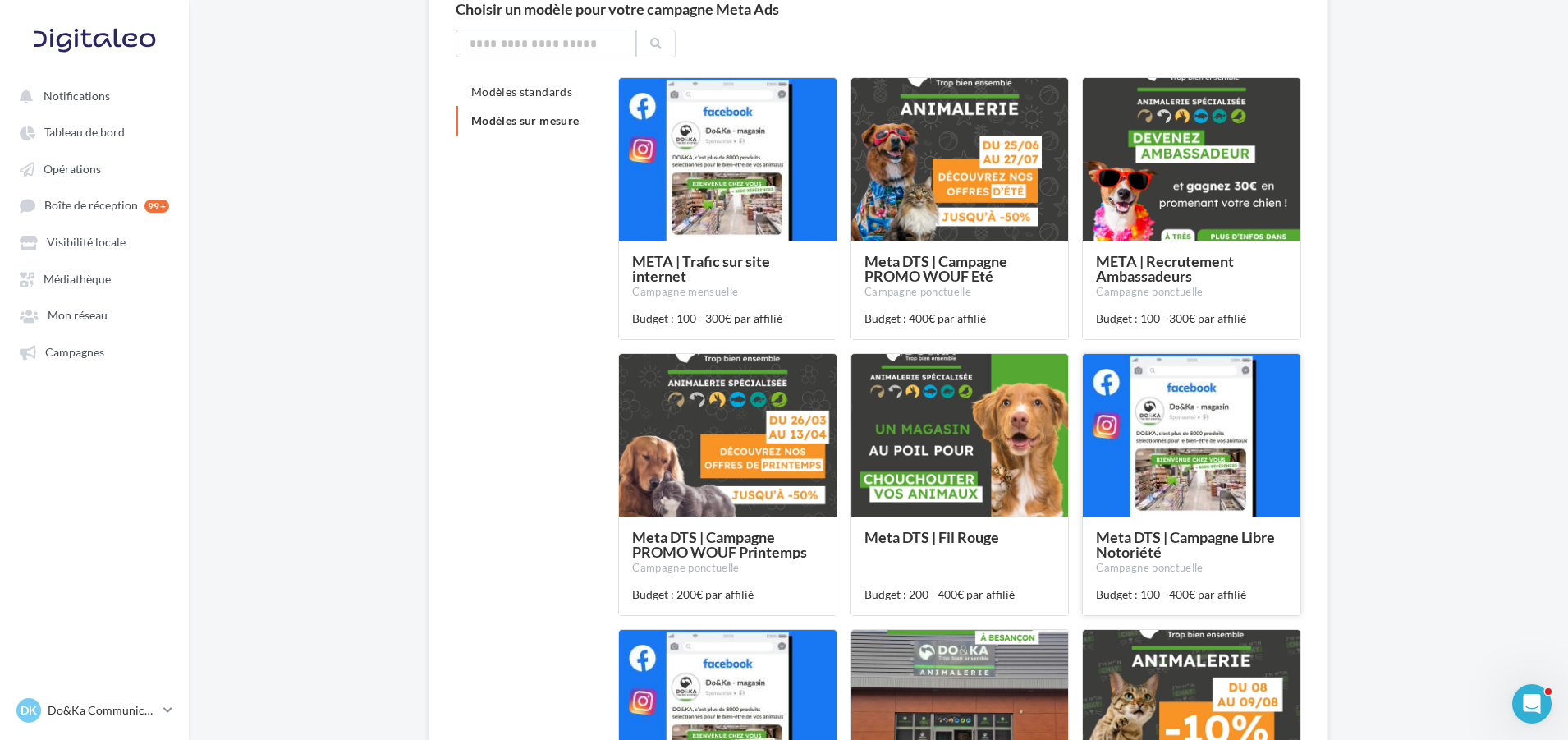
scroll to position [164, 0]
click at [1201, 434] on div at bounding box center [1192, 435] width 218 height 164
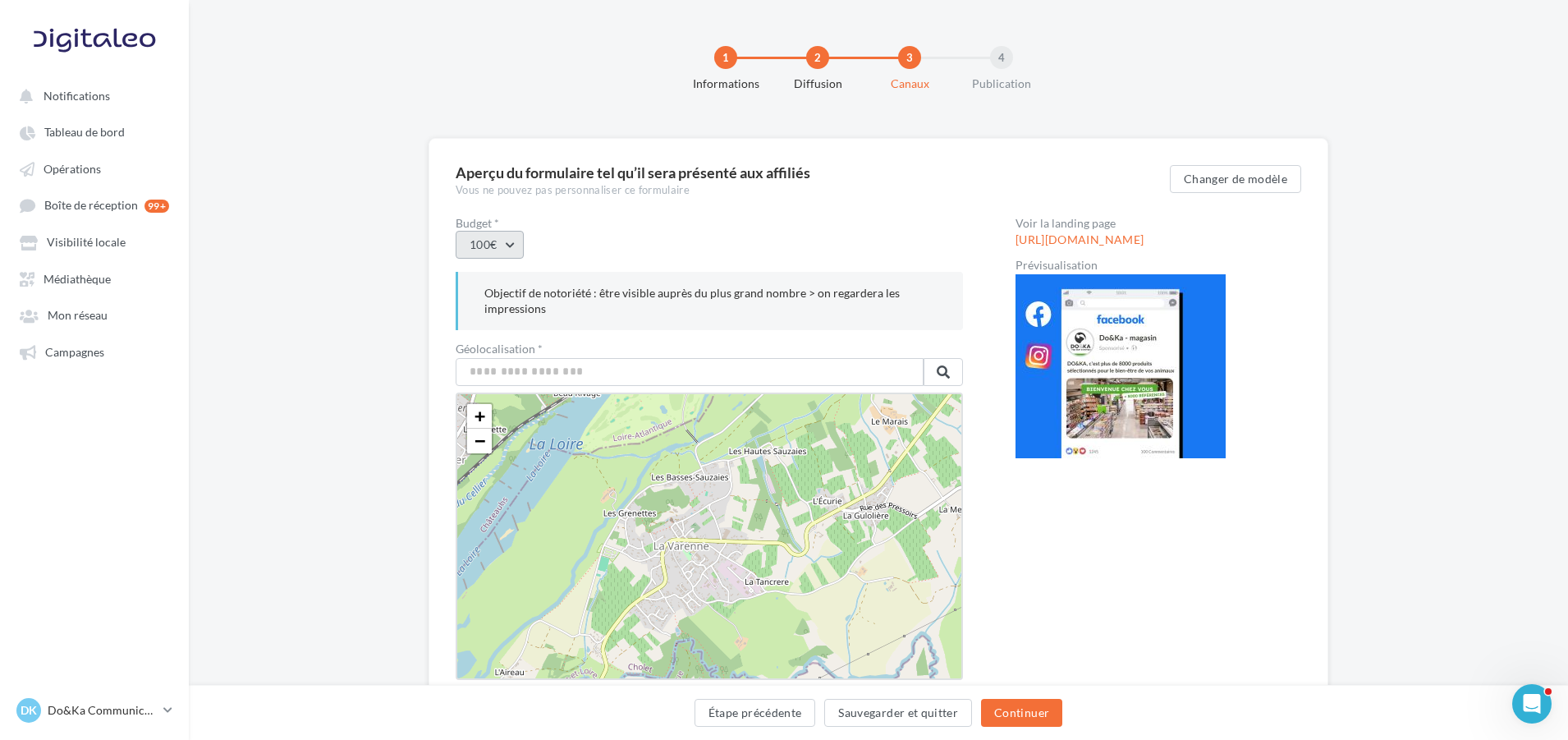
click at [521, 239] on button "100€" at bounding box center [489, 244] width 68 height 28
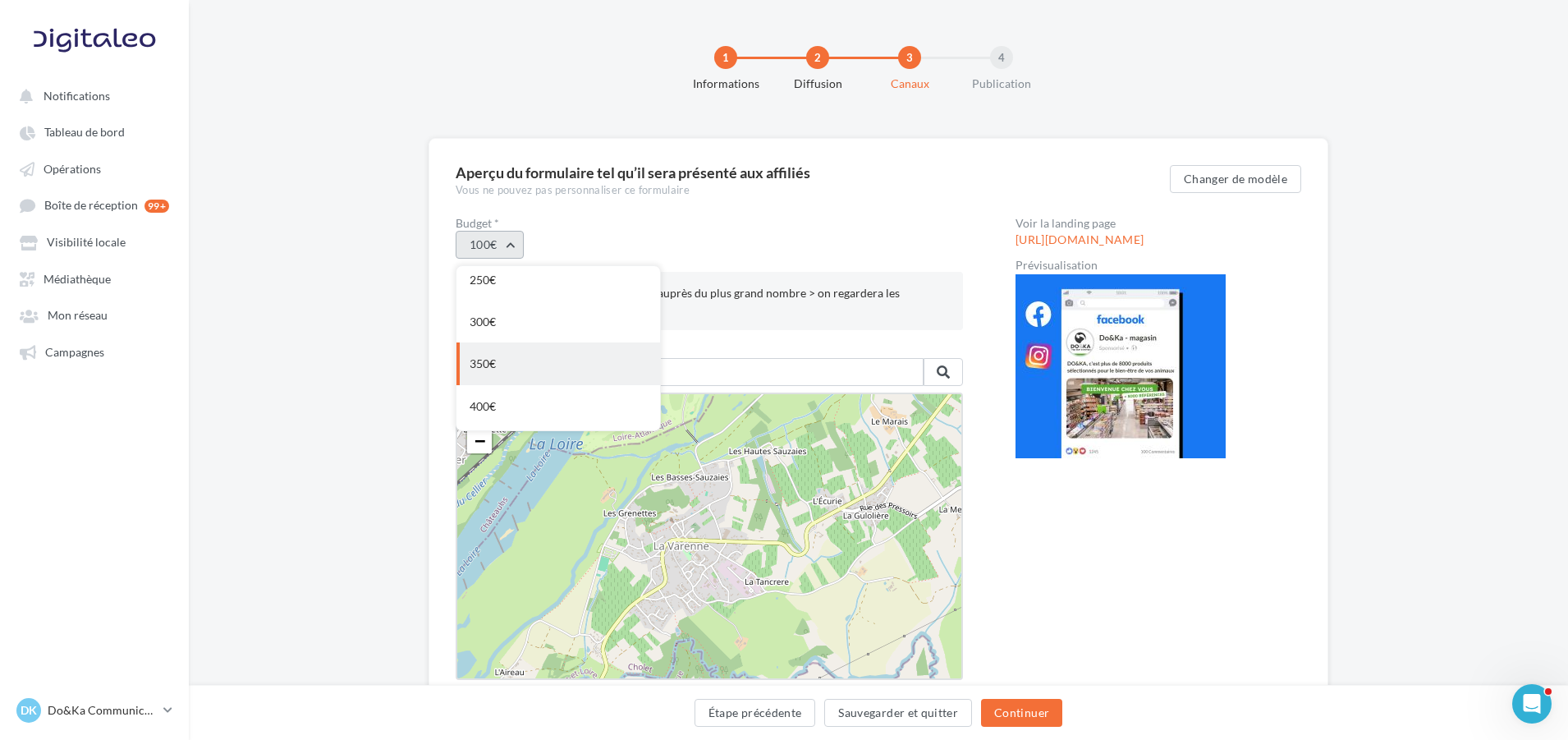
scroll to position [164, 0]
click at [718, 246] on div "100€ 100€ 150€ 200€ 250€ 300€ 350€ 400€ 170€" at bounding box center [709, 244] width 507 height 28
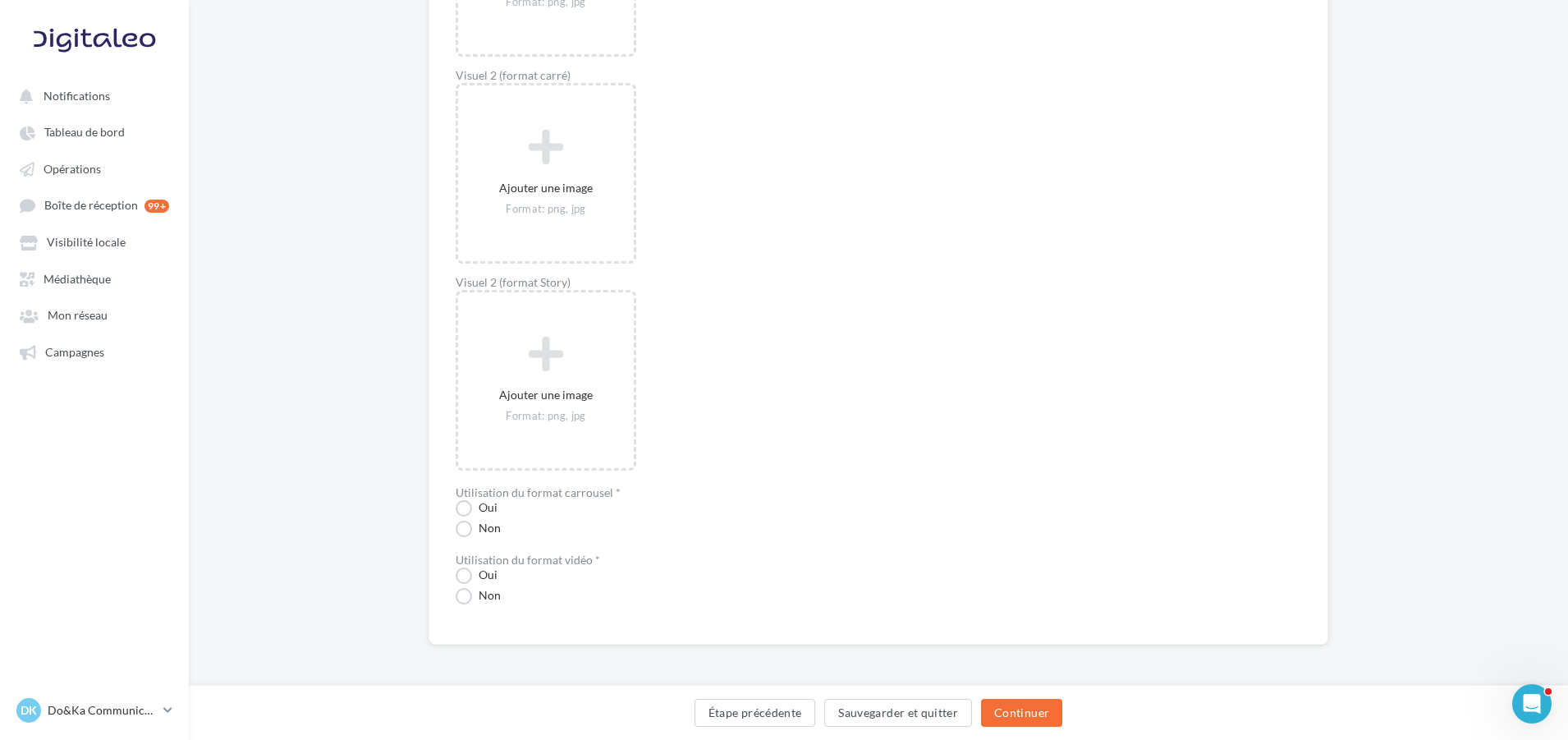
scroll to position [1446, 0]
click at [466, 572] on label "Oui" at bounding box center [475, 573] width 41 height 16
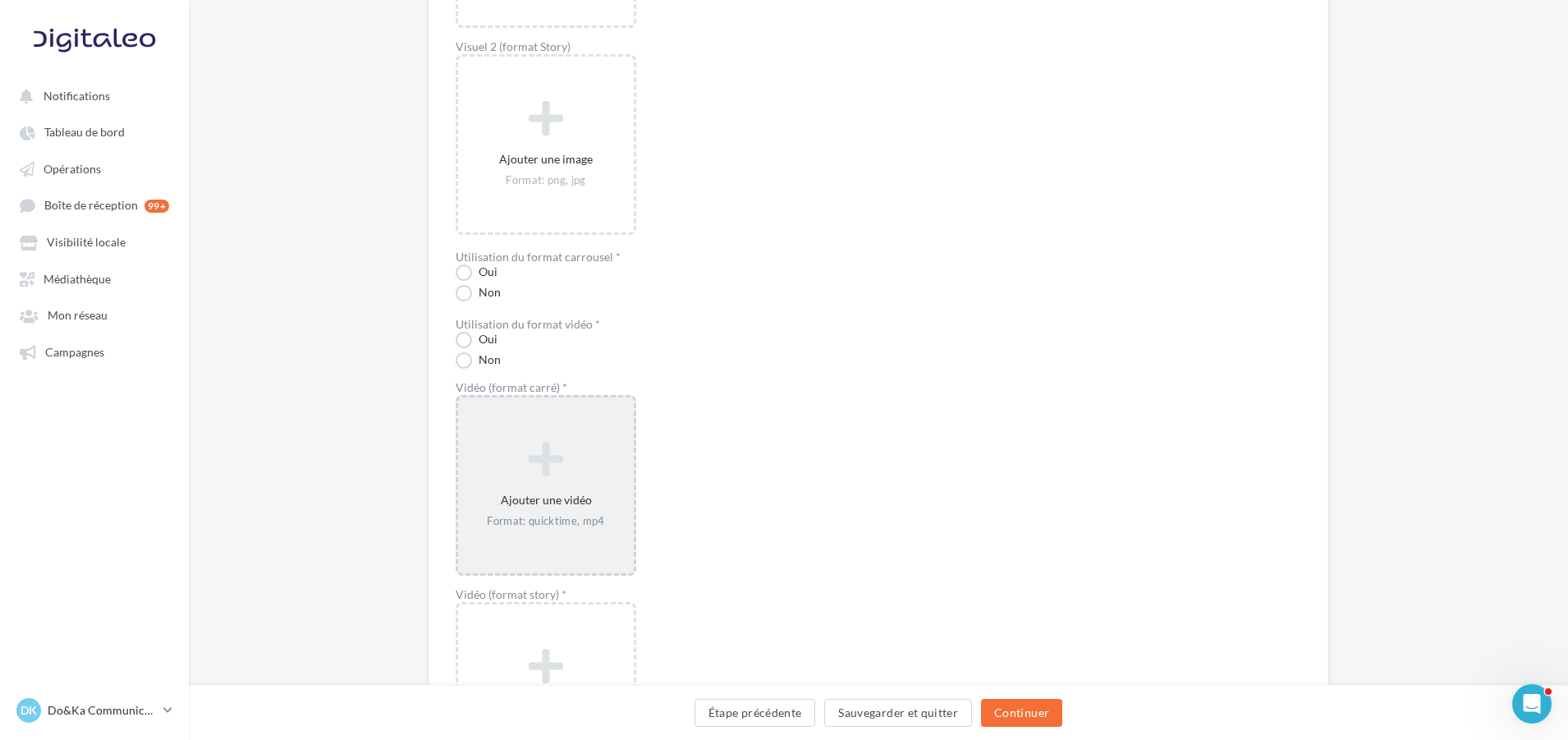
scroll to position [1692, 0]
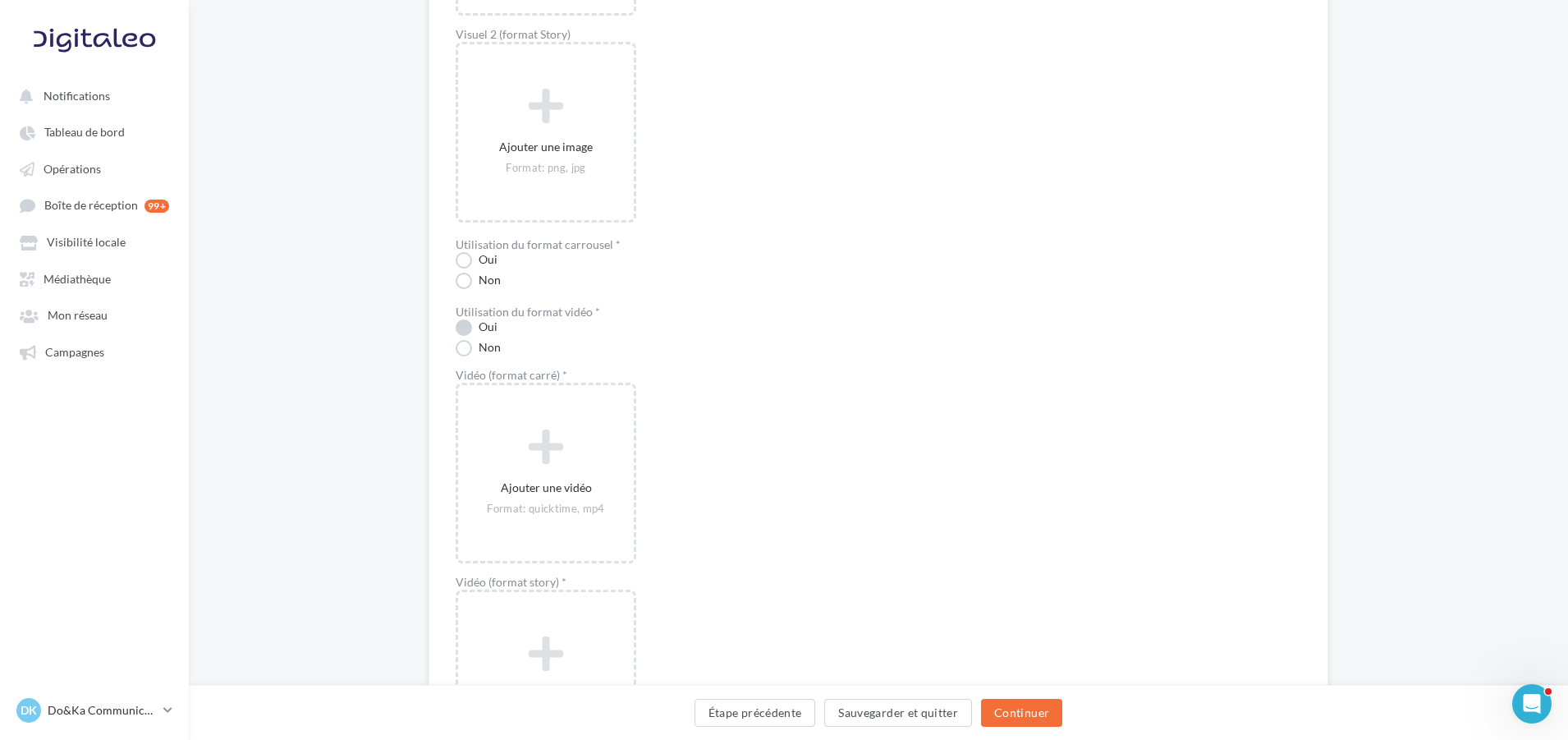
click at [460, 329] on label "Oui" at bounding box center [475, 327] width 41 height 16
click at [462, 267] on label "Oui" at bounding box center [475, 260] width 41 height 16
click at [462, 263] on label "Oui" at bounding box center [475, 260] width 41 height 16
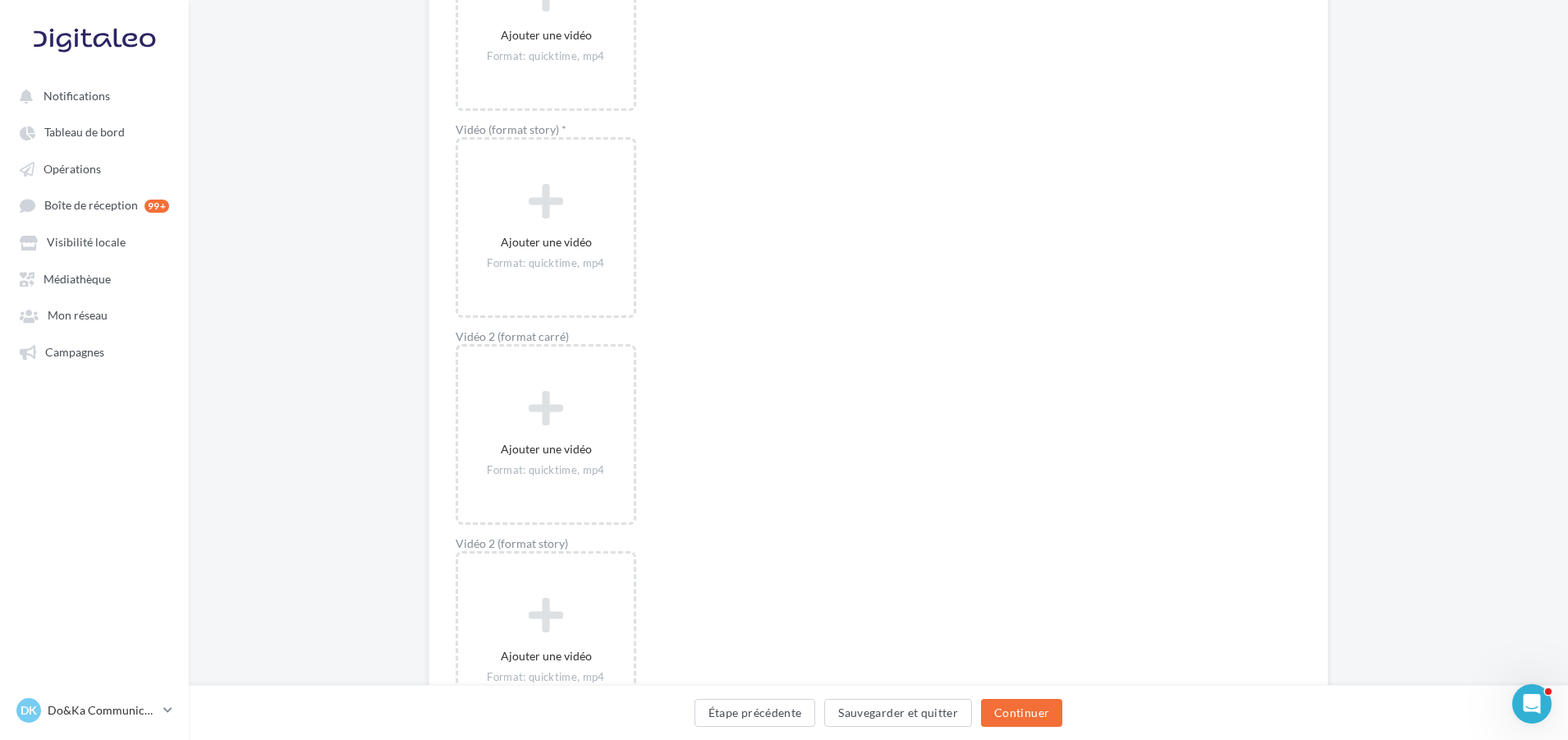
scroll to position [2881, 0]
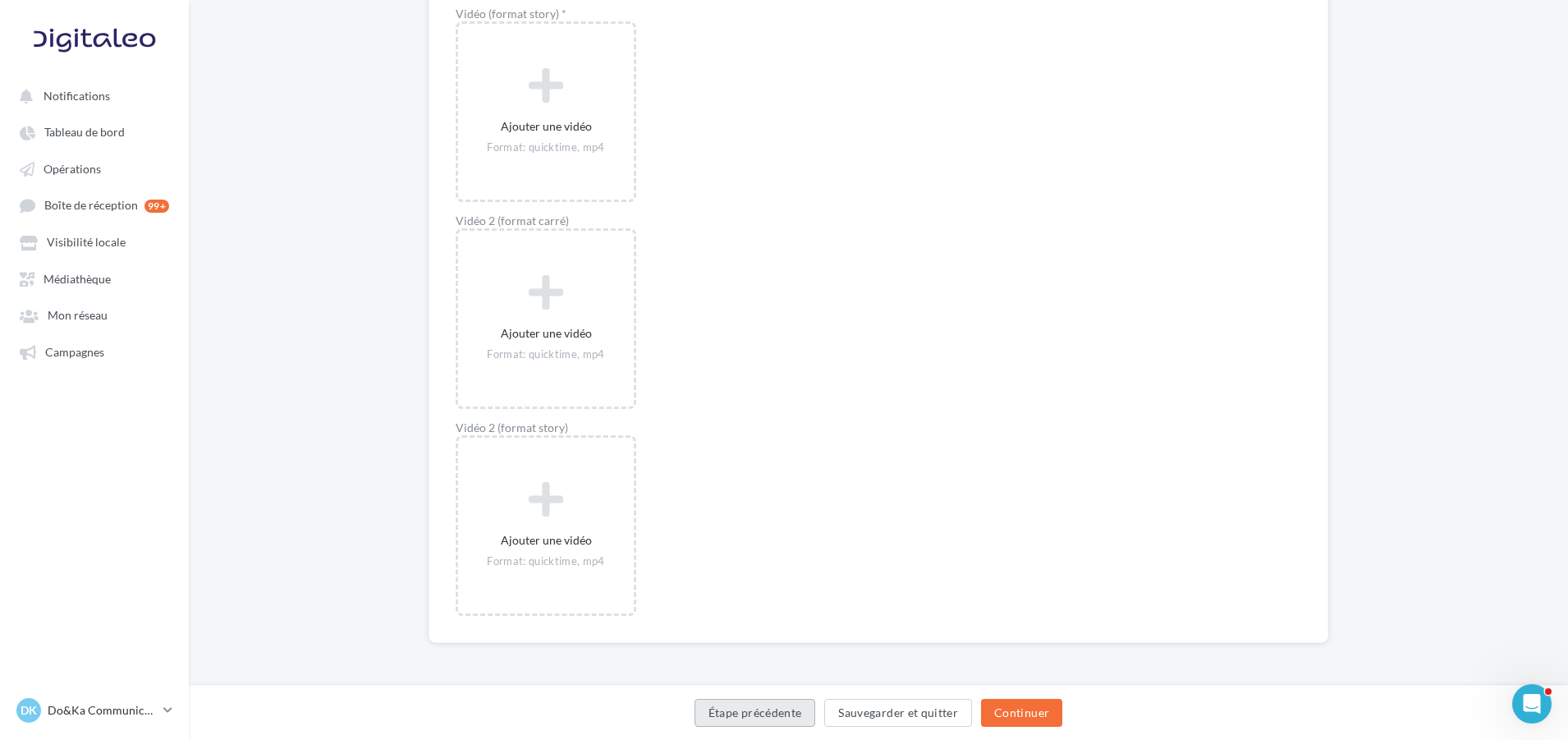
click at [776, 720] on button "Étape précédente" at bounding box center [755, 712] width 122 height 28
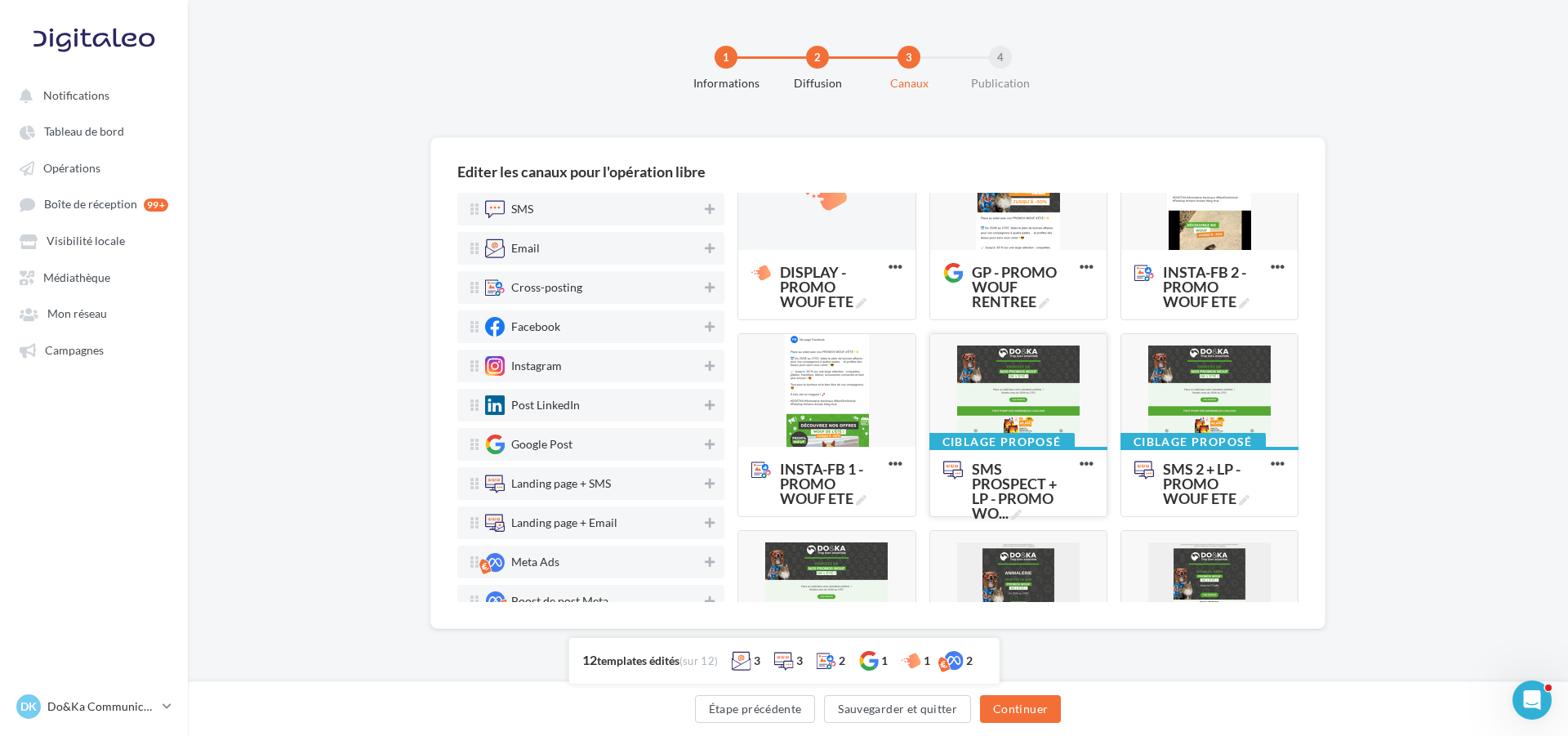
scroll to position [0, 0]
